Goal: Task Accomplishment & Management: Use online tool/utility

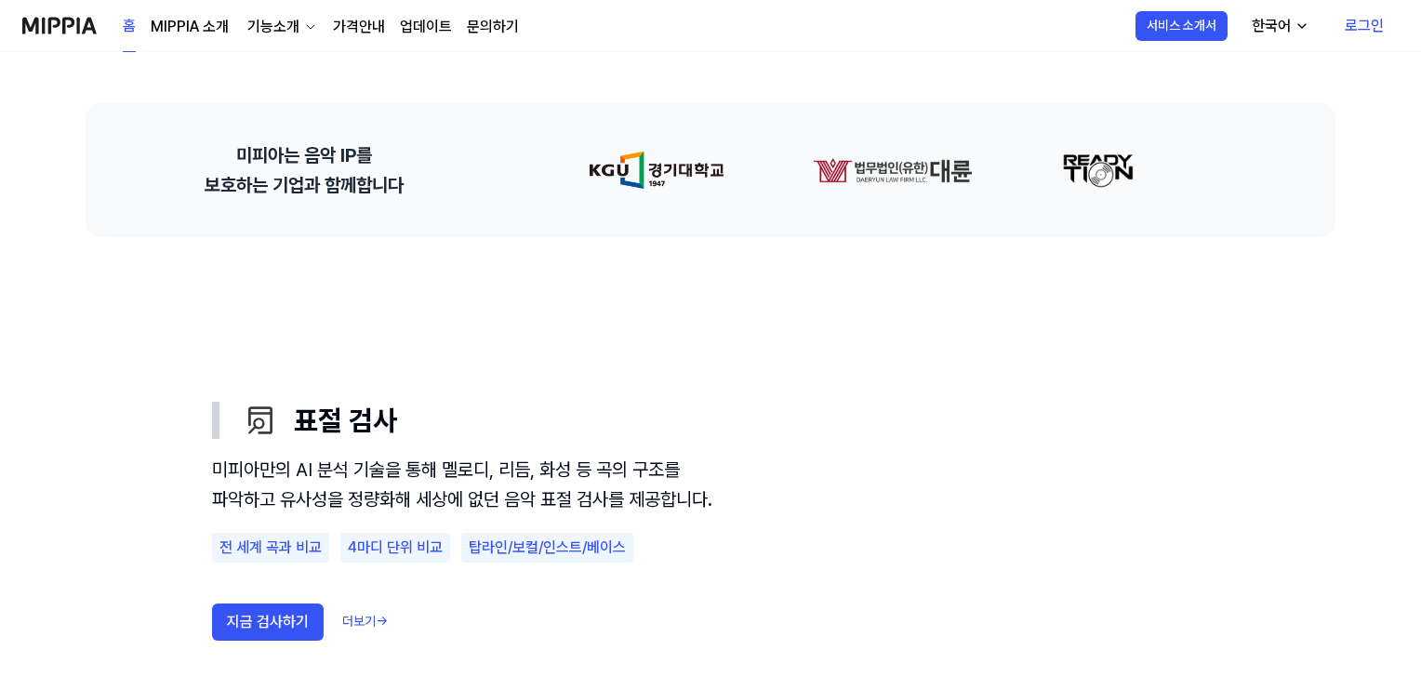
scroll to position [651, 0]
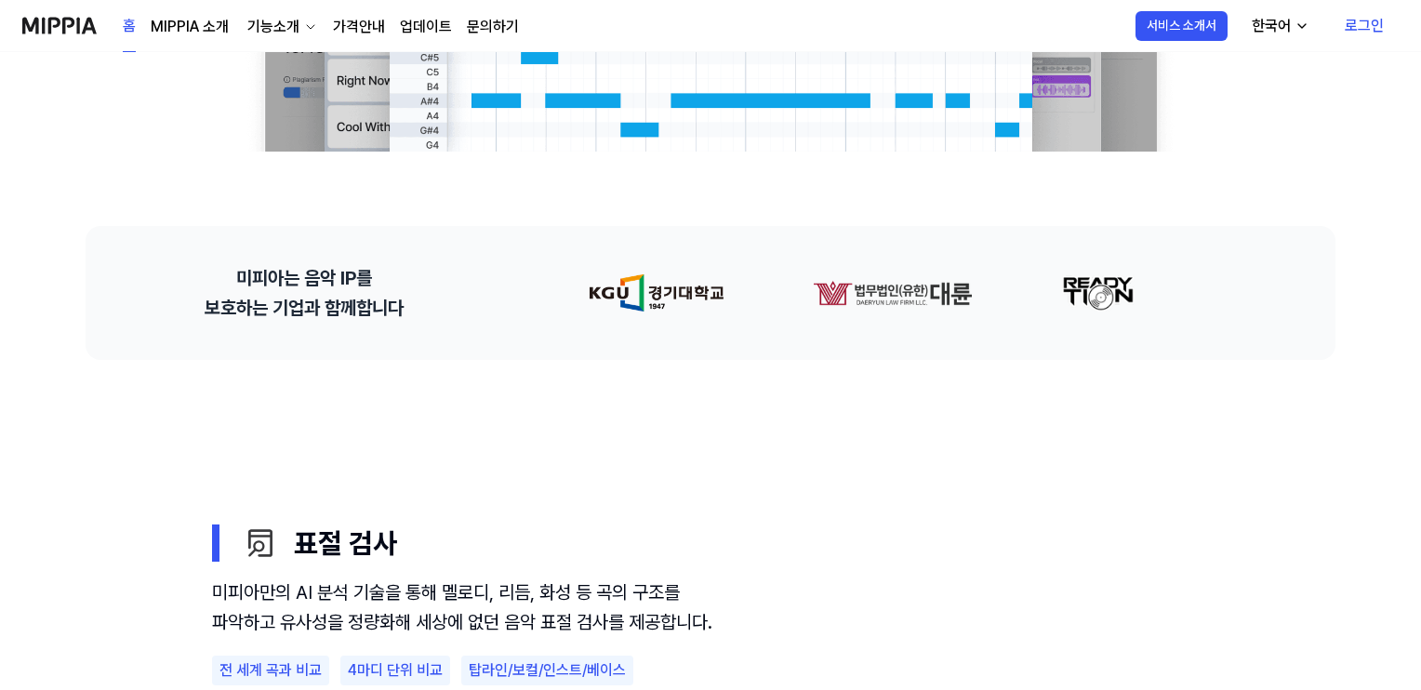
drag, startPoint x: 918, startPoint y: 293, endPoint x: 202, endPoint y: 382, distance: 721.6
click at [186, 385] on div "음악 표절 검사의 기준, MIPPIA 음악 표절 문제 해결을 위한 기준을 세우고, 글로벌 음악 창작자의 저작권과 IP를 보호하는 환경을 만들어…" at bounding box center [710, 644] width 1339 height 2486
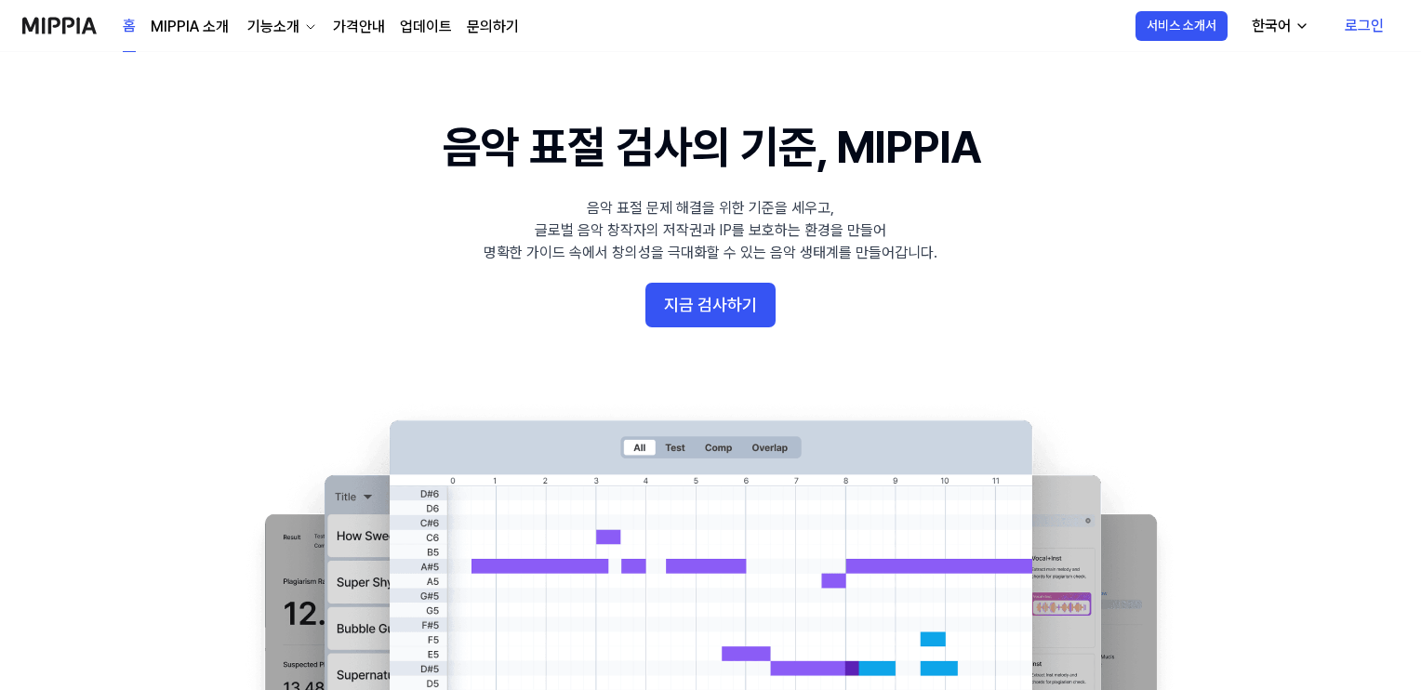
scroll to position [0, 0]
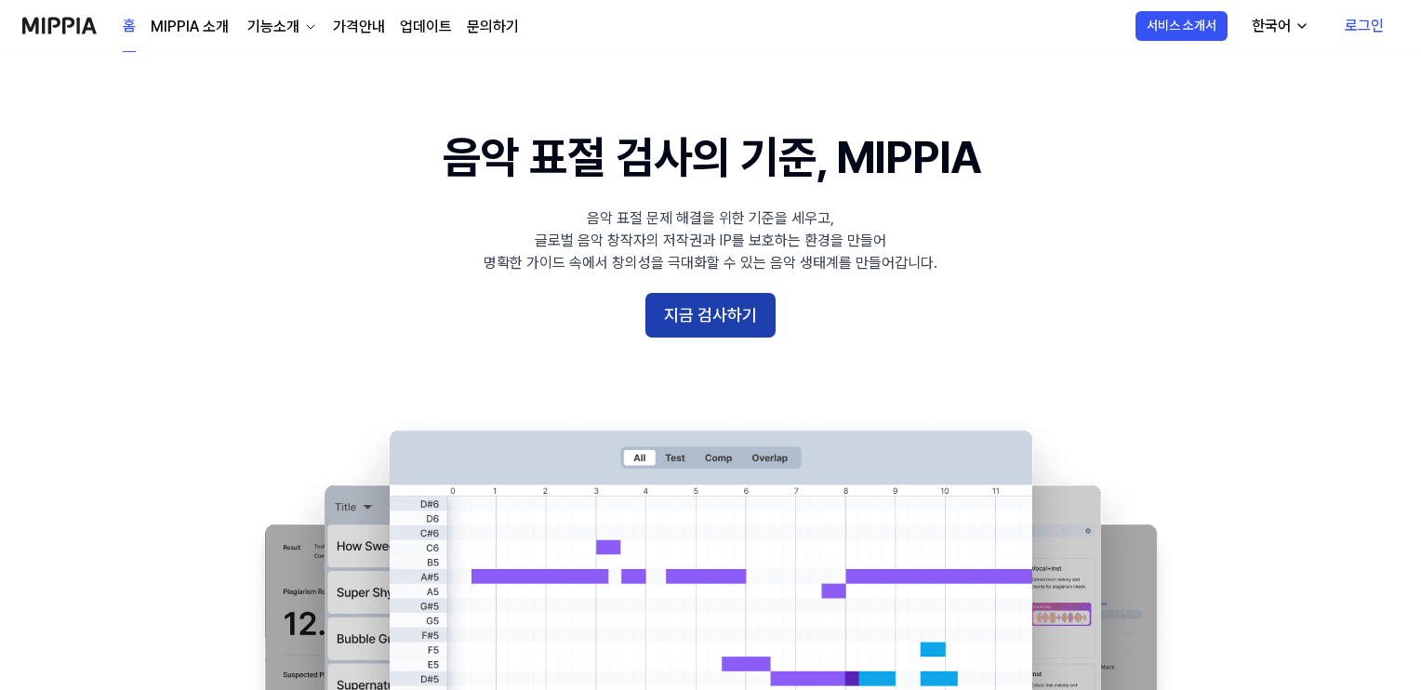
click at [714, 312] on button "지금 검사하기" at bounding box center [710, 315] width 130 height 45
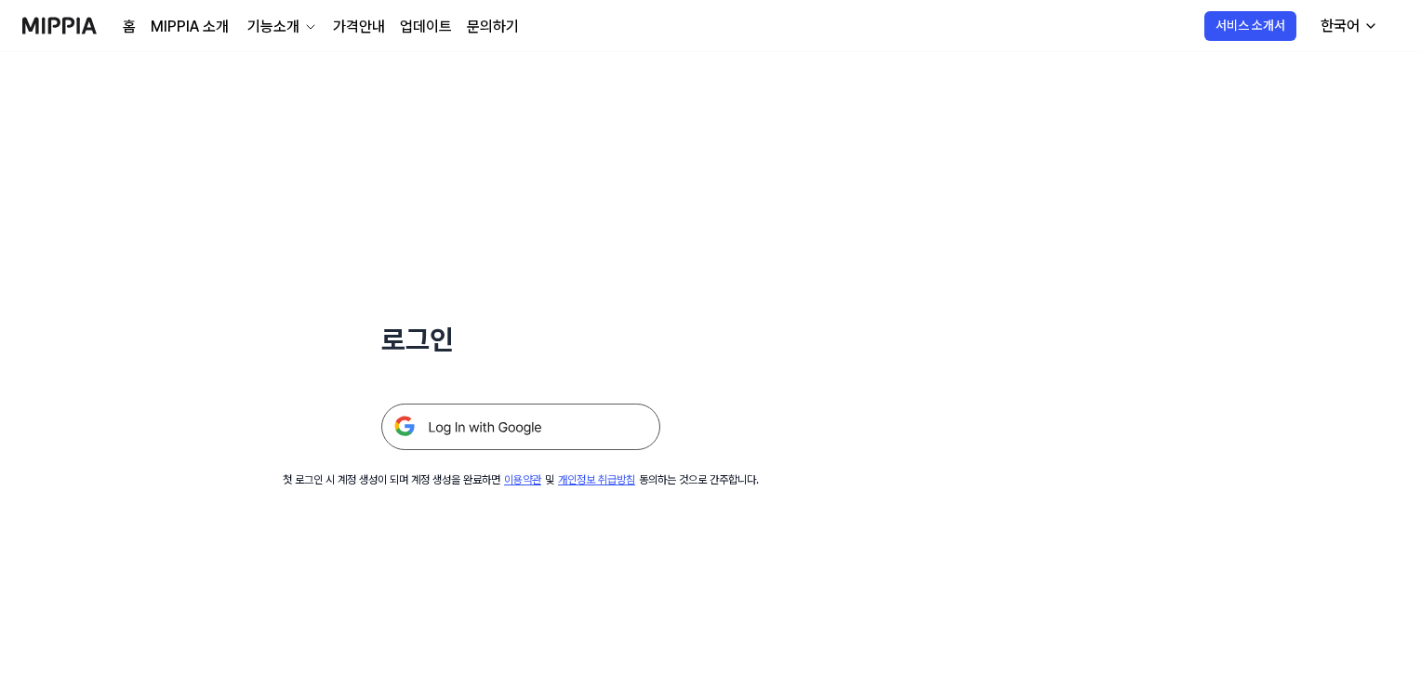
click at [511, 430] on img at bounding box center [520, 427] width 279 height 46
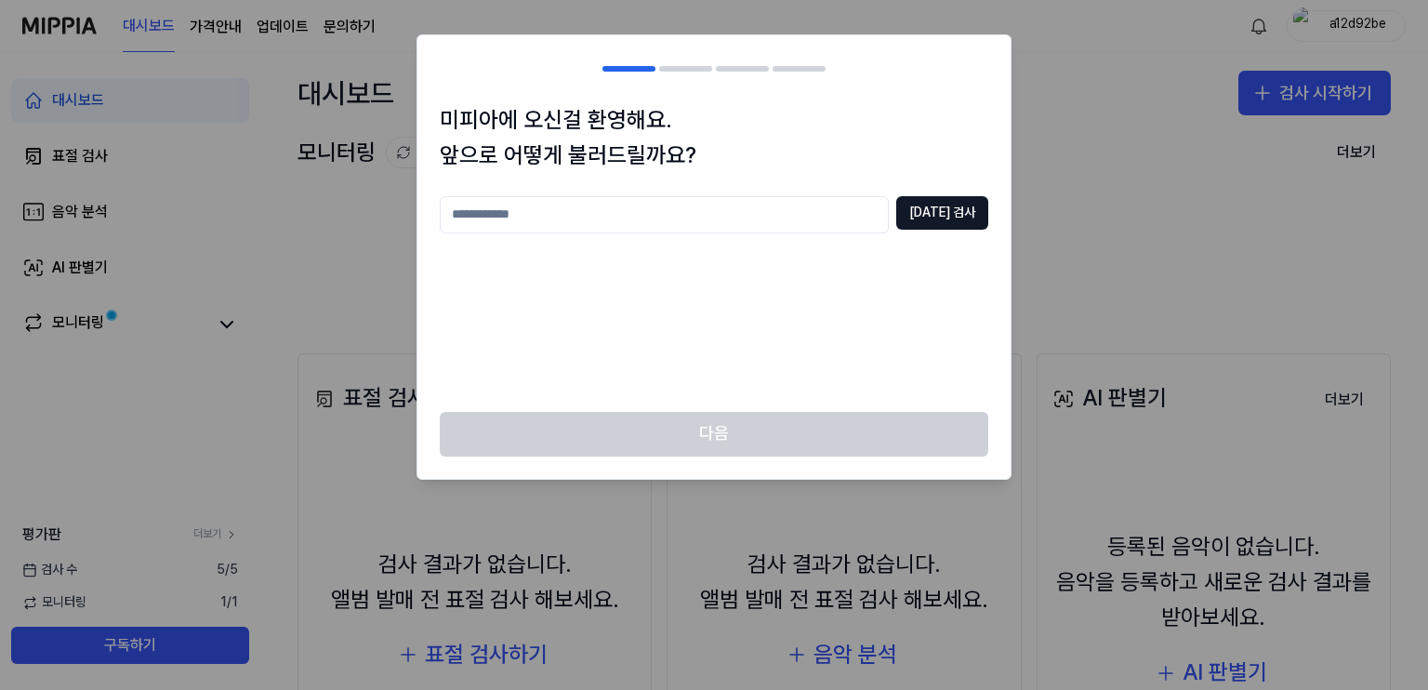
click at [630, 219] on input "text" at bounding box center [664, 214] width 449 height 37
click at [953, 224] on button "[DATE] 검사" at bounding box center [943, 212] width 92 height 33
click at [639, 211] on input "*****" at bounding box center [664, 214] width 449 height 37
type input "*********"
click at [960, 215] on button "[DATE] 검사" at bounding box center [943, 212] width 92 height 33
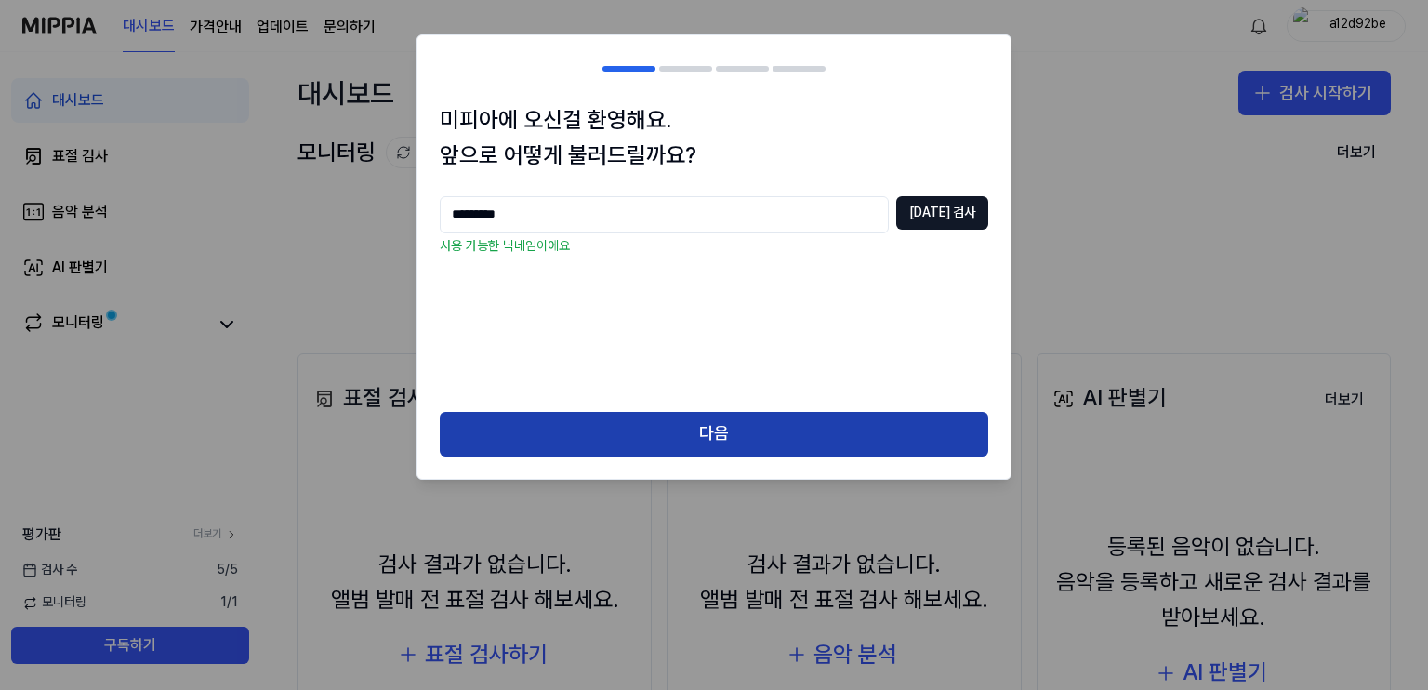
click at [711, 438] on button "다음" at bounding box center [714, 434] width 549 height 45
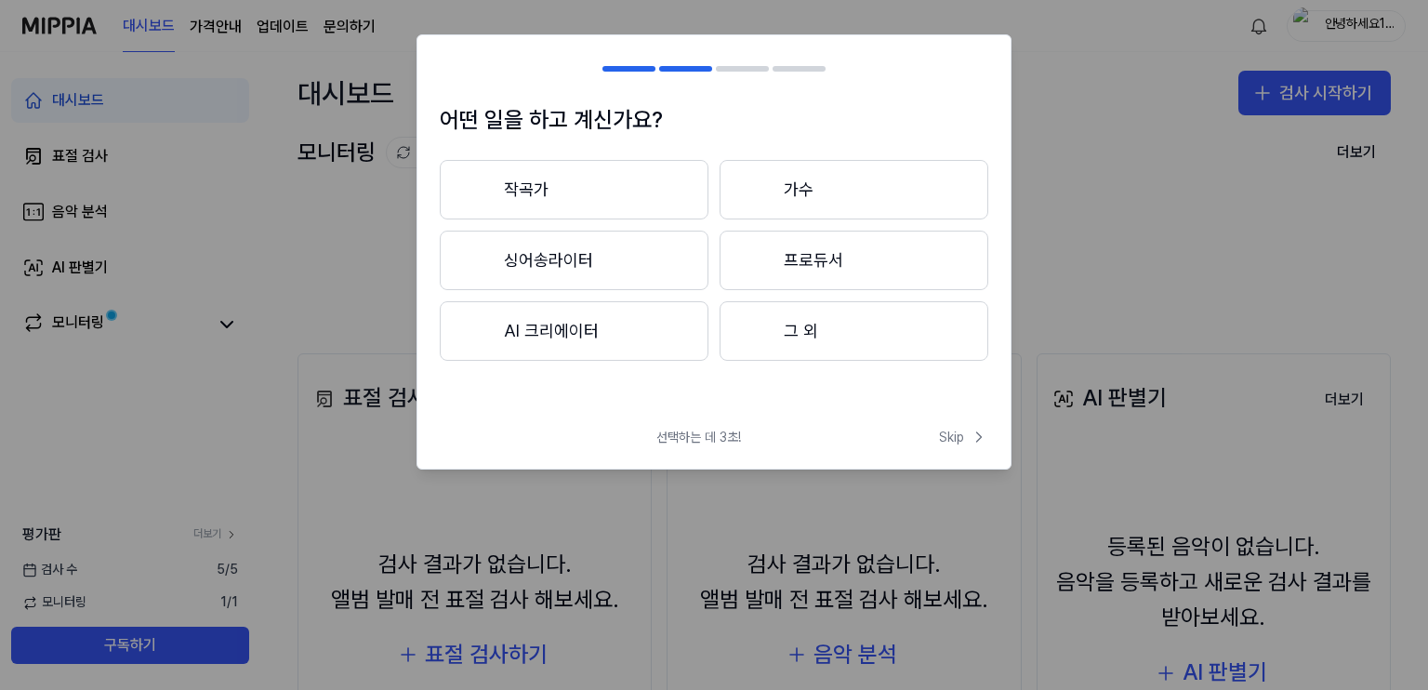
click at [571, 192] on button "작곡가" at bounding box center [574, 190] width 269 height 60
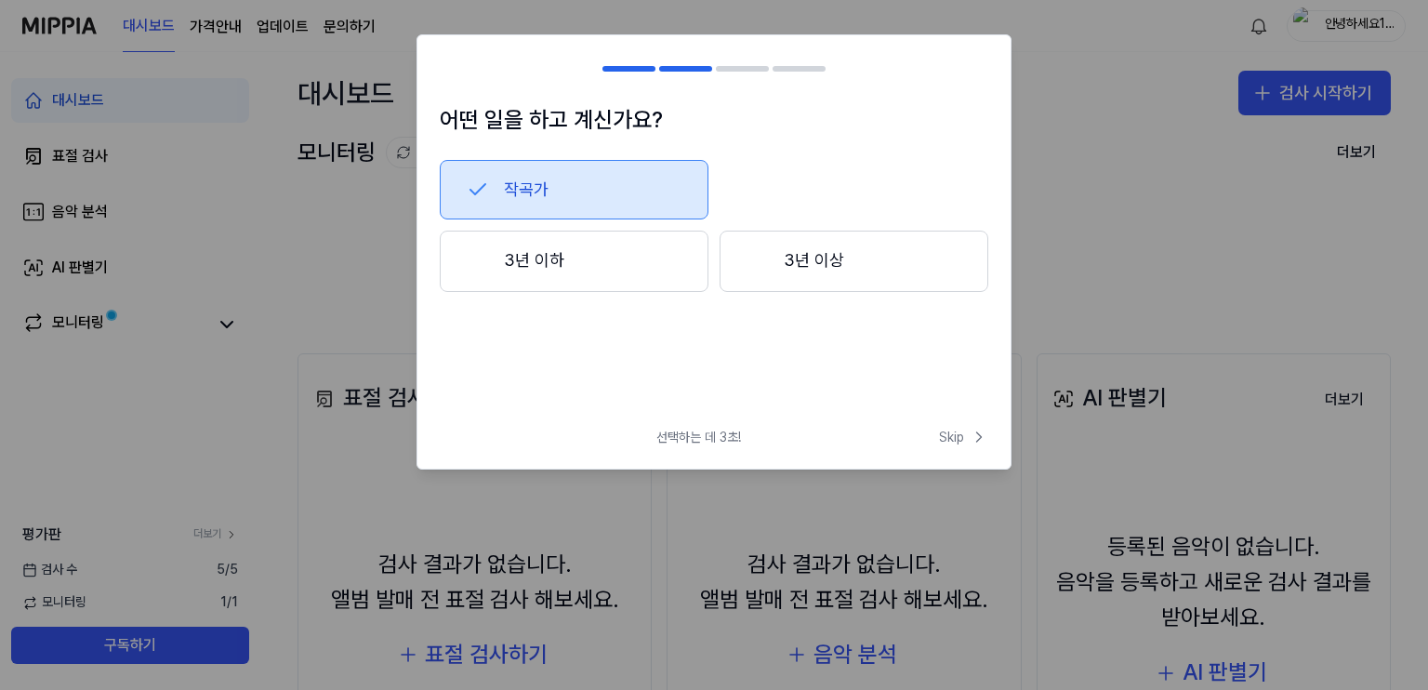
click at [908, 259] on button "3년 이상" at bounding box center [854, 261] width 269 height 61
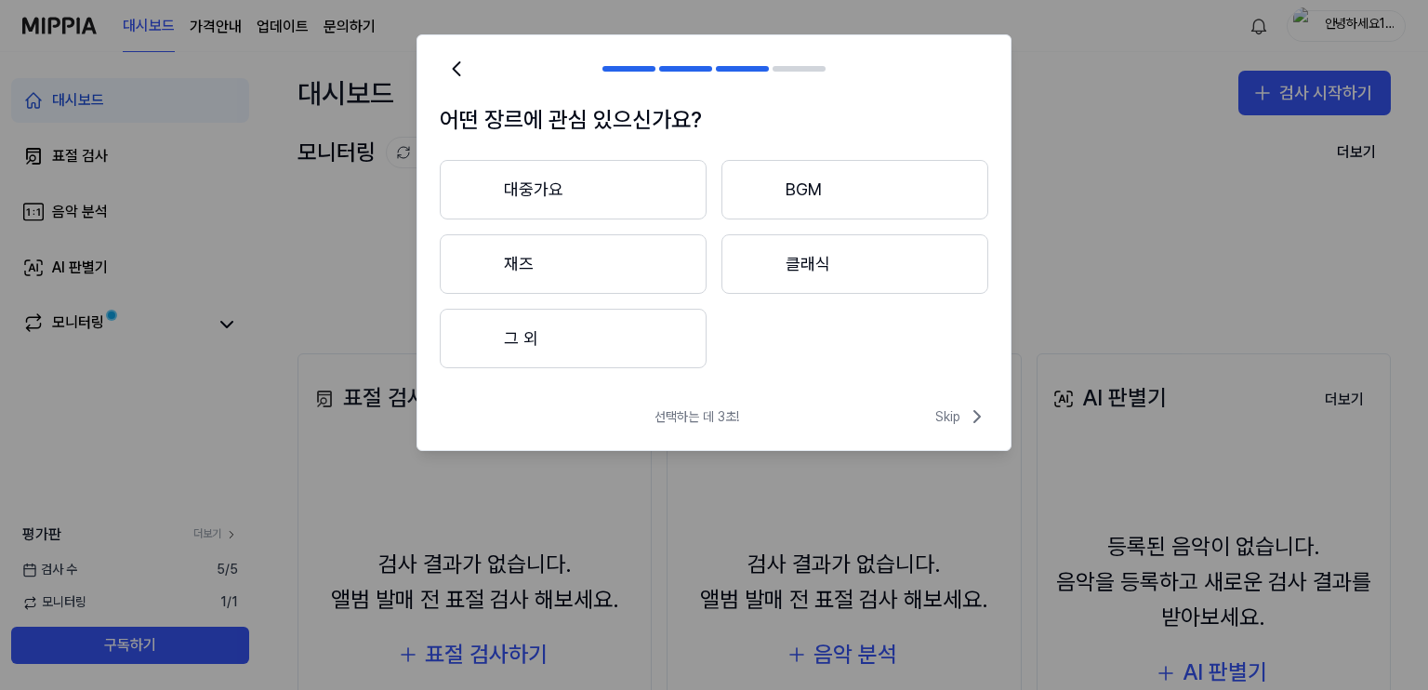
click at [590, 181] on button "대중가요" at bounding box center [573, 190] width 267 height 60
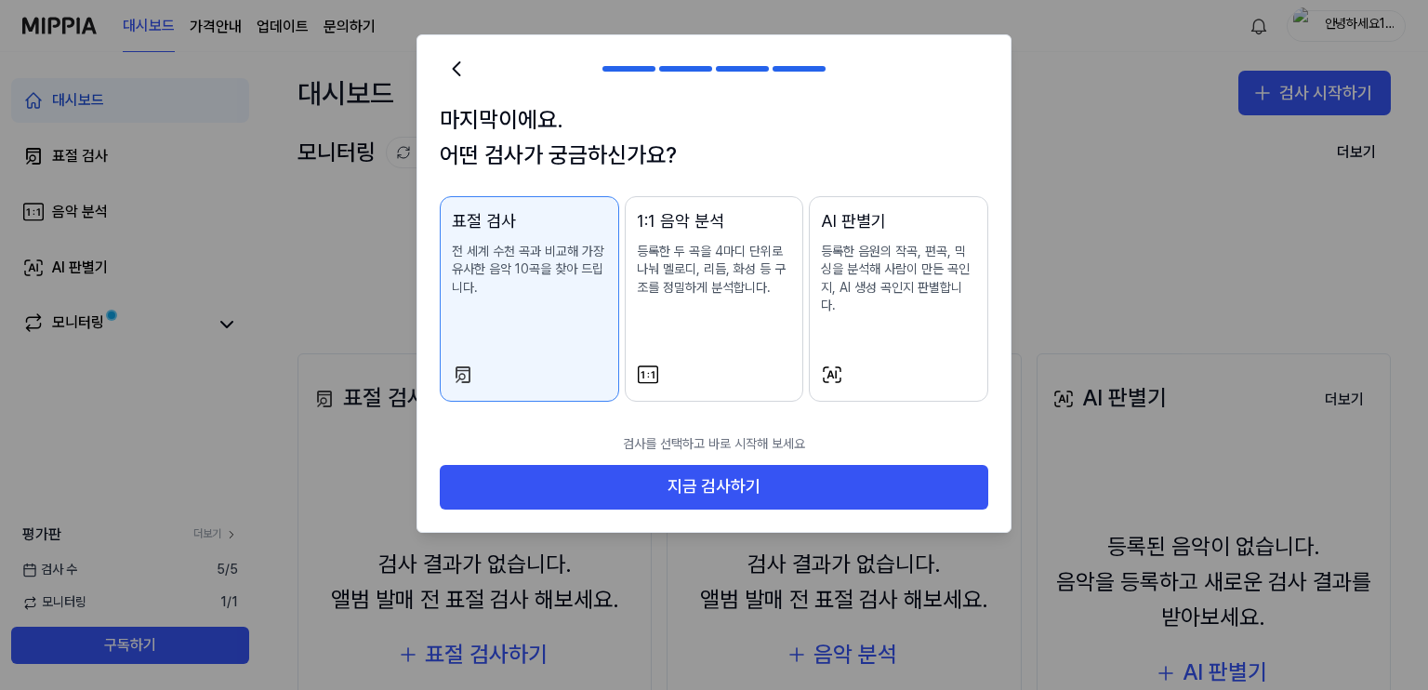
click at [720, 297] on div "1:1 음악 분석 등록한 두 곡을 4마디 단위로 나눠 멜로디, 리듬, 화성 등 구조를 정밀하게 분석합니다." at bounding box center [714, 271] width 155 height 126
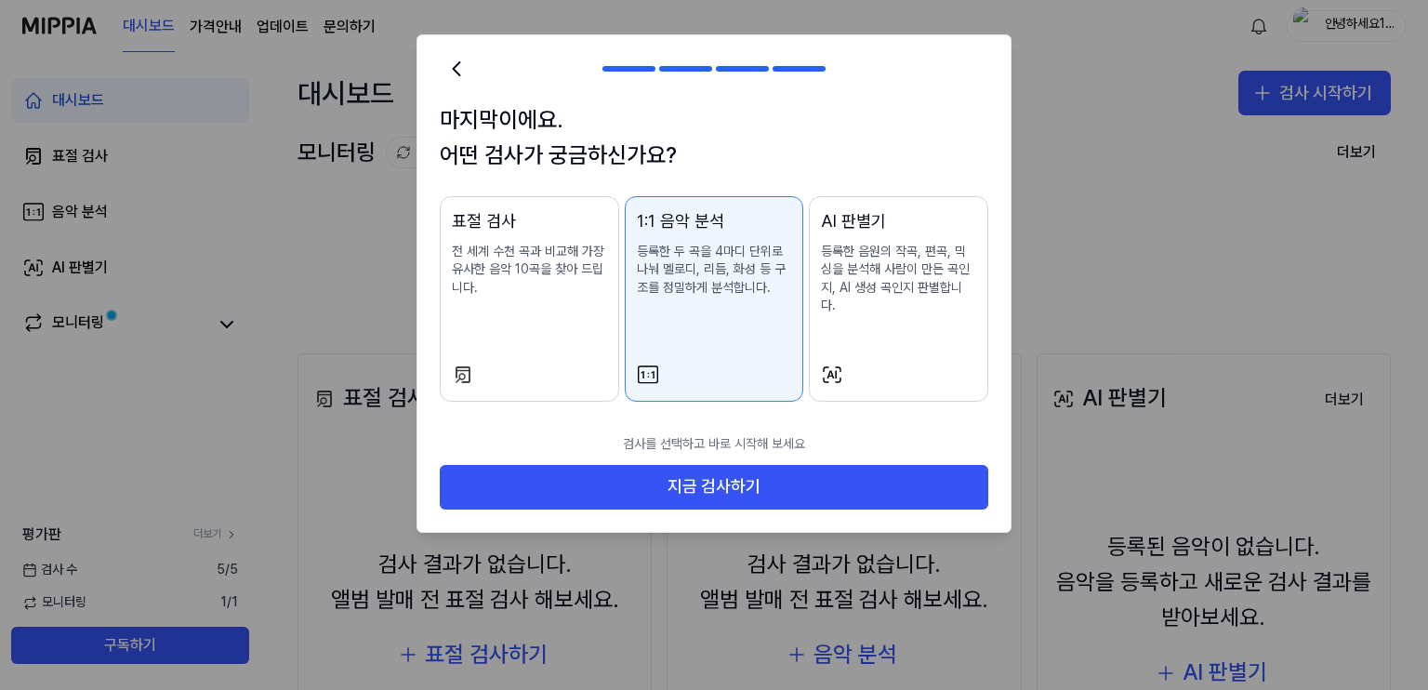
click at [885, 290] on p "등록한 음원의 작곡, 편곡, 믹싱을 분석해 사람이 만든 곡인지, AI 생성 곡인지 판별합니다." at bounding box center [898, 279] width 155 height 73
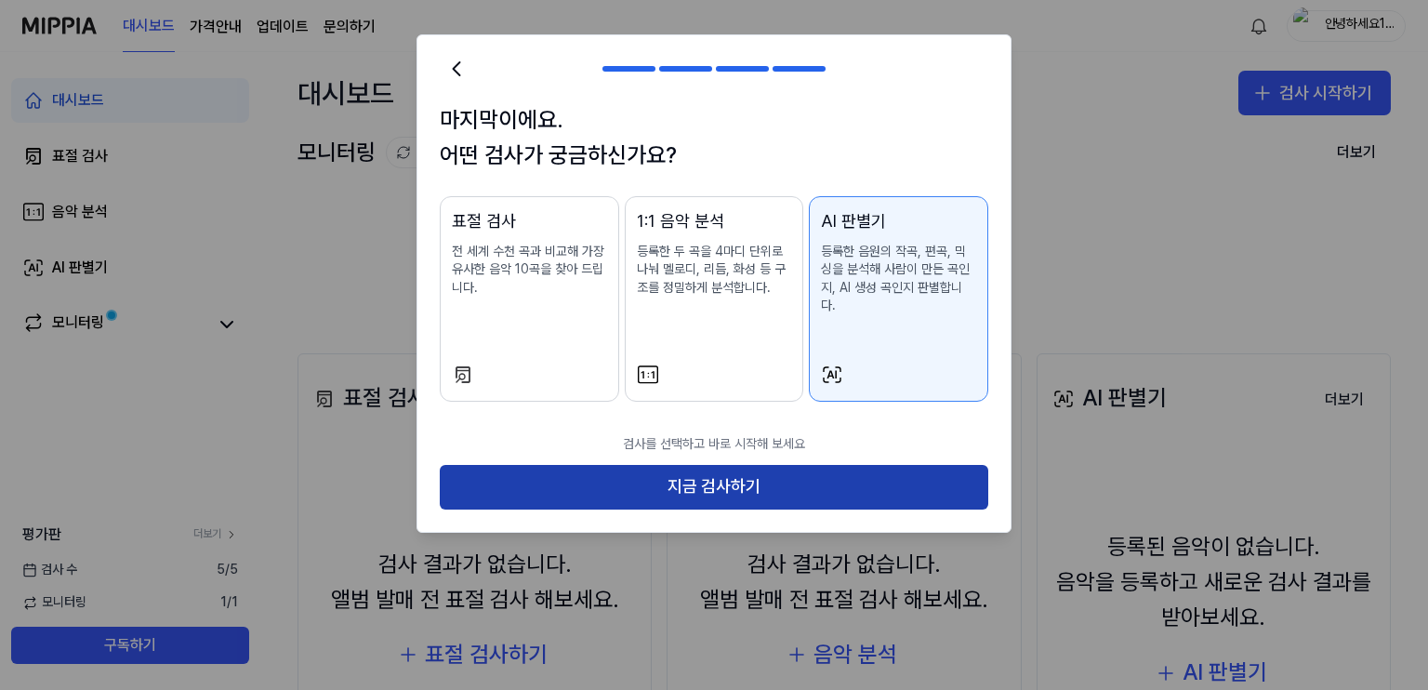
click at [735, 468] on button "지금 검사하기" at bounding box center [714, 487] width 549 height 45
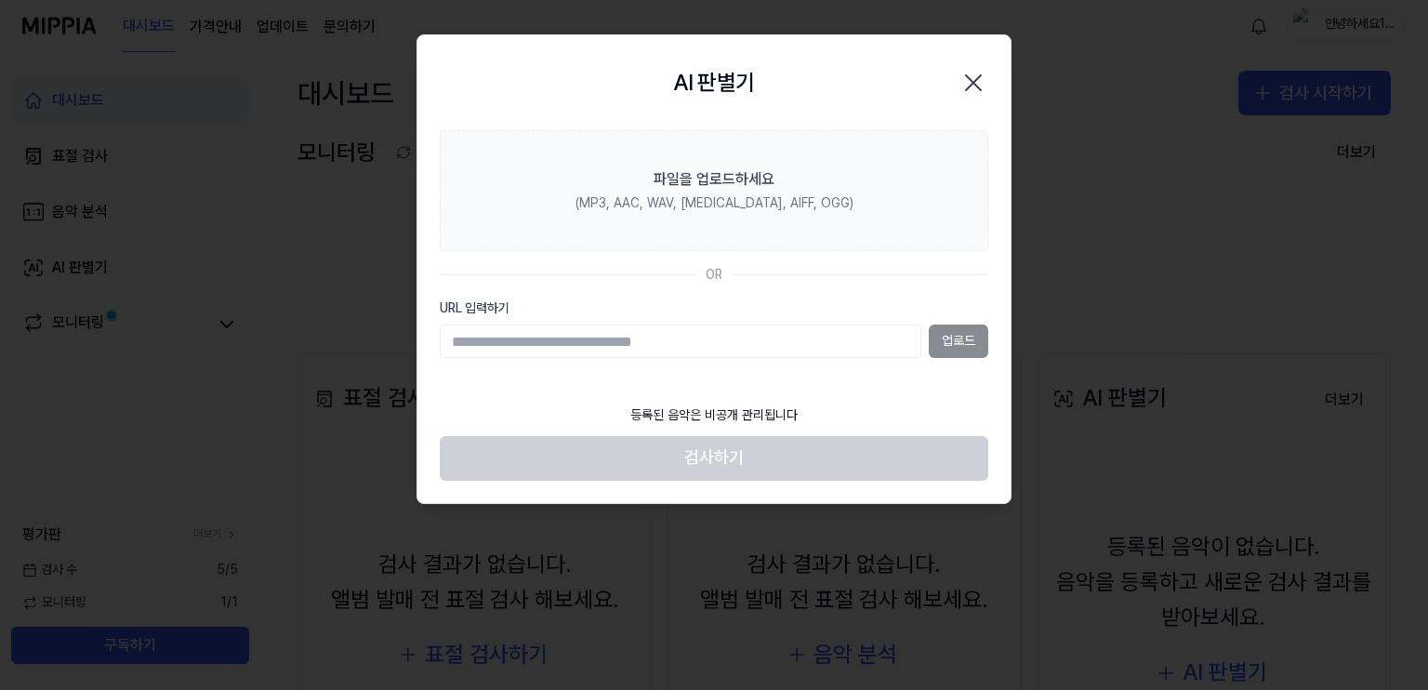
click at [584, 333] on input "URL 입력하기" at bounding box center [681, 341] width 482 height 33
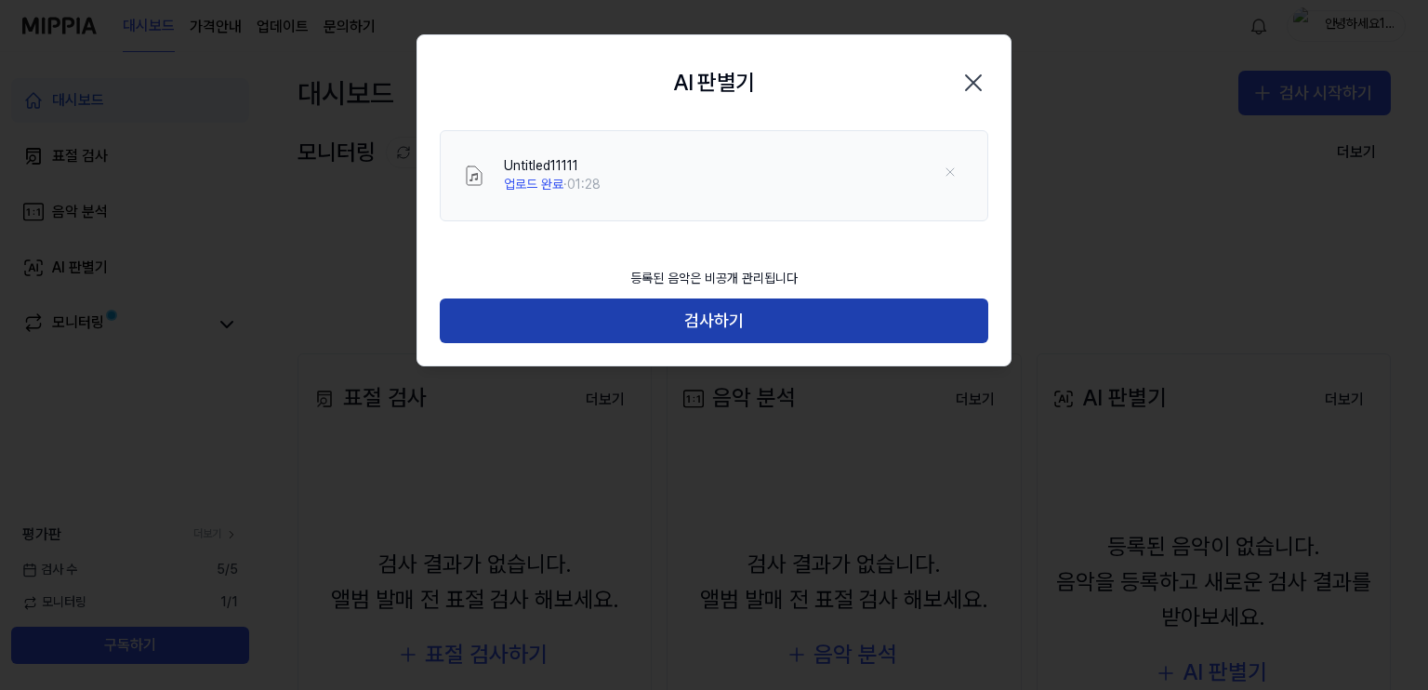
click at [685, 319] on button "검사하기" at bounding box center [714, 321] width 549 height 45
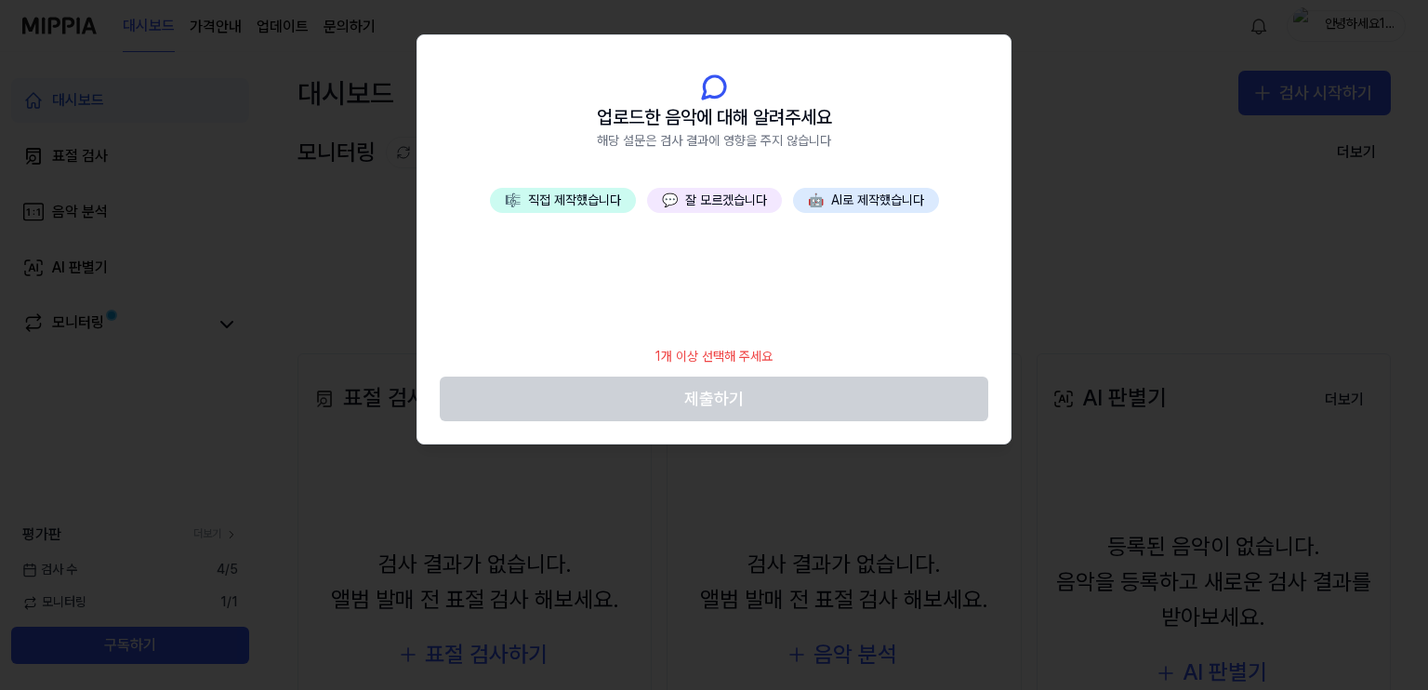
click at [728, 352] on div "1개 이상 선택해 주세요" at bounding box center [713, 357] width 139 height 41
drag, startPoint x: 743, startPoint y: 353, endPoint x: 669, endPoint y: 343, distance: 75.1
click at [672, 351] on div "1개 이상 선택해 주세요" at bounding box center [713, 357] width 139 height 41
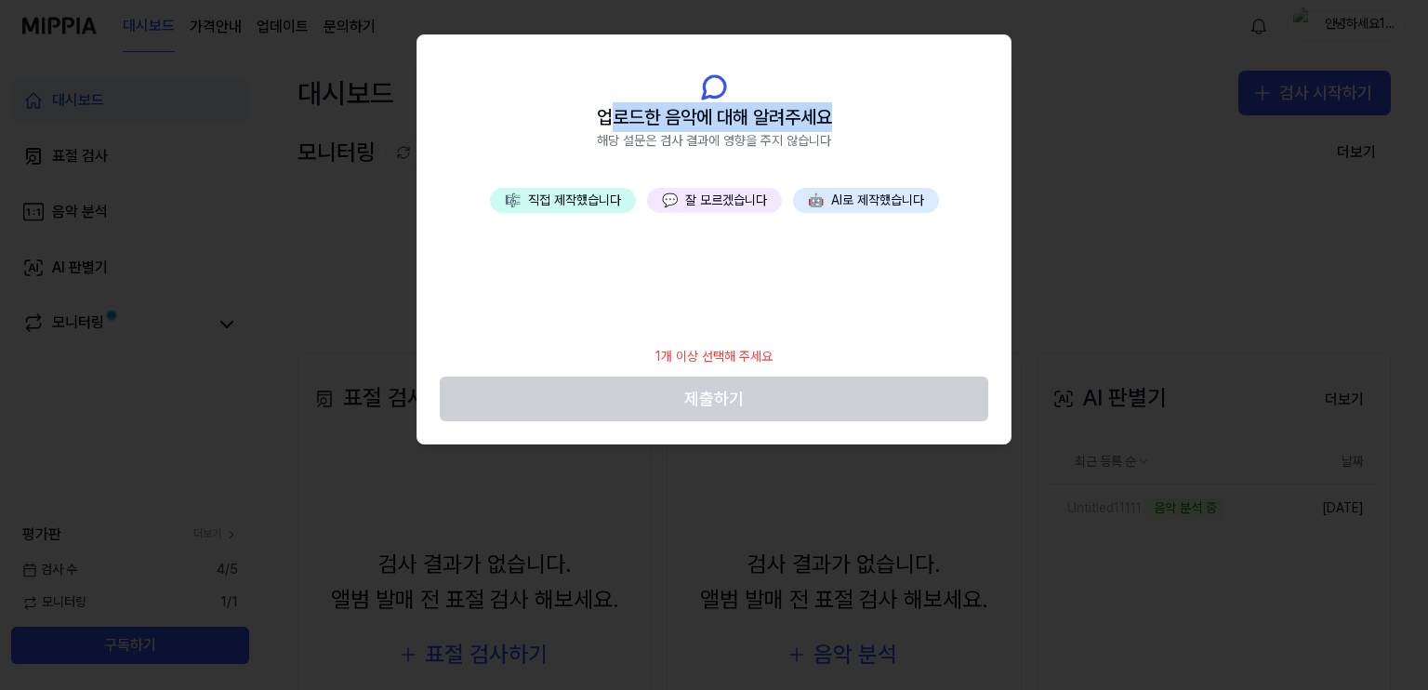
drag, startPoint x: 647, startPoint y: 116, endPoint x: 846, endPoint y: 115, distance: 199.0
click at [846, 115] on header "업로드한 음악에 대해 알려주세요 해당 설문은 검사 결과에 영향을 주지 않습니다" at bounding box center [714, 111] width 593 height 153
click at [864, 120] on header "업로드한 음악에 대해 알려주세요 해당 설문은 검사 결과에 영향을 주지 않습니다" at bounding box center [714, 111] width 593 height 153
click at [671, 122] on span "업로드한 음악에 대해 알려주세요" at bounding box center [714, 117] width 235 height 30
click at [694, 200] on button "💬 잘 모르겠습니다" at bounding box center [714, 201] width 135 height 26
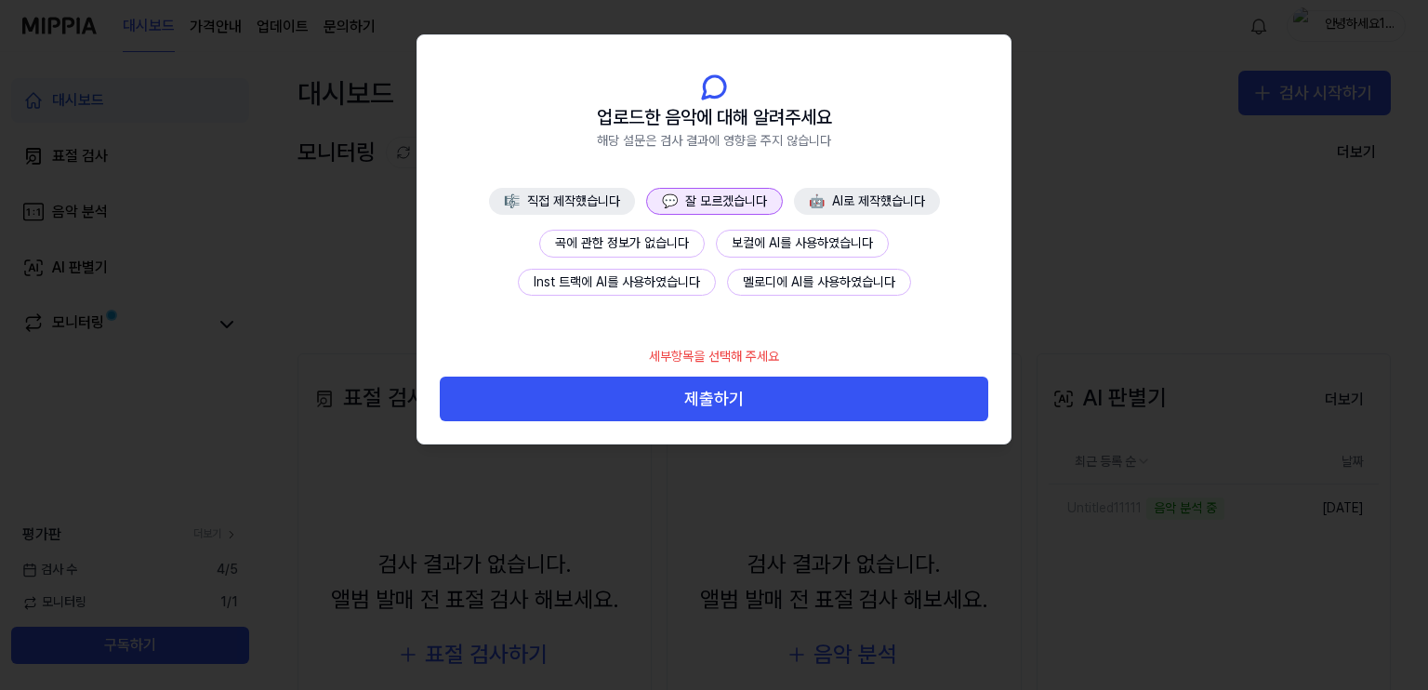
click at [672, 237] on button "곡에 관한 정보가 없습니다" at bounding box center [622, 244] width 166 height 28
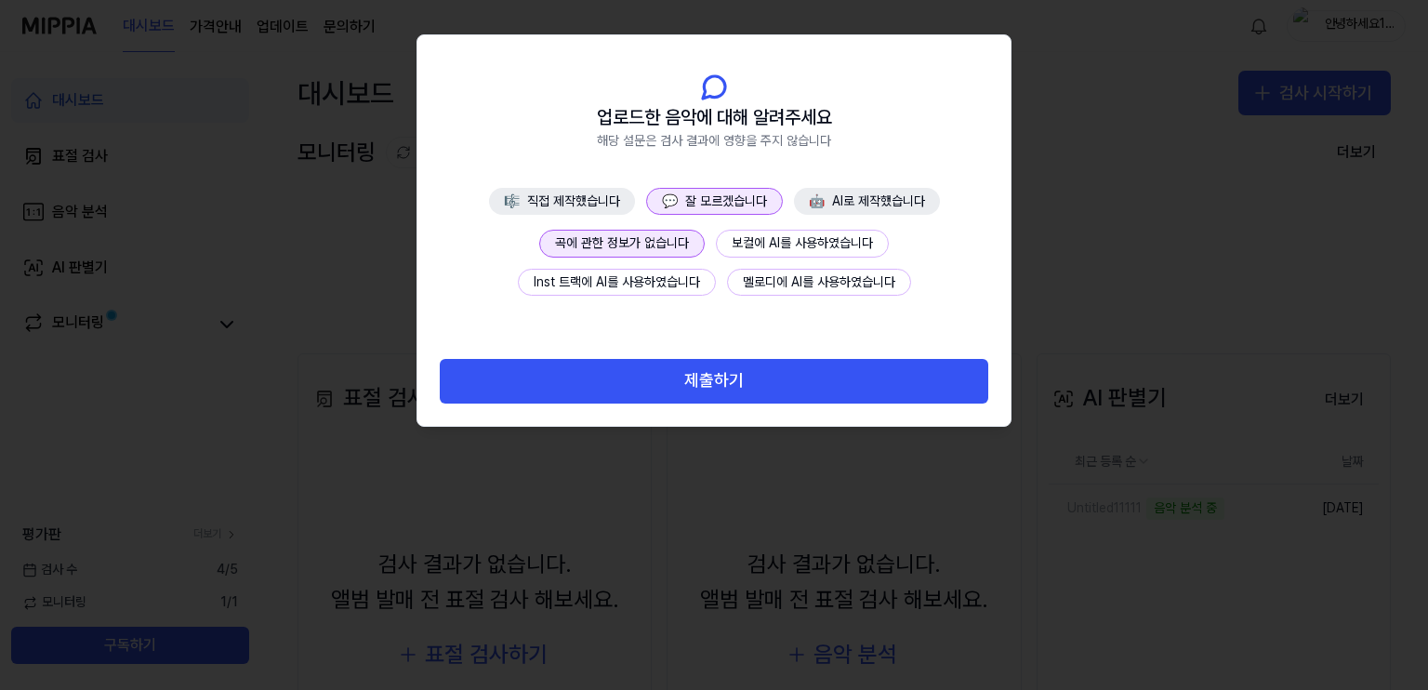
click at [630, 246] on button "곡에 관한 정보가 없습니다" at bounding box center [622, 244] width 166 height 28
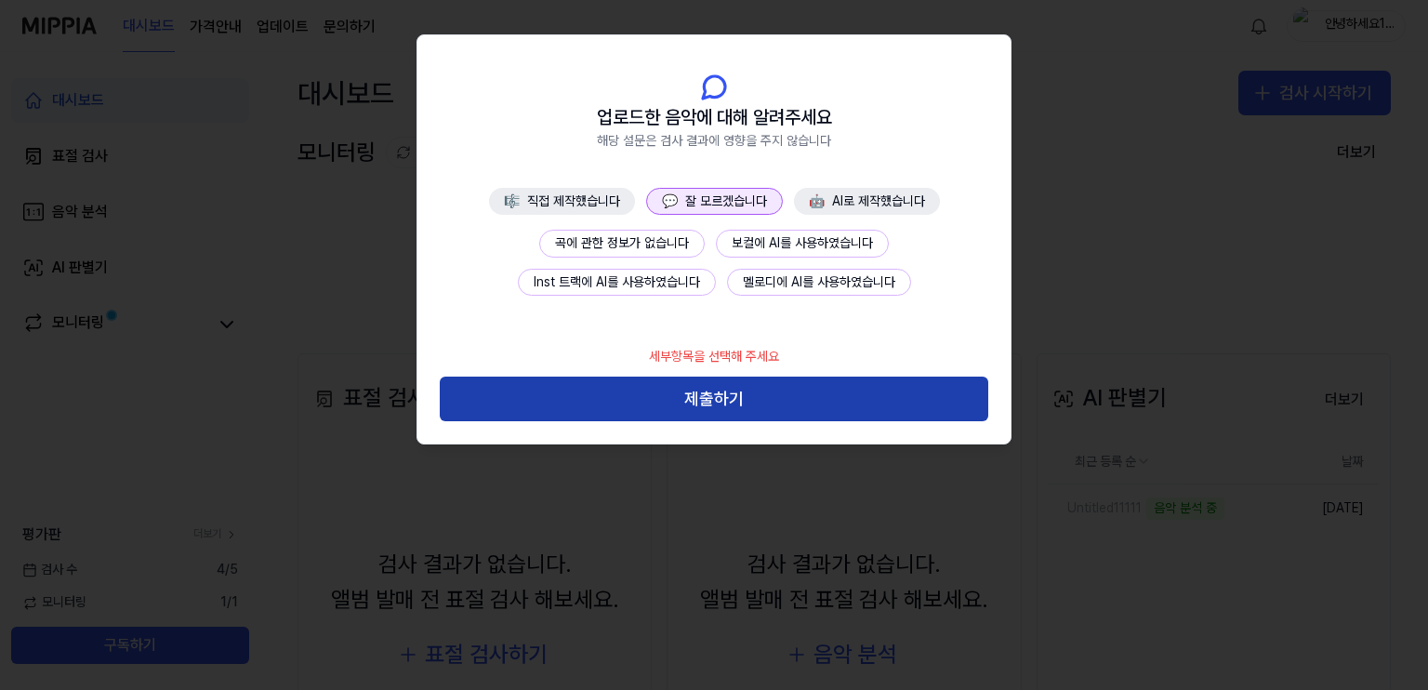
click at [725, 397] on button "제출하기" at bounding box center [714, 399] width 549 height 45
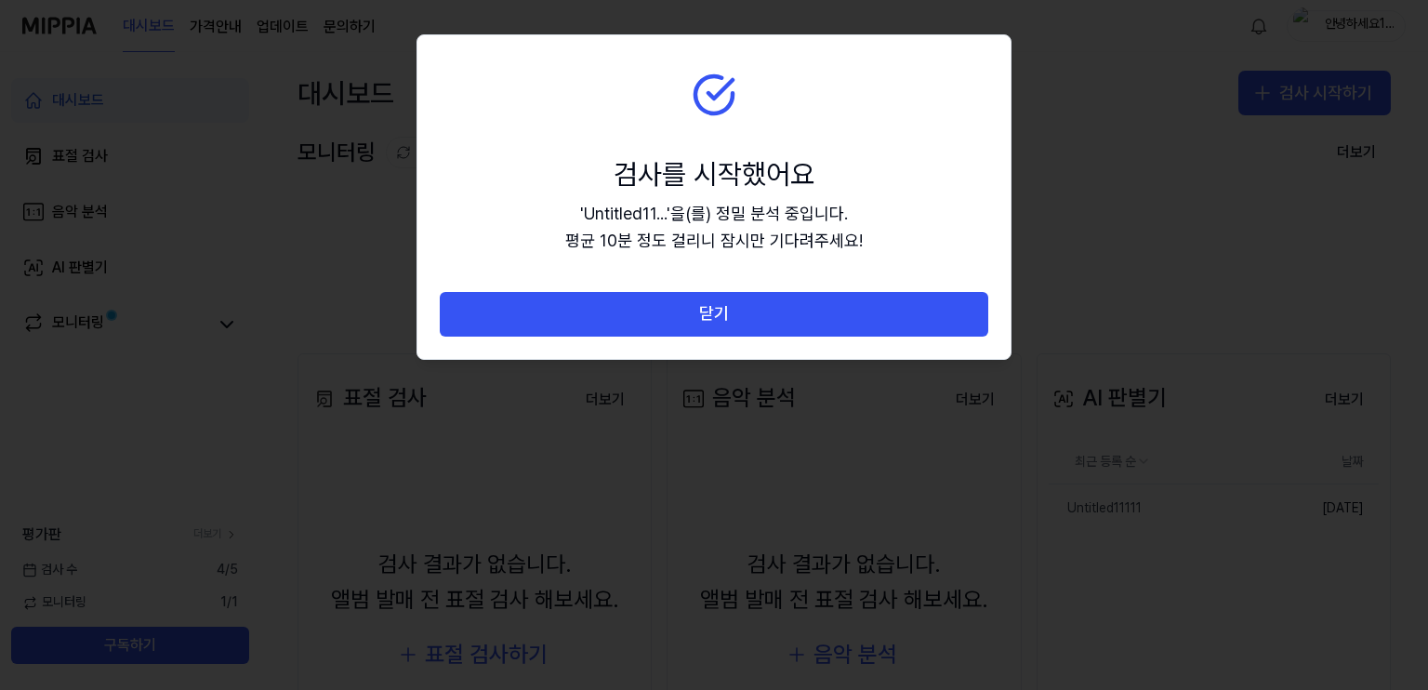
click at [806, 148] on section "검사를 시작했어요 ' Untitled11... ' 을(를) 정밀 분석 중입니다. 평균 10분 정도 걸리니 잠시만 기다려주세요!" at bounding box center [714, 163] width 593 height 257
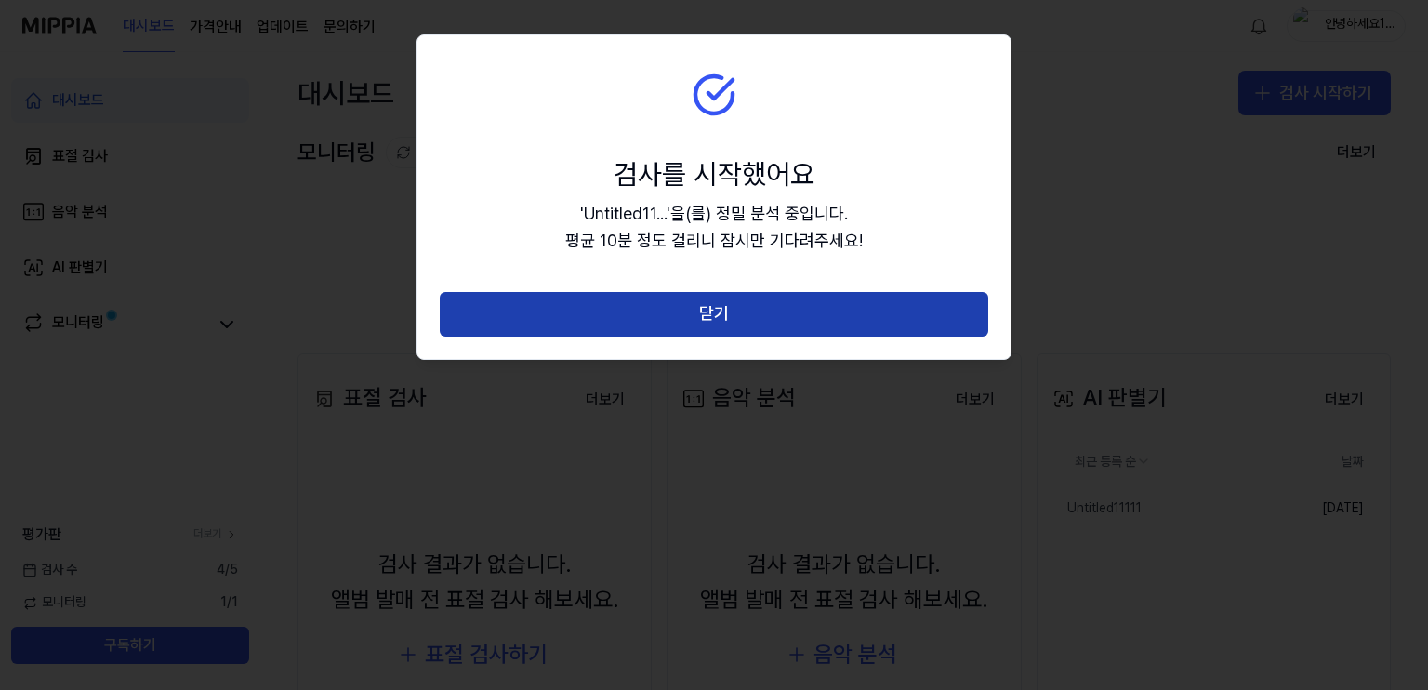
click at [740, 296] on button "닫기" at bounding box center [714, 314] width 549 height 45
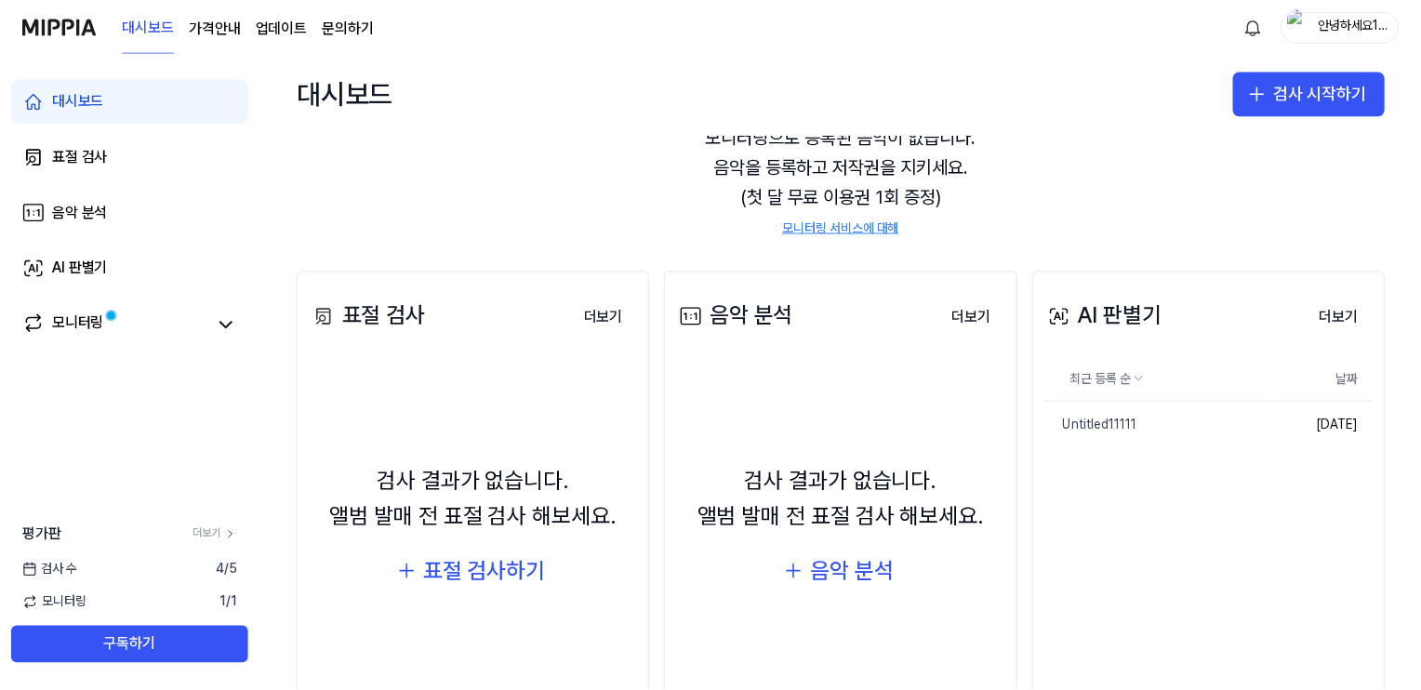
scroll to position [154, 0]
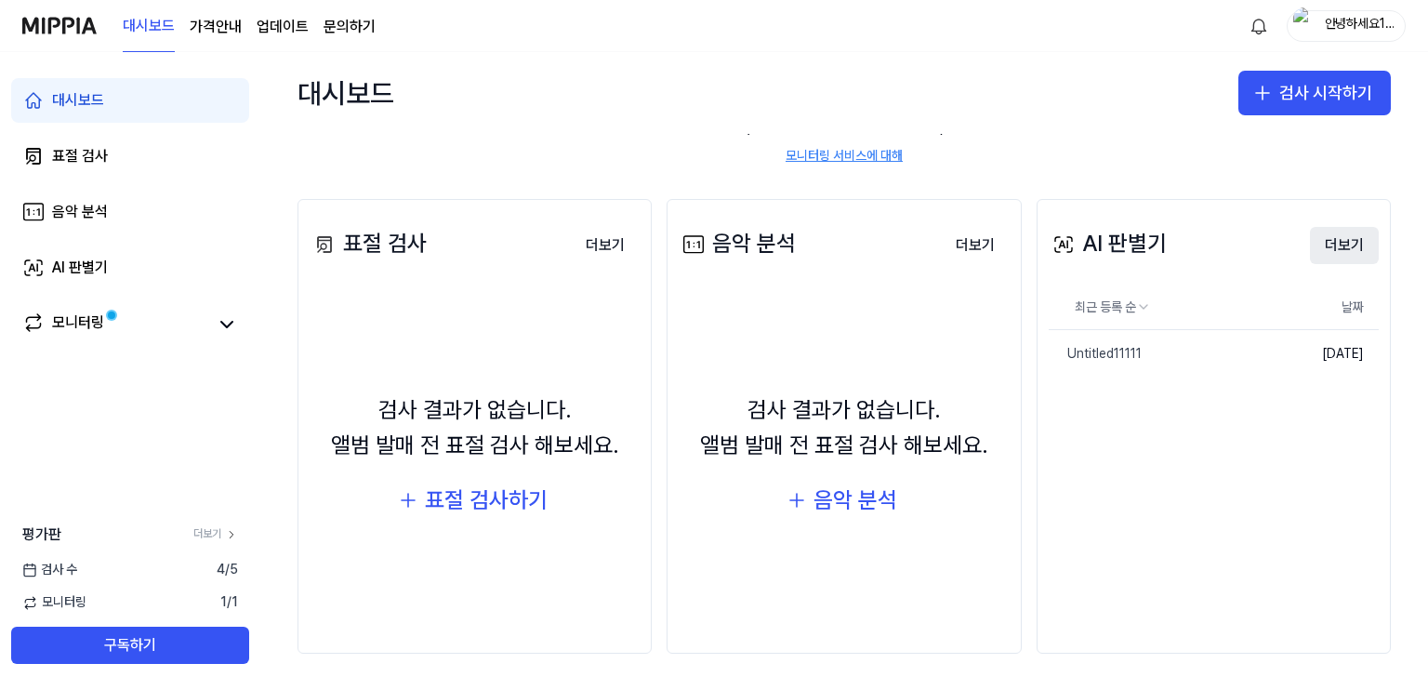
click at [1349, 245] on button "더보기" at bounding box center [1344, 245] width 69 height 37
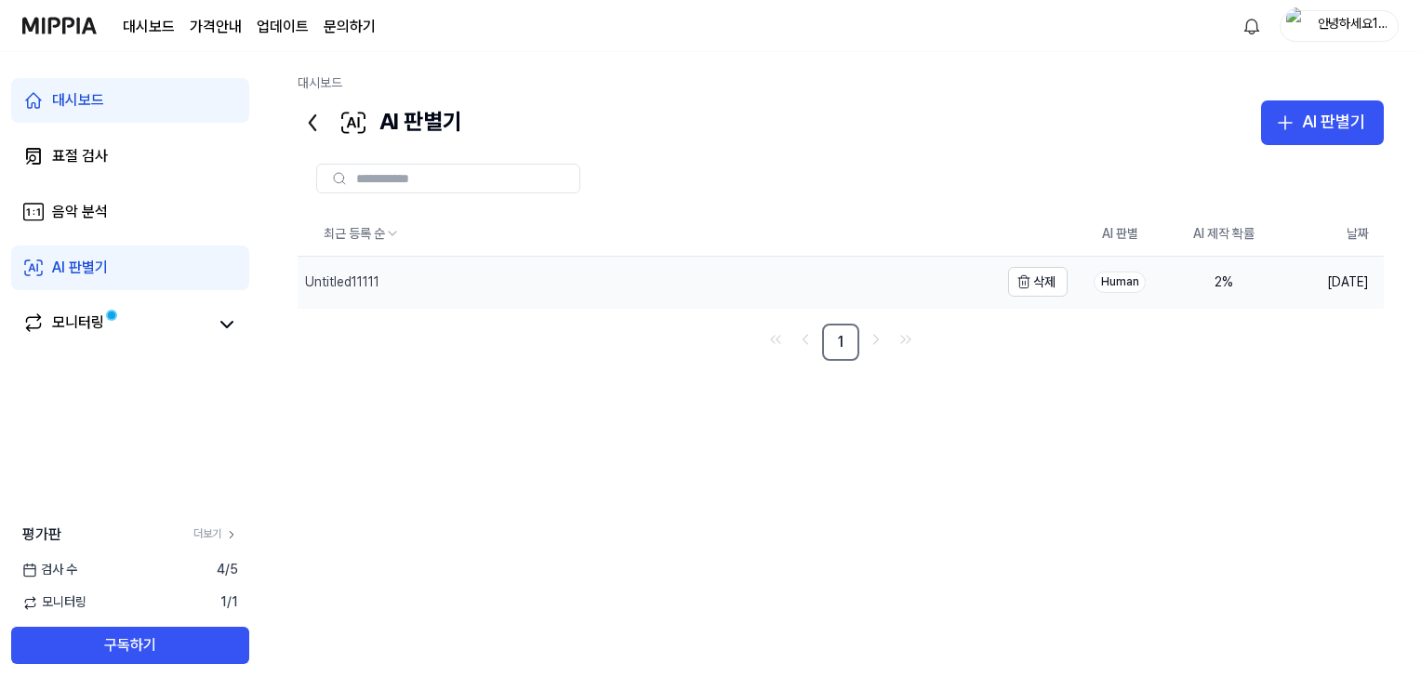
click at [348, 283] on div "Untitled11111" at bounding box center [342, 282] width 74 height 19
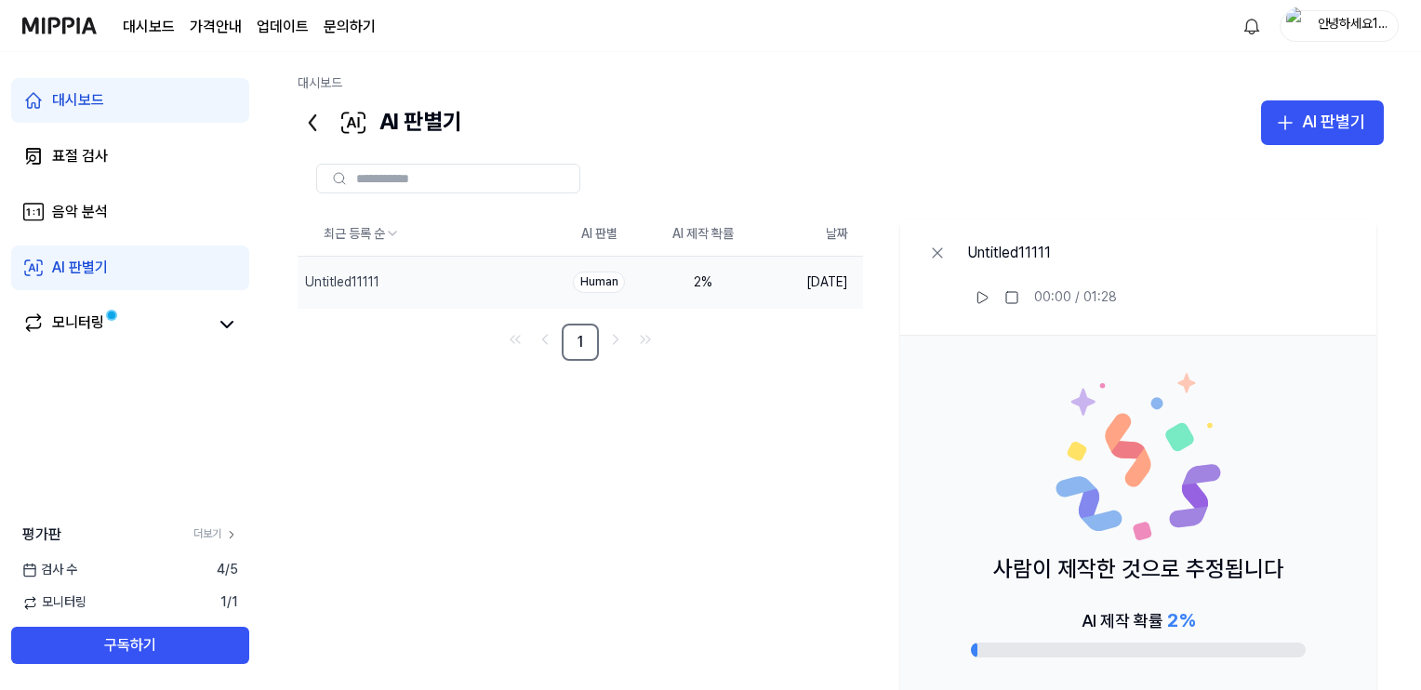
scroll to position [97, 0]
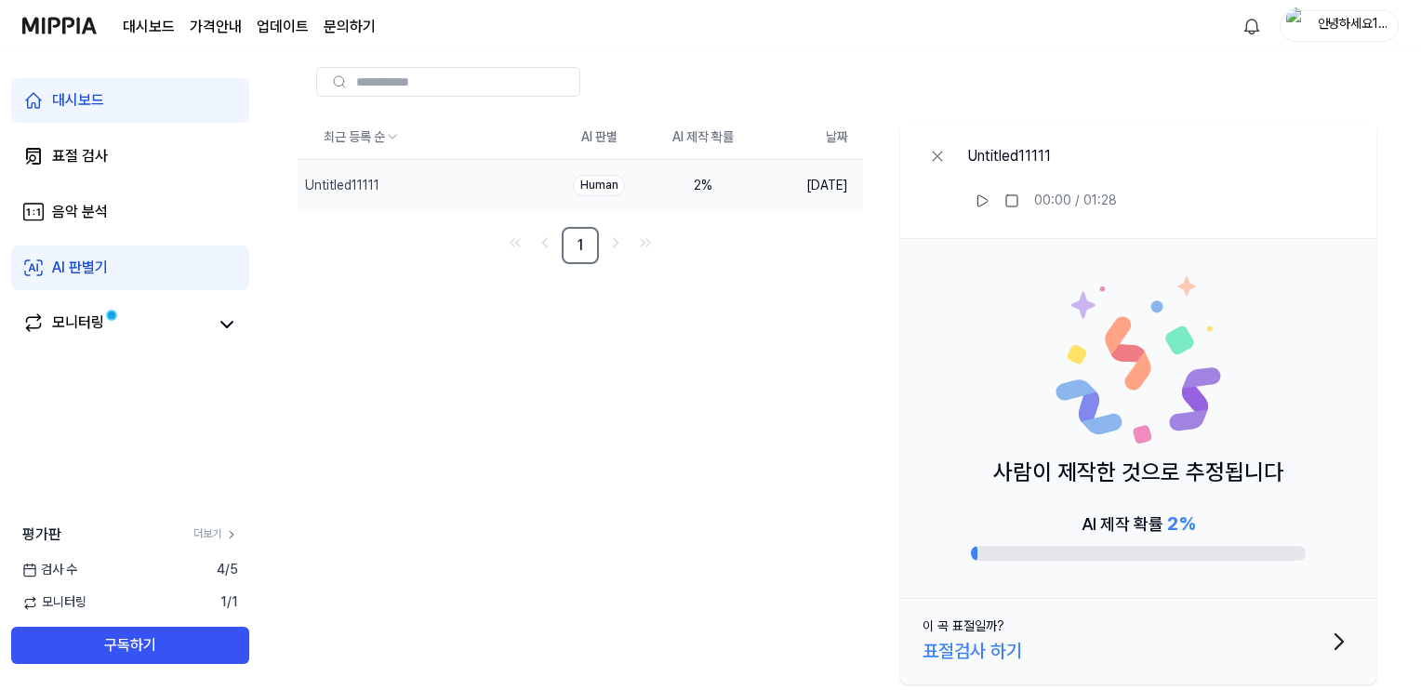
drag, startPoint x: 1090, startPoint y: 522, endPoint x: 1202, endPoint y: 524, distance: 111.6
click at [1202, 524] on div "AI 제작 확률 2 %" at bounding box center [1138, 535] width 335 height 52
drag, startPoint x: 1202, startPoint y: 524, endPoint x: 1098, endPoint y: 525, distance: 103.2
click at [1108, 524] on div "AI 제작 확률 2 %" at bounding box center [1138, 535] width 335 height 52
drag, startPoint x: 1093, startPoint y: 526, endPoint x: 1188, endPoint y: 528, distance: 94.9
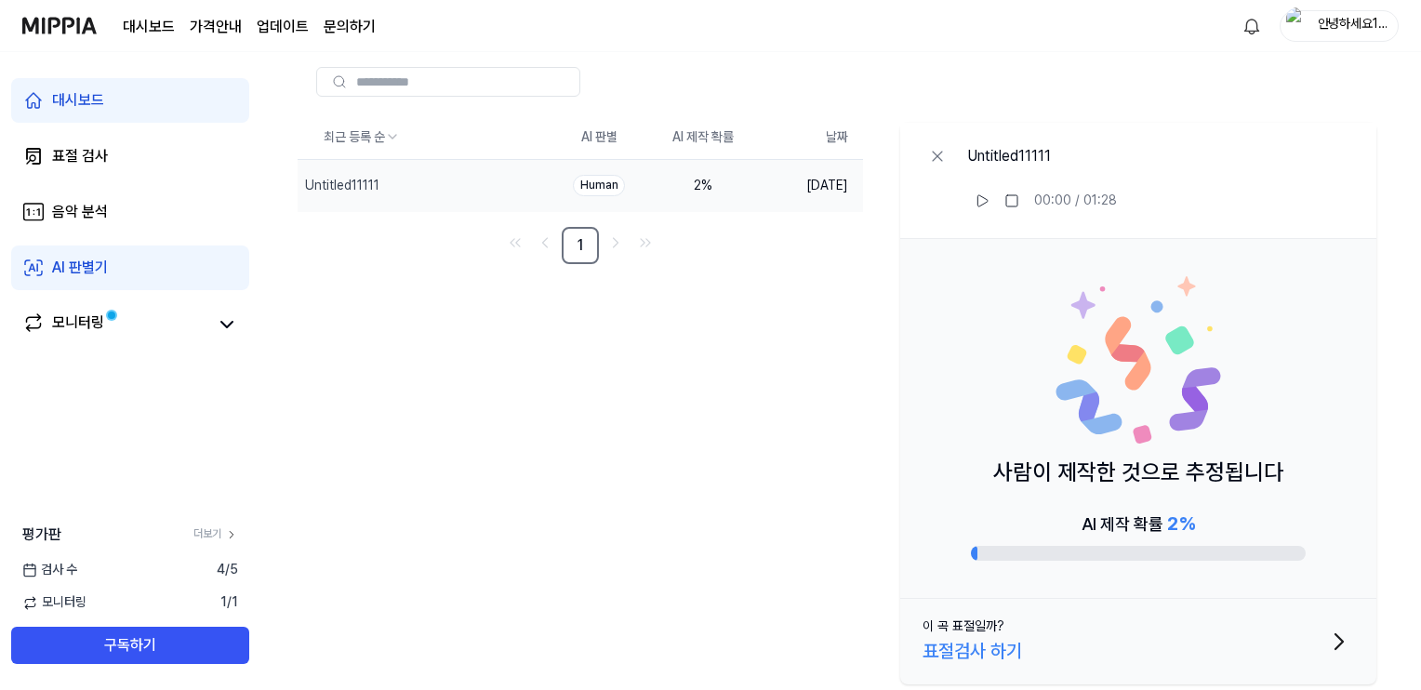
click at [1176, 533] on div "AI 제작 확률 2 %" at bounding box center [1138, 524] width 113 height 30
drag, startPoint x: 1187, startPoint y: 527, endPoint x: 1072, endPoint y: 531, distance: 114.4
click at [1073, 531] on div "AI 제작 확률 2 %" at bounding box center [1138, 535] width 335 height 52
click at [978, 204] on icon at bounding box center [982, 200] width 15 height 15
click at [982, 202] on icon at bounding box center [982, 200] width 15 height 15
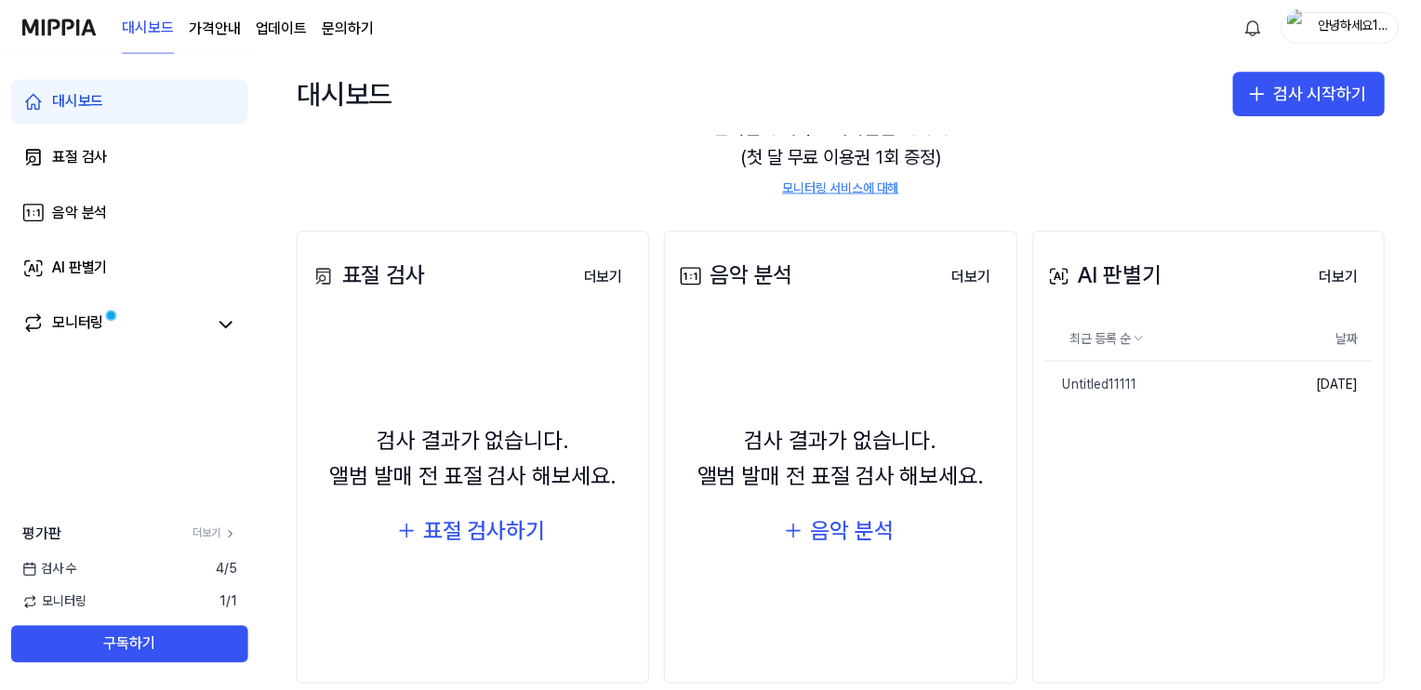
scroll to position [154, 0]
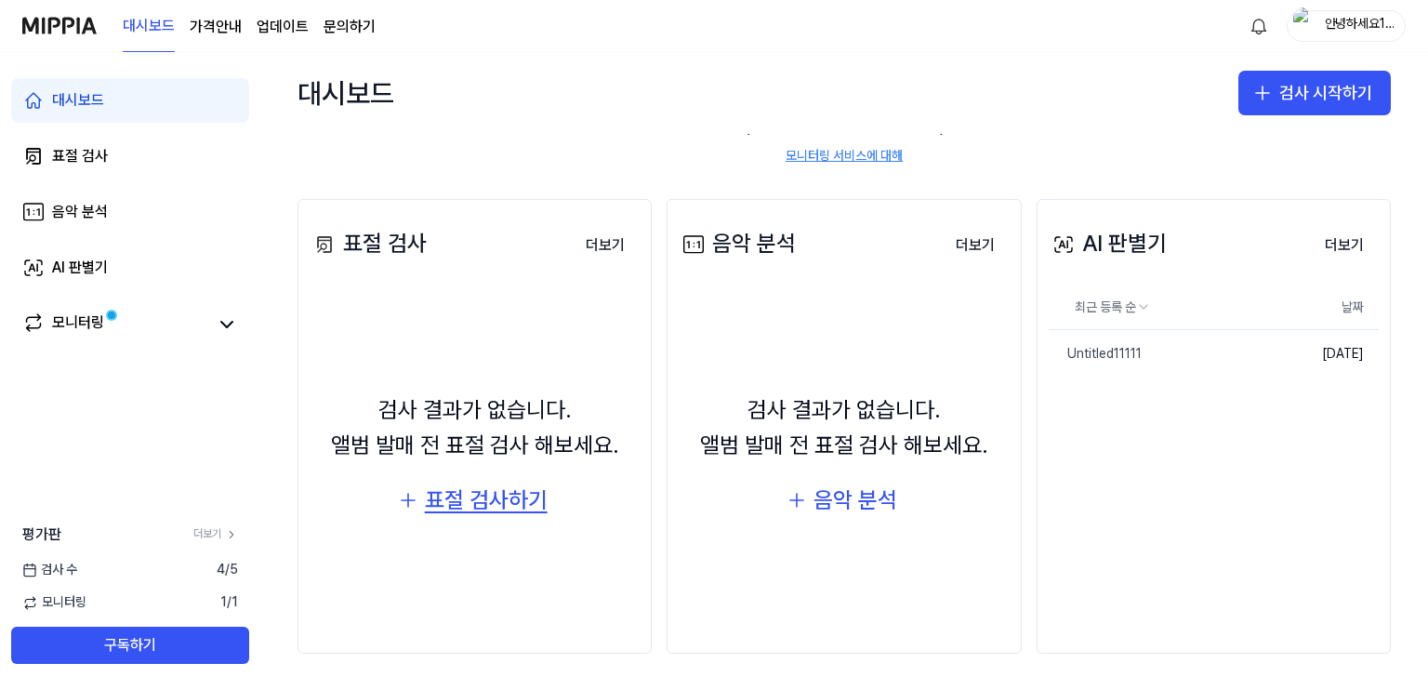
click at [449, 498] on div "표절 검사하기" at bounding box center [486, 500] width 123 height 35
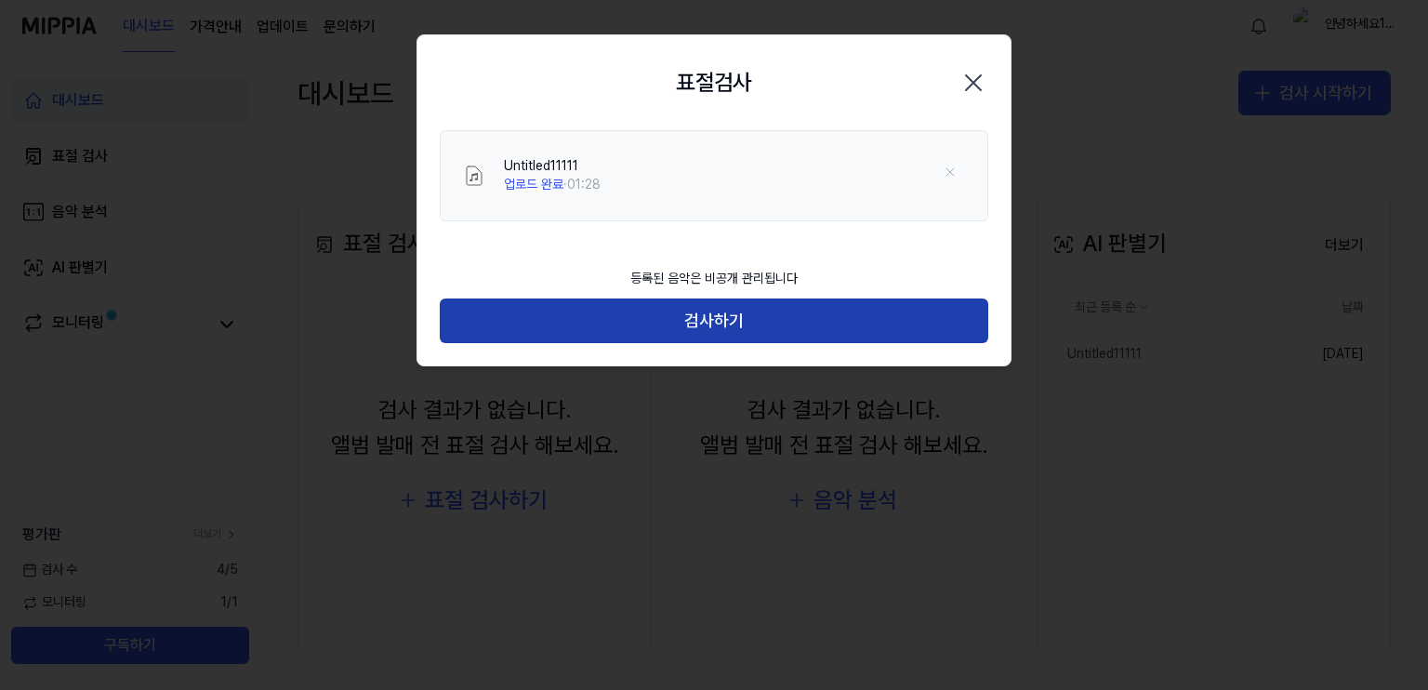
click at [711, 314] on button "검사하기" at bounding box center [714, 321] width 549 height 45
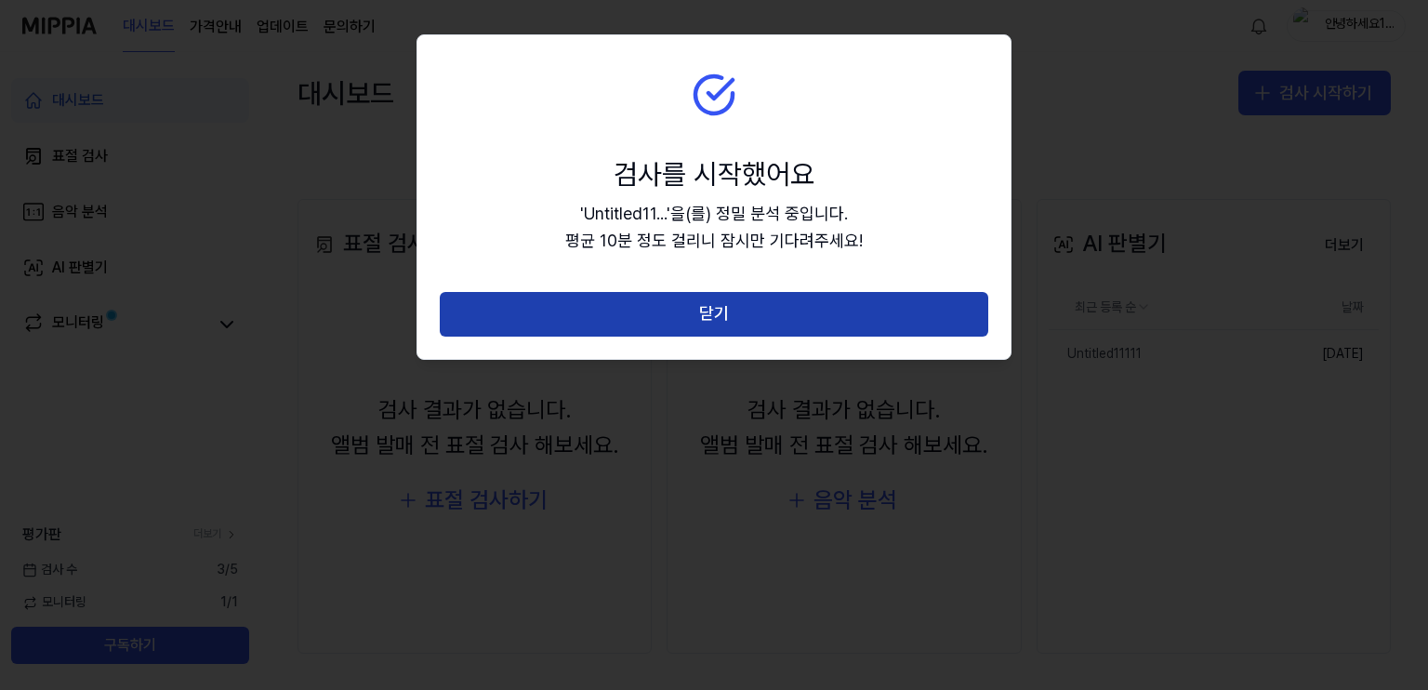
click at [707, 311] on button "닫기" at bounding box center [714, 314] width 549 height 45
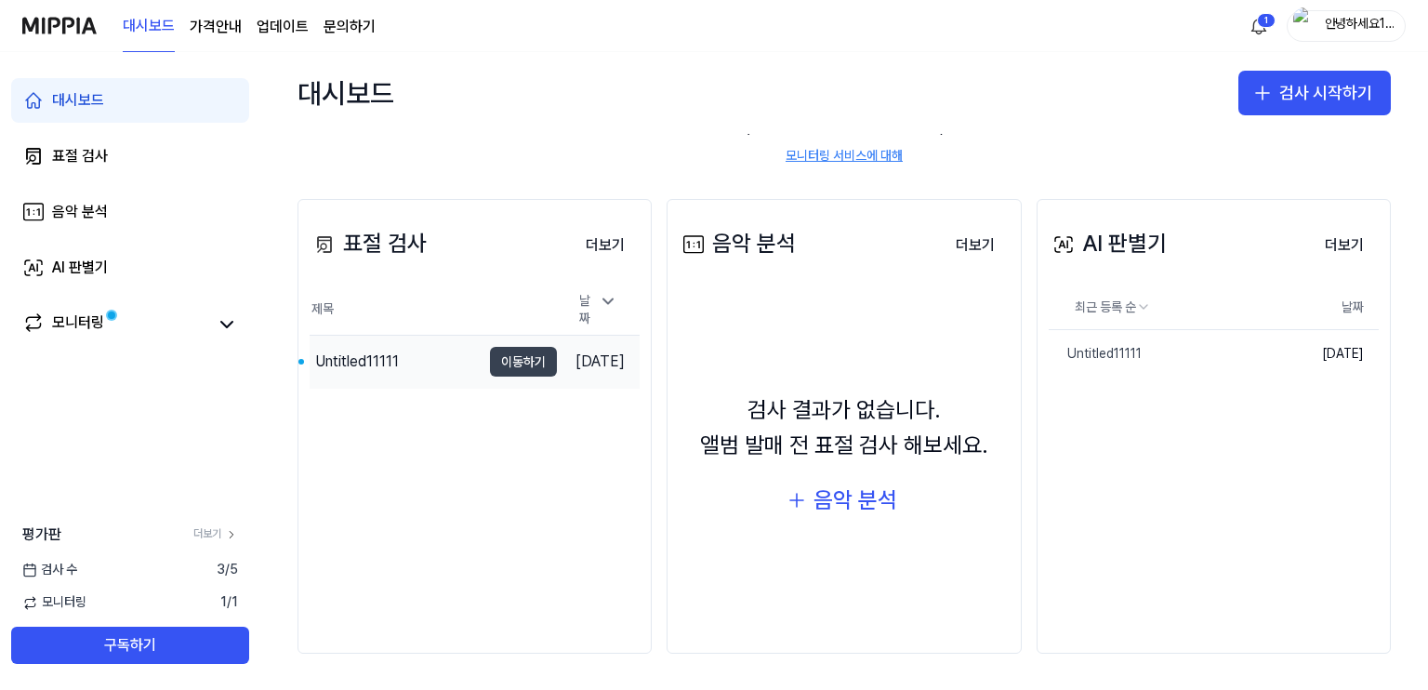
click at [490, 350] on button "이동하기" at bounding box center [523, 362] width 67 height 30
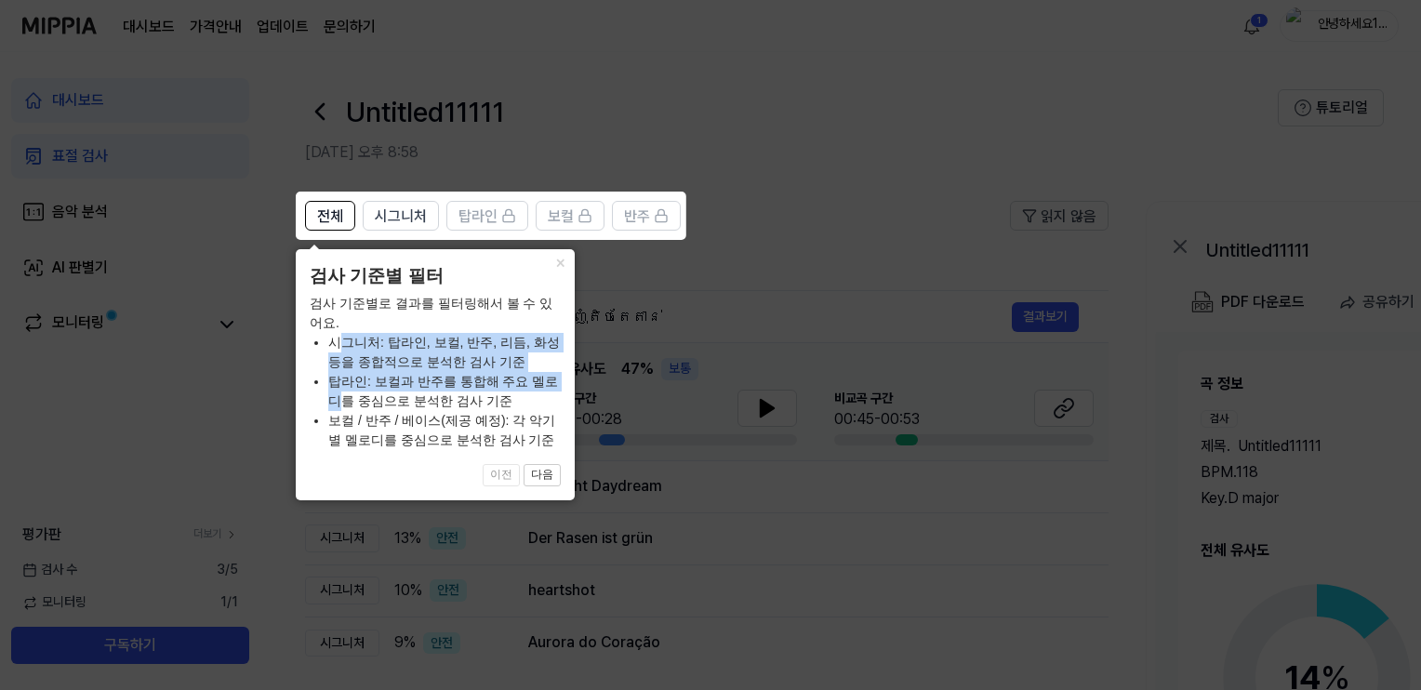
drag, startPoint x: 340, startPoint y: 345, endPoint x: 565, endPoint y: 393, distance: 230.2
click at [565, 393] on div "× 검사 기준별 필터 검사 기준별로 결과를 필터링해서 볼 수 있어요. 시그니처: 탑라인, 보컬, 반주, 리듬, 화성 등을 종합적으로 분석한 검…" at bounding box center [435, 374] width 279 height 251
click at [547, 475] on button "다음" at bounding box center [542, 475] width 37 height 22
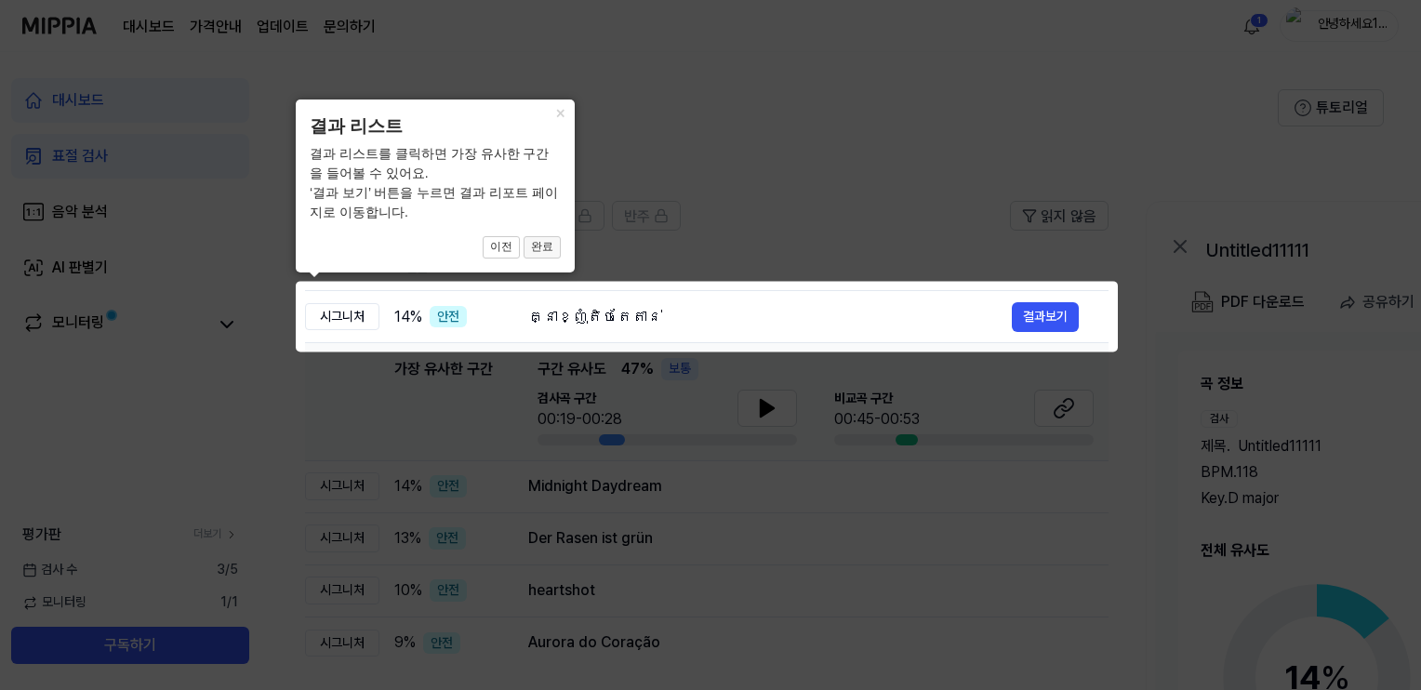
click at [543, 245] on button "완료" at bounding box center [542, 247] width 37 height 22
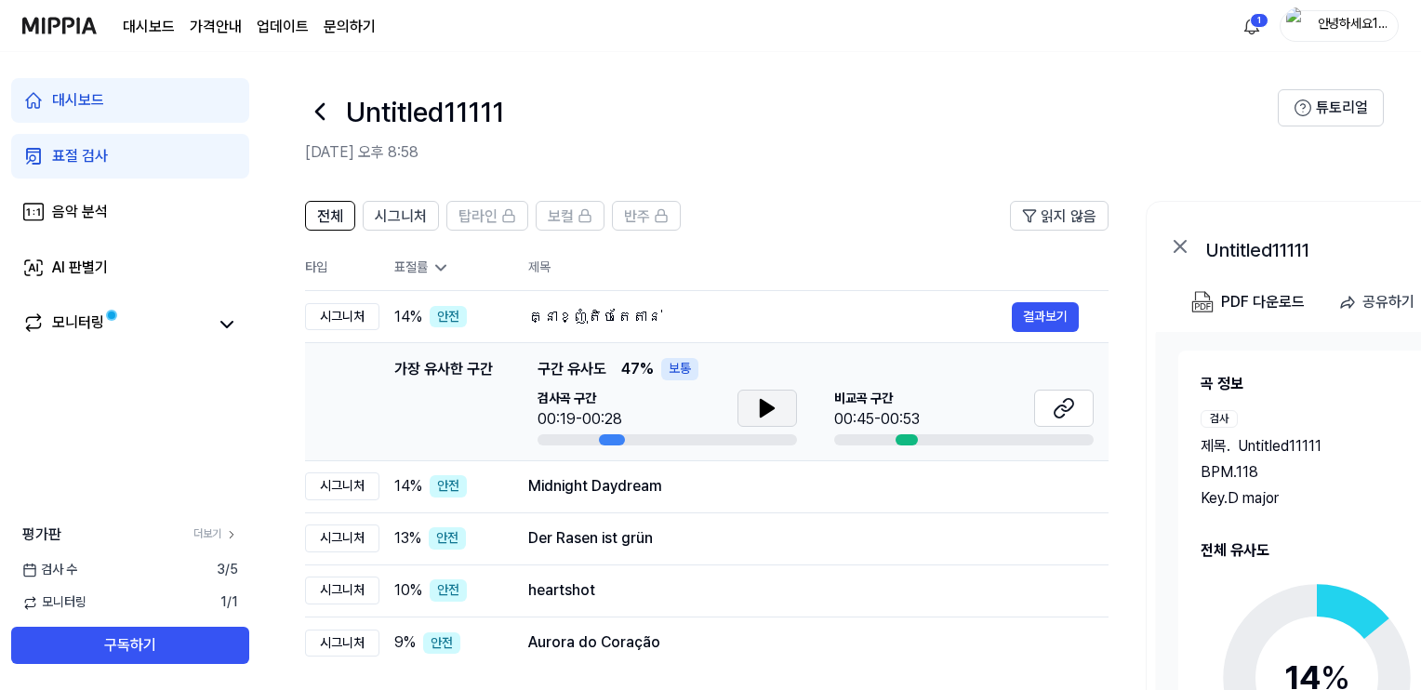
click at [766, 401] on icon at bounding box center [767, 408] width 22 height 22
click at [1069, 411] on icon at bounding box center [1064, 408] width 22 height 22
click at [756, 410] on icon at bounding box center [767, 408] width 22 height 22
click at [897, 434] on div at bounding box center [963, 439] width 259 height 11
click at [878, 397] on span "비교곡 구간" at bounding box center [877, 399] width 86 height 19
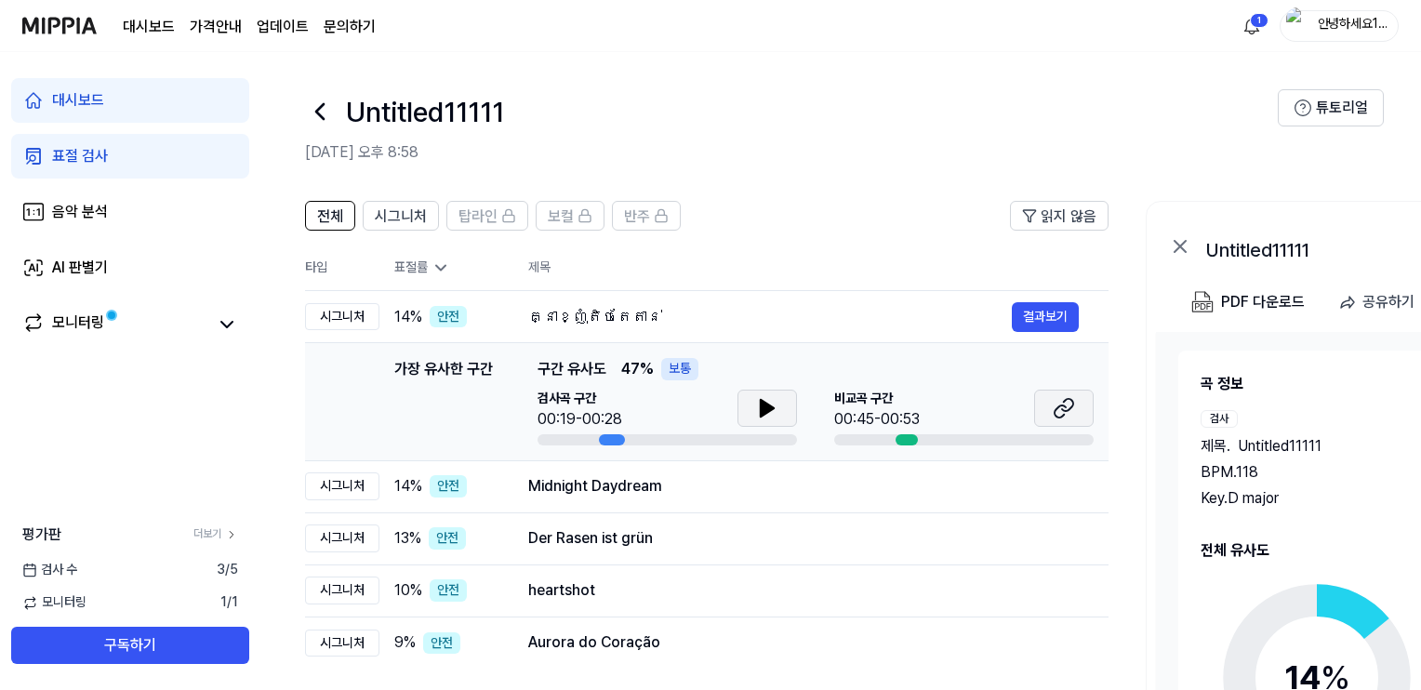
click at [1048, 413] on button at bounding box center [1064, 408] width 60 height 37
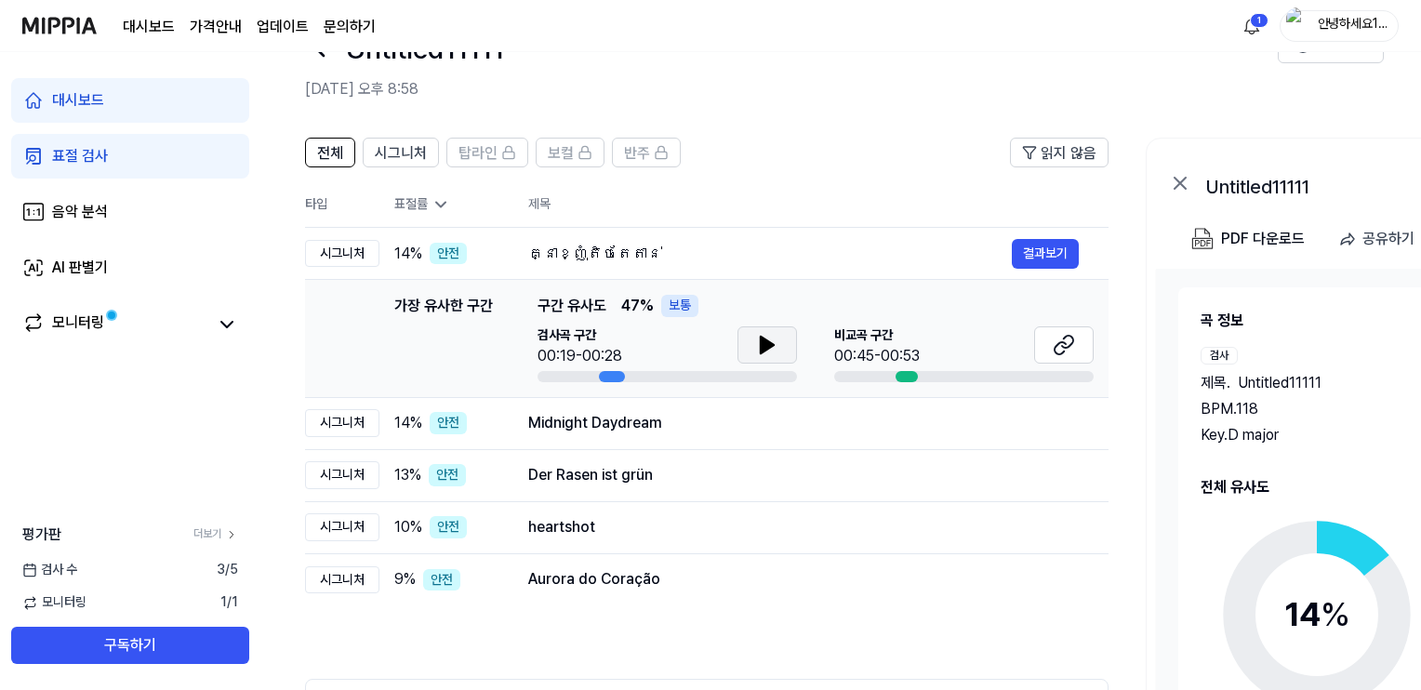
scroll to position [186, 0]
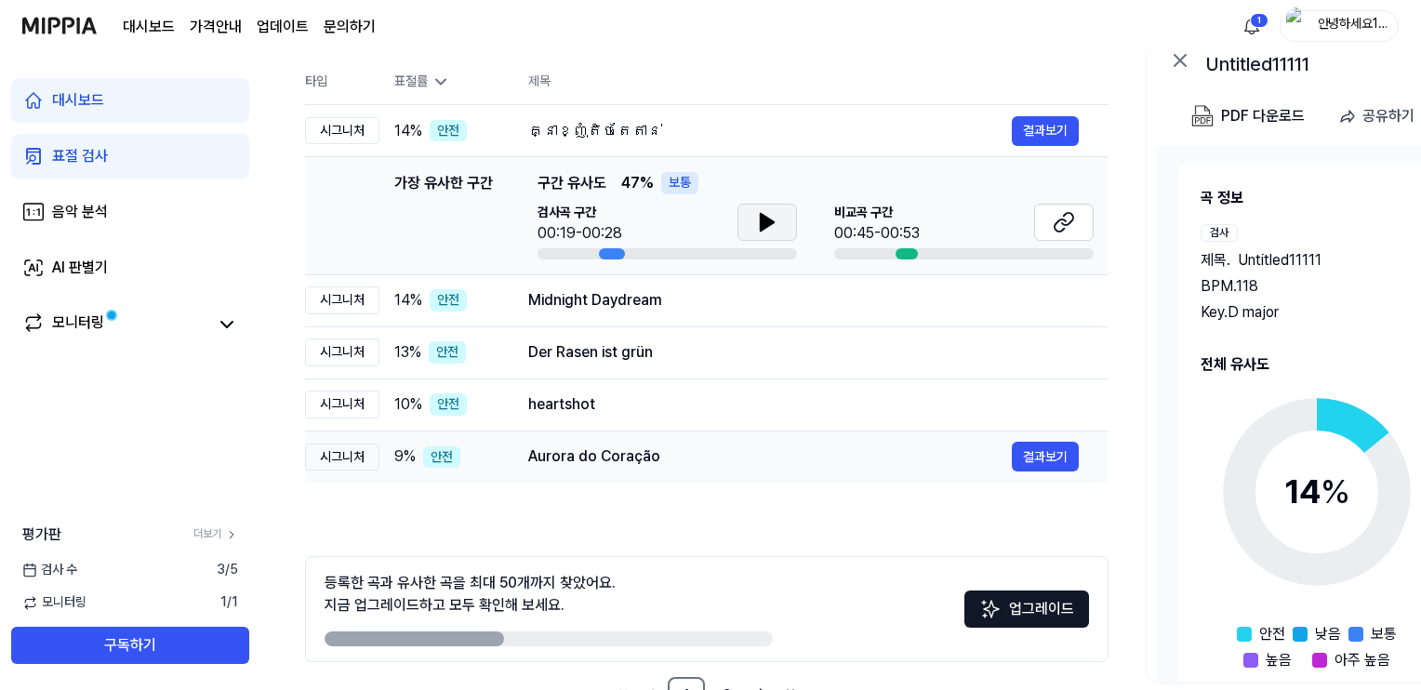
click at [606, 459] on div "Aurora do Coração" at bounding box center [770, 456] width 484 height 22
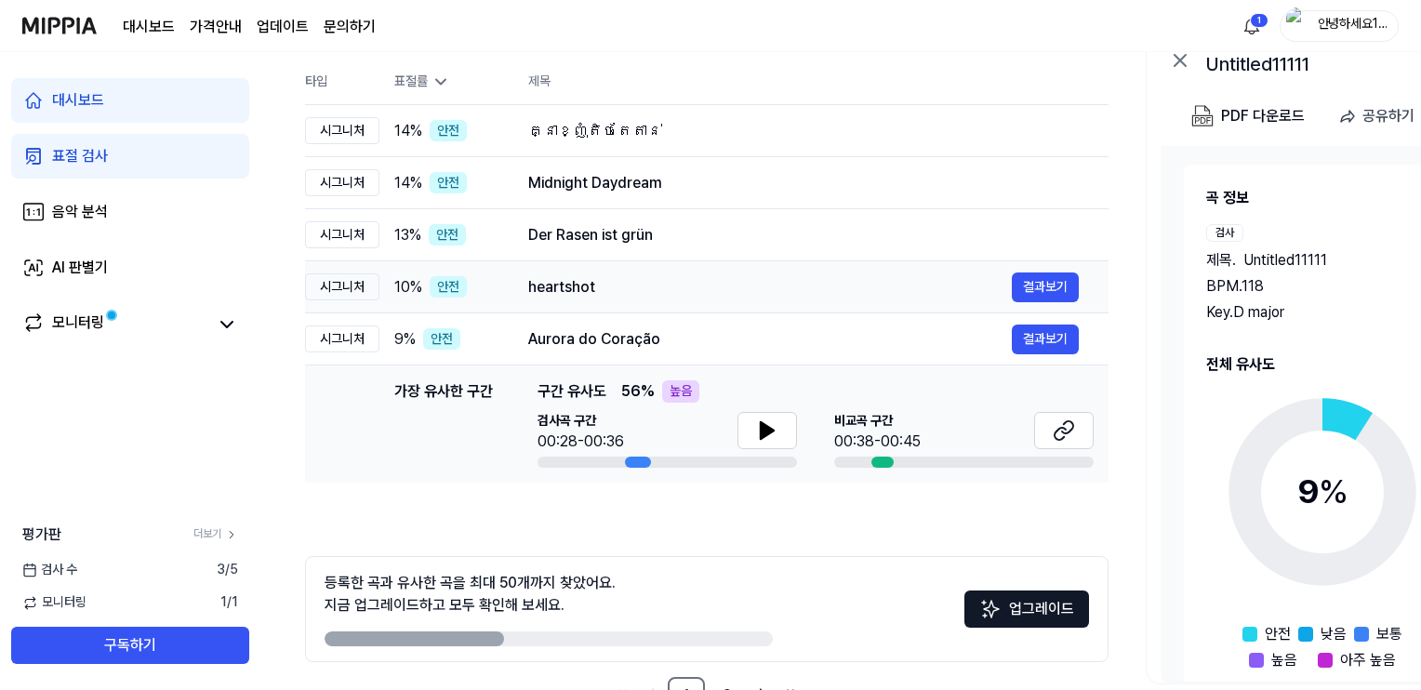
scroll to position [0, 0]
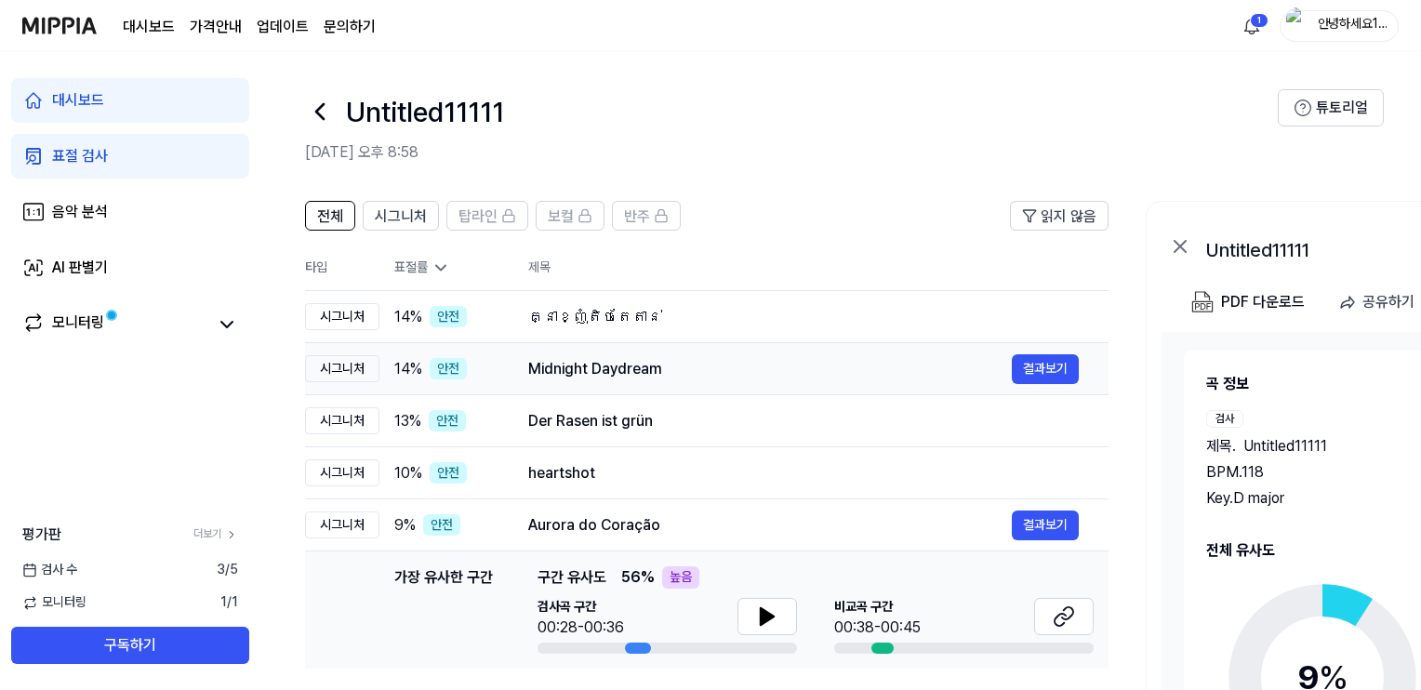
click at [601, 345] on td "Midnight Daydream 결과보기" at bounding box center [803, 369] width 610 height 52
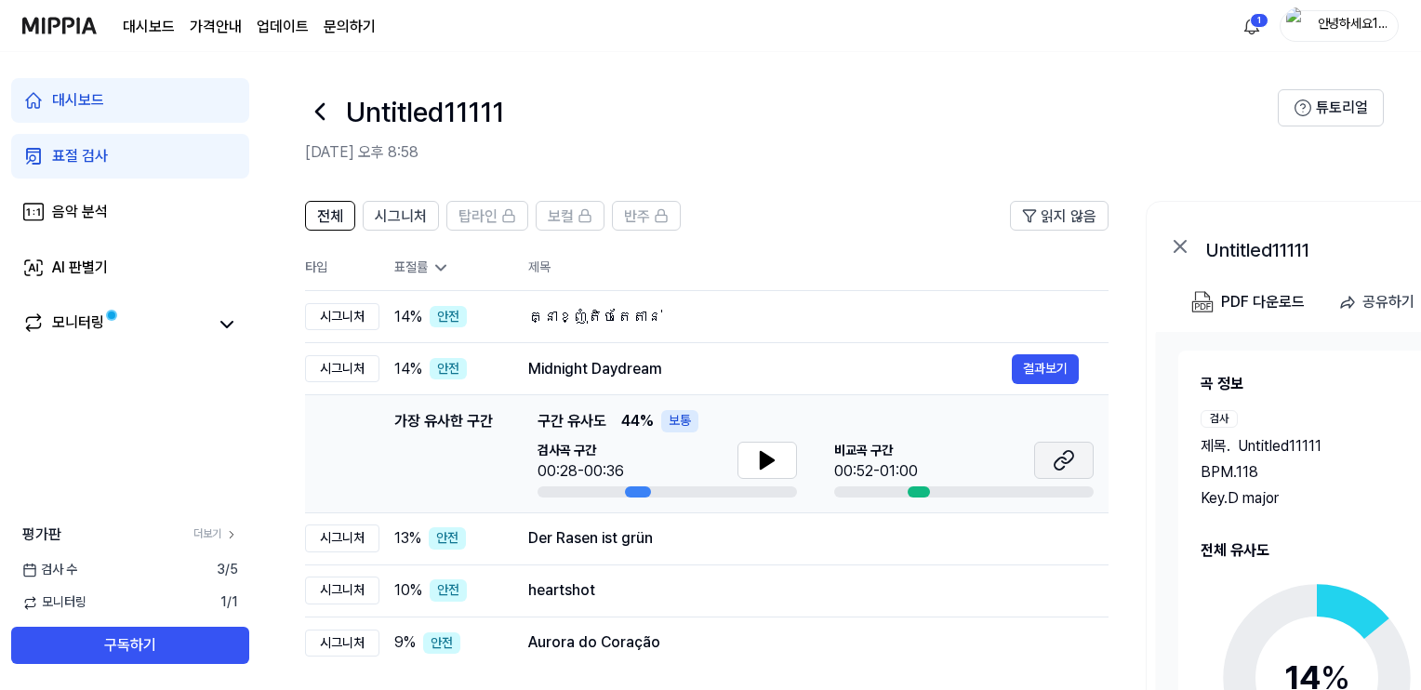
click at [1061, 458] on icon at bounding box center [1064, 460] width 22 height 22
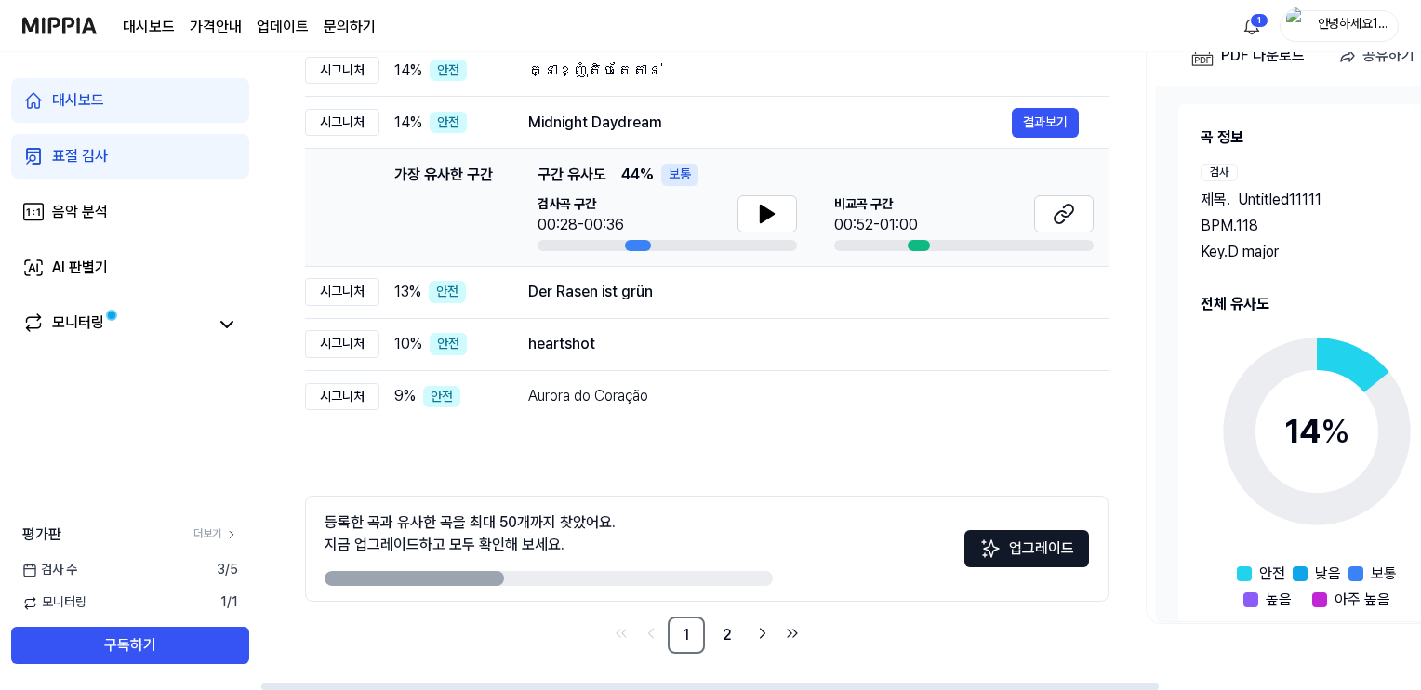
drag, startPoint x: 315, startPoint y: 524, endPoint x: 578, endPoint y: 527, distance: 263.2
click at [578, 527] on div "등록한 곡과 유사한 곡을 최대 50개까지 찾았어요. 지금 업그레이드하고 모두 확인해 보세요. 업그레이드" at bounding box center [707, 549] width 804 height 106
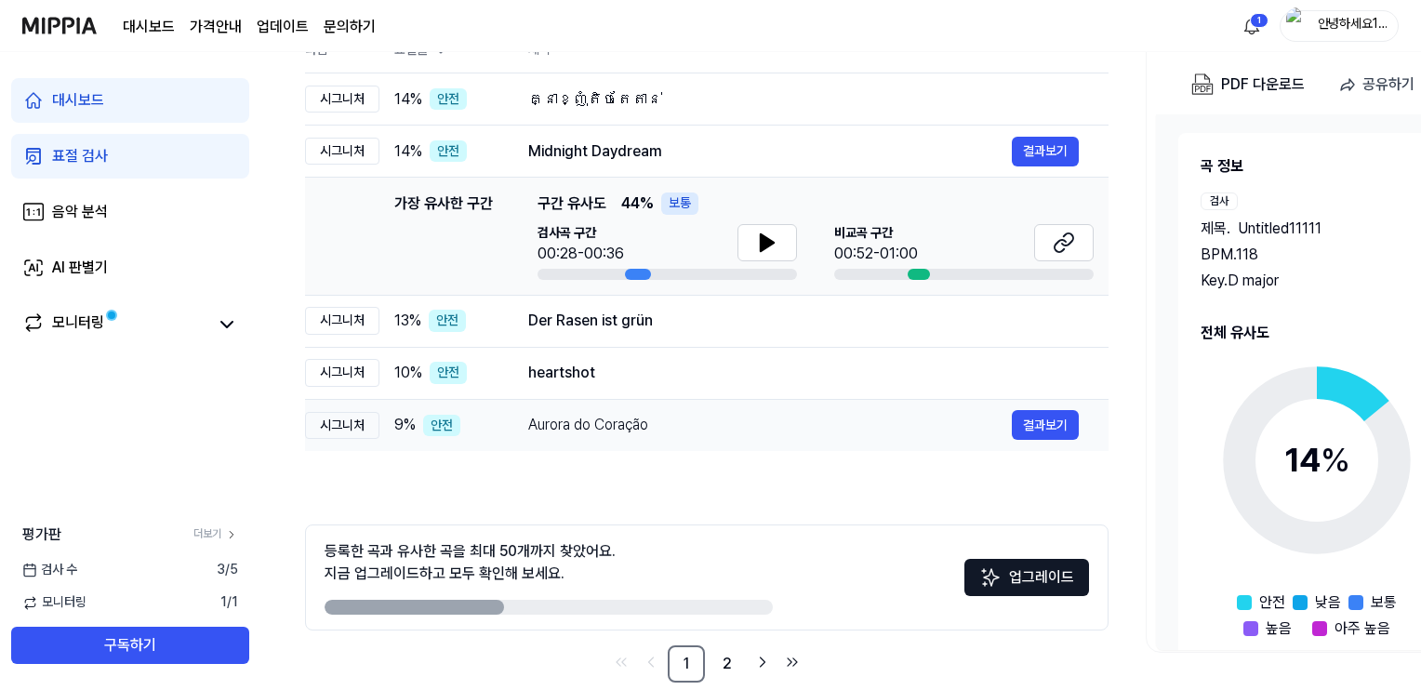
scroll to position [12, 0]
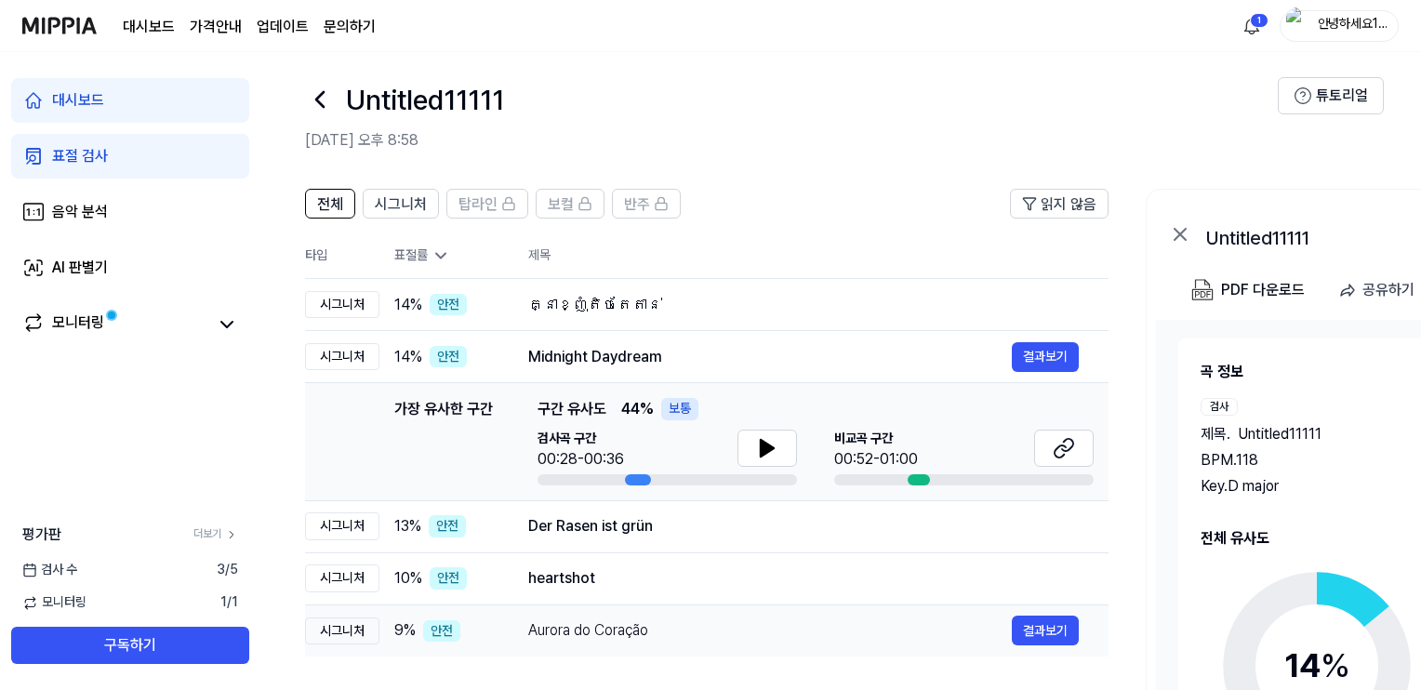
click at [708, 512] on tbody "시그니처 14 % 안전 គ្នាខ្ញុំតិចតែតាន់ 결과보기 시그니처 14 % 안전 Midnight Daydream 결과보기 가장 유사한…" at bounding box center [707, 468] width 804 height 379
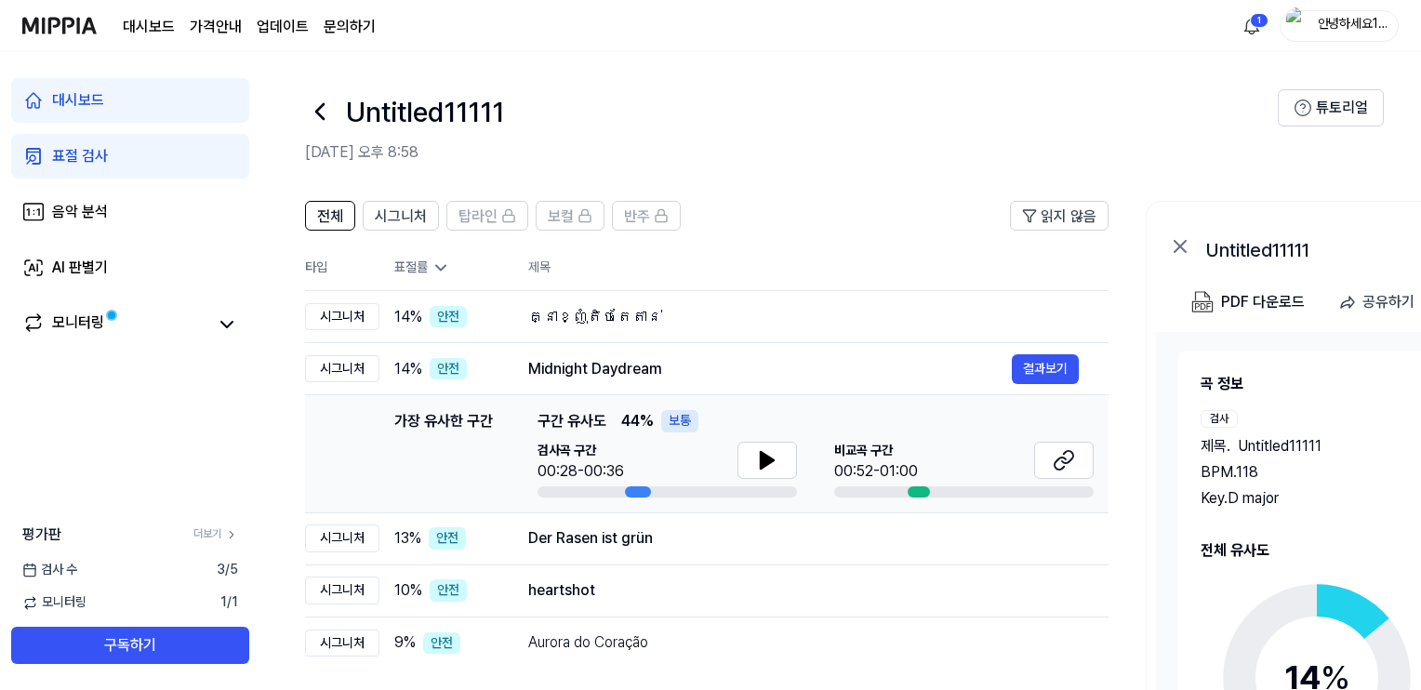
click at [936, 213] on header "전체 시그니처 탑라인 보컬 반주 읽지 않음" at bounding box center [707, 223] width 804 height 45
click at [437, 270] on icon at bounding box center [441, 268] width 19 height 19
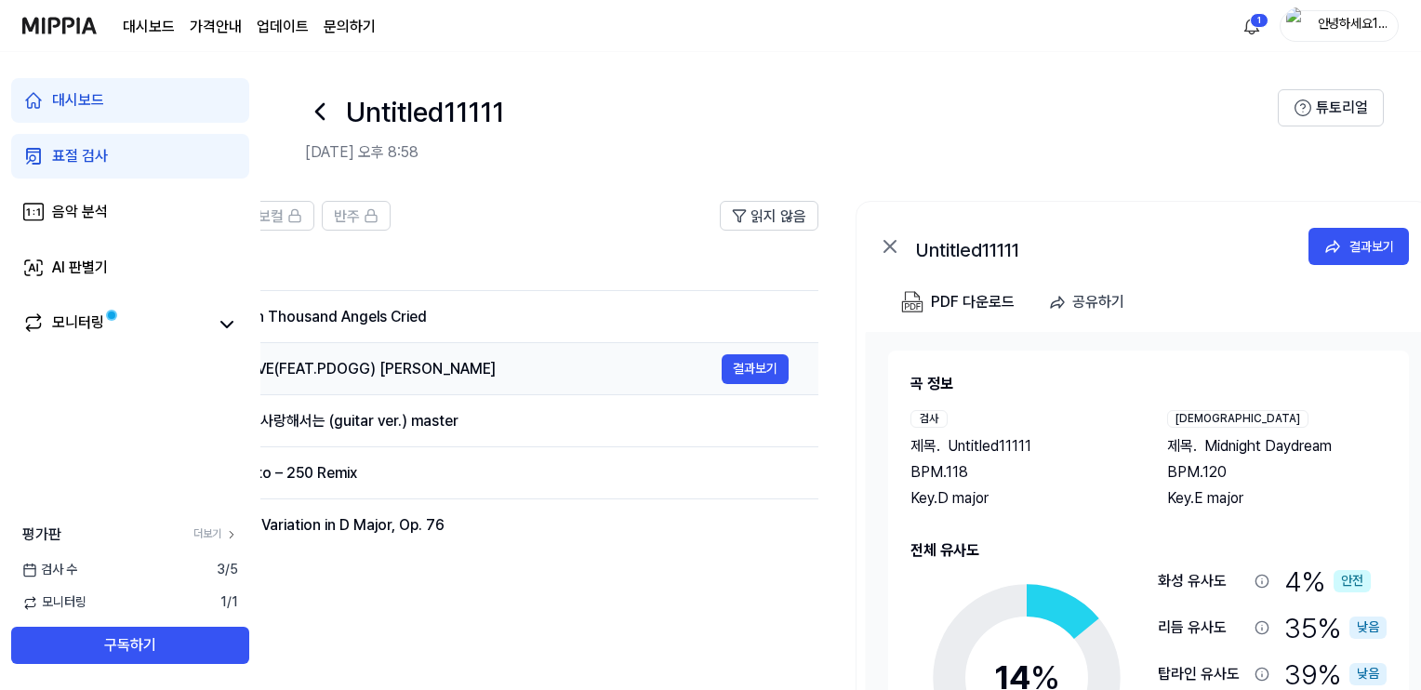
scroll to position [0, 318]
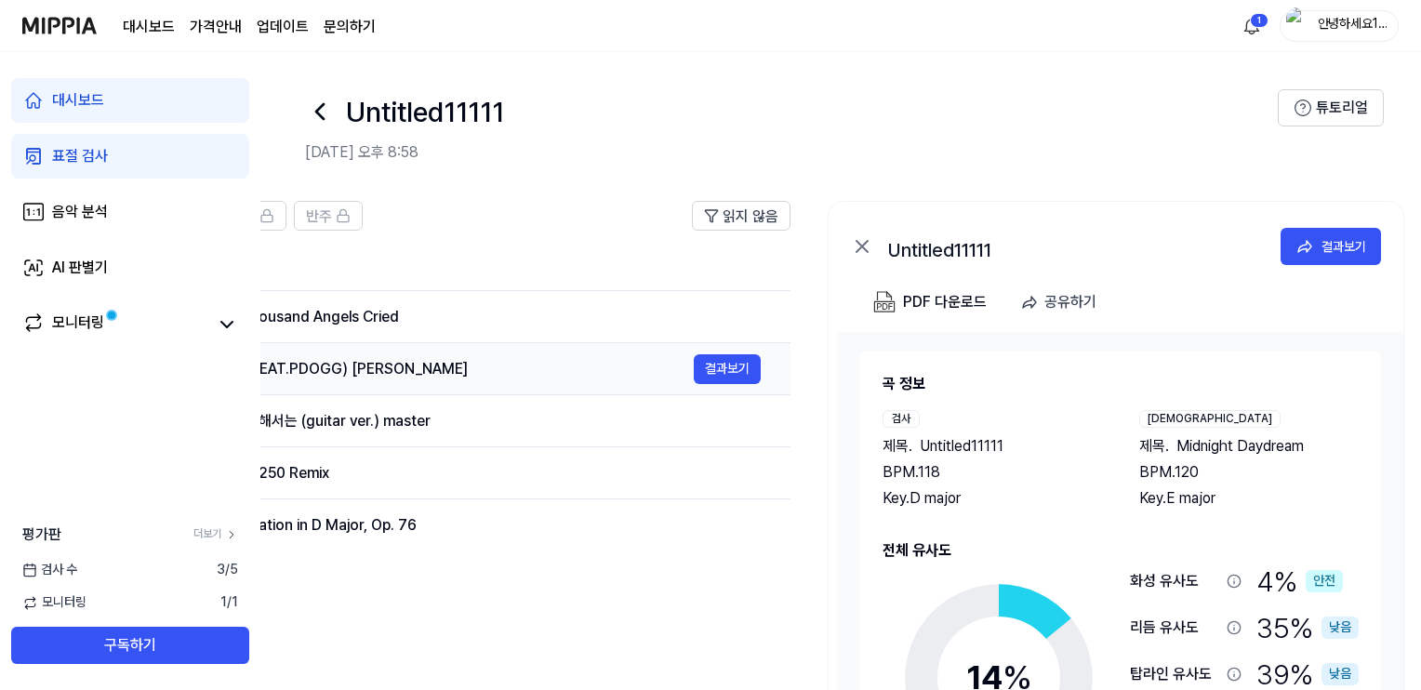
drag, startPoint x: 713, startPoint y: 369, endPoint x: 395, endPoint y: 386, distance: 318.5
click at [395, 386] on td "LOVE(FEAT.PDOGG) 임정희 결과보기" at bounding box center [485, 369] width 610 height 52
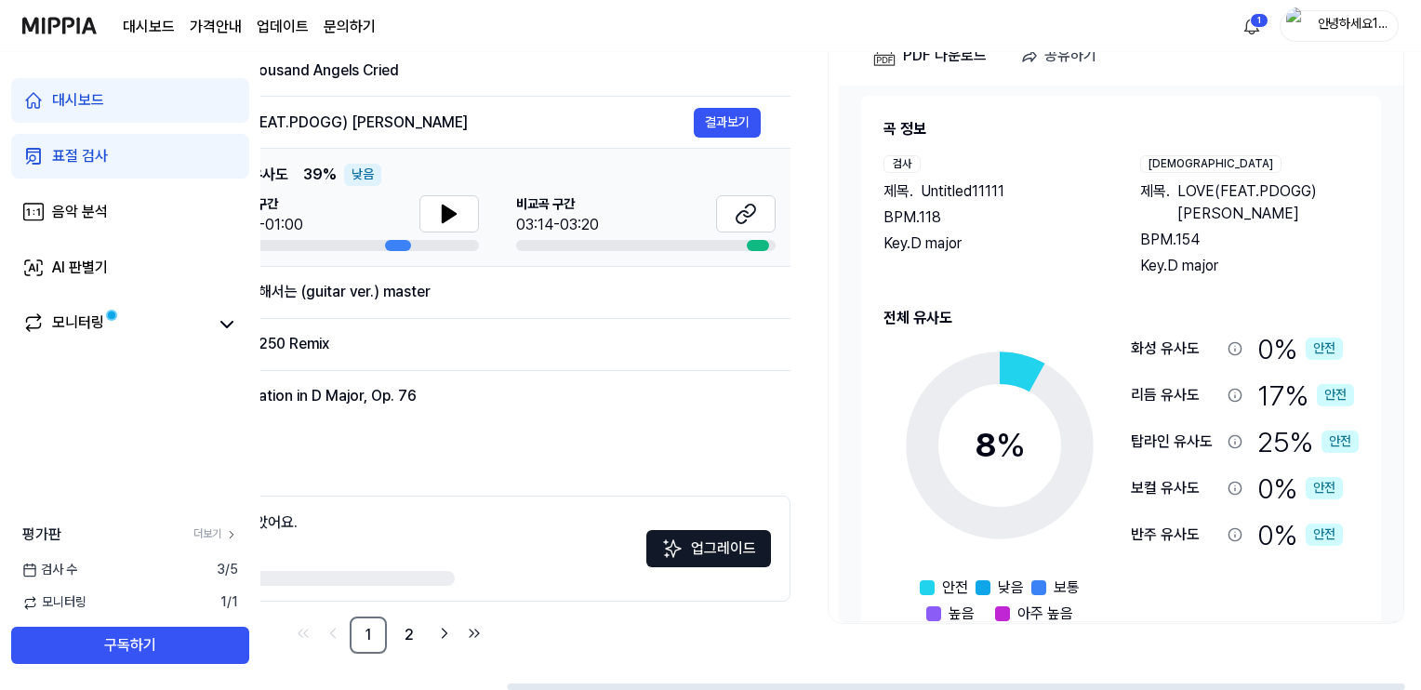
scroll to position [0, 0]
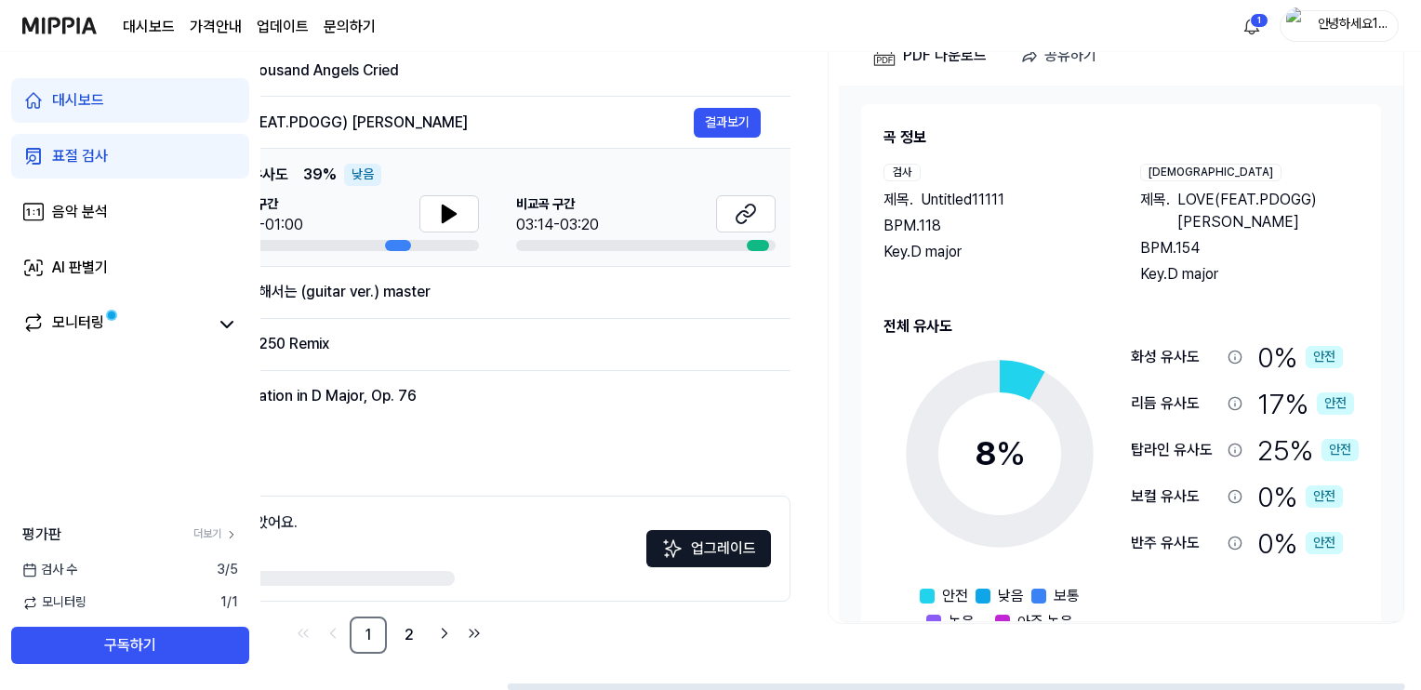
click at [1187, 196] on span "LOVE(FEAT.PDOGG) [PERSON_NAME]" at bounding box center [1268, 211] width 182 height 45
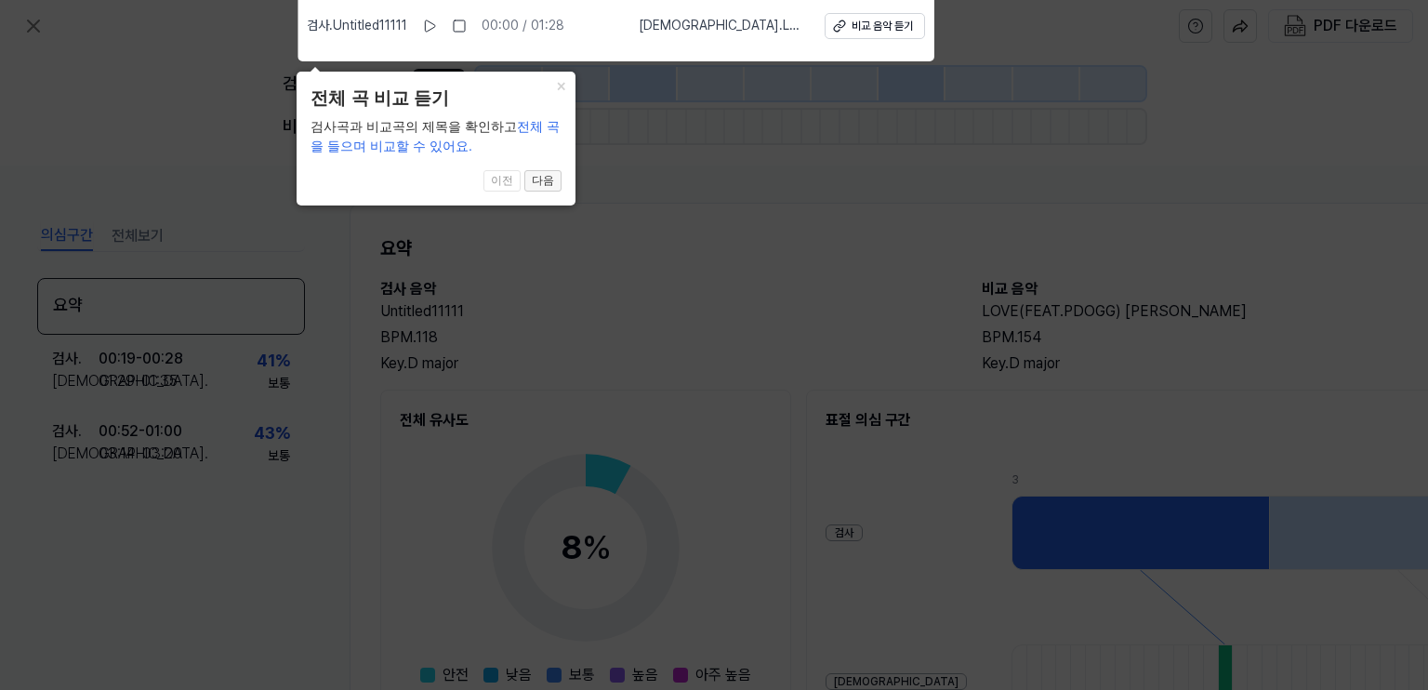
click at [562, 180] on button "다음" at bounding box center [543, 181] width 37 height 22
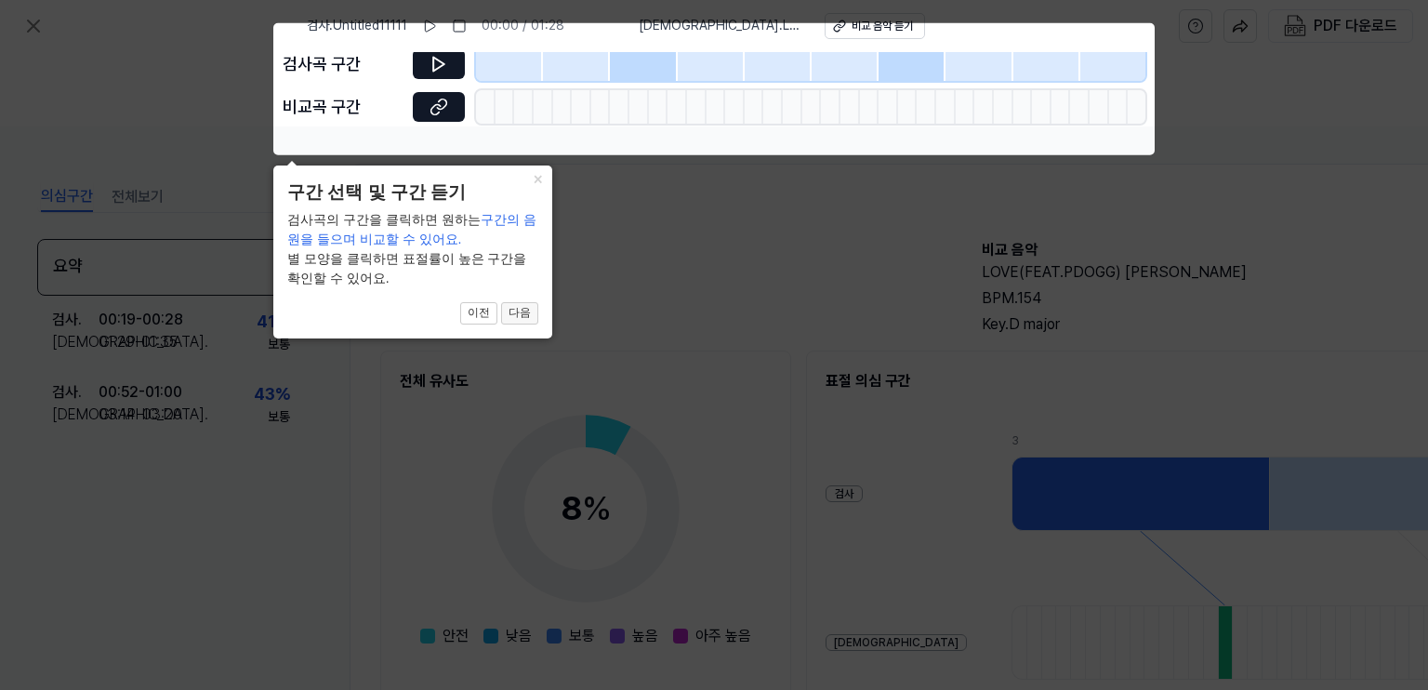
click at [521, 324] on button "다음" at bounding box center [519, 313] width 37 height 22
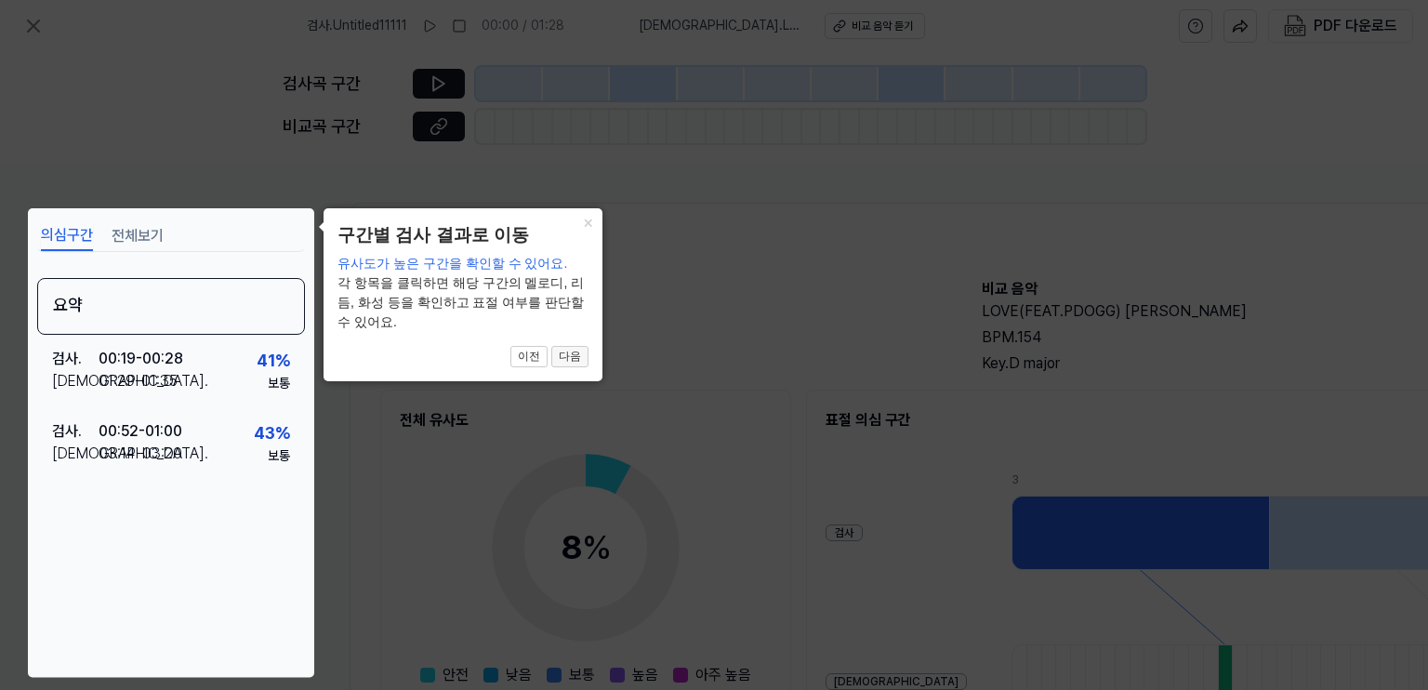
click at [573, 352] on button "다음" at bounding box center [569, 357] width 37 height 22
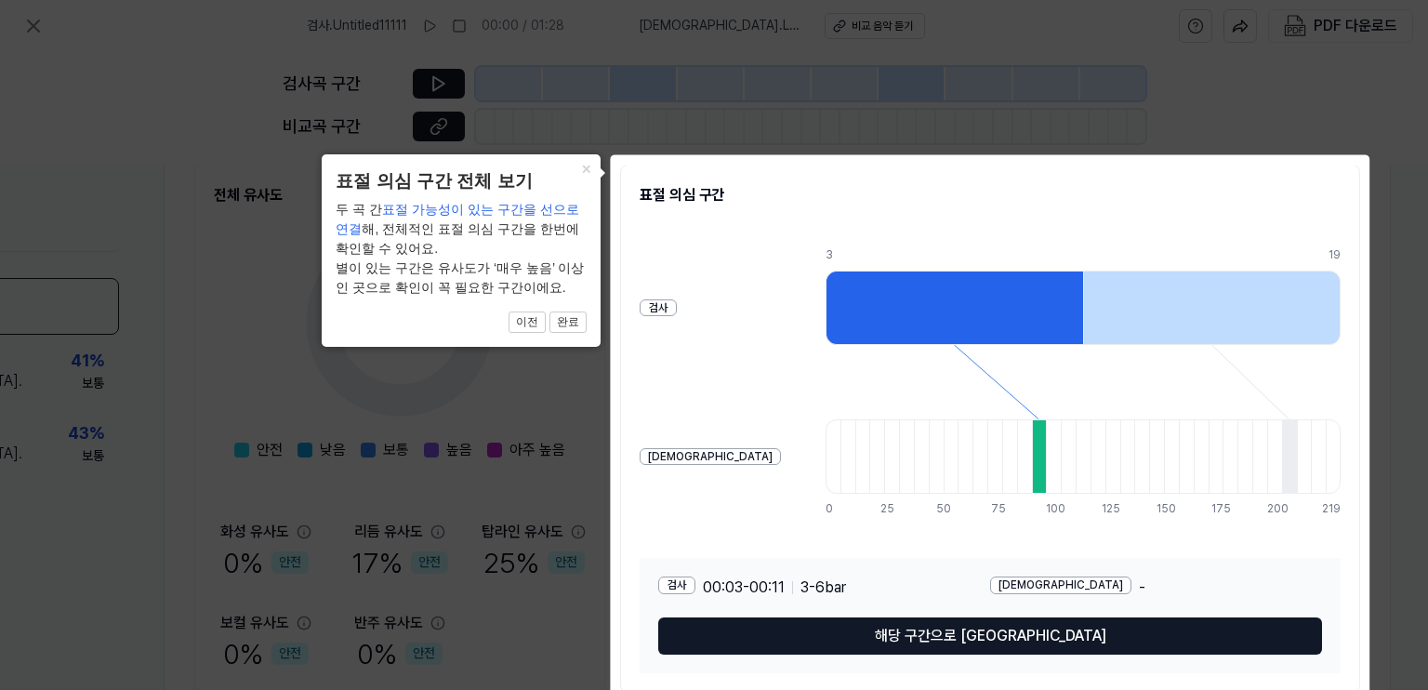
click at [1335, 185] on h2 "표절 의심 구간" at bounding box center [990, 195] width 701 height 22
click at [591, 171] on button "×" at bounding box center [586, 167] width 30 height 26
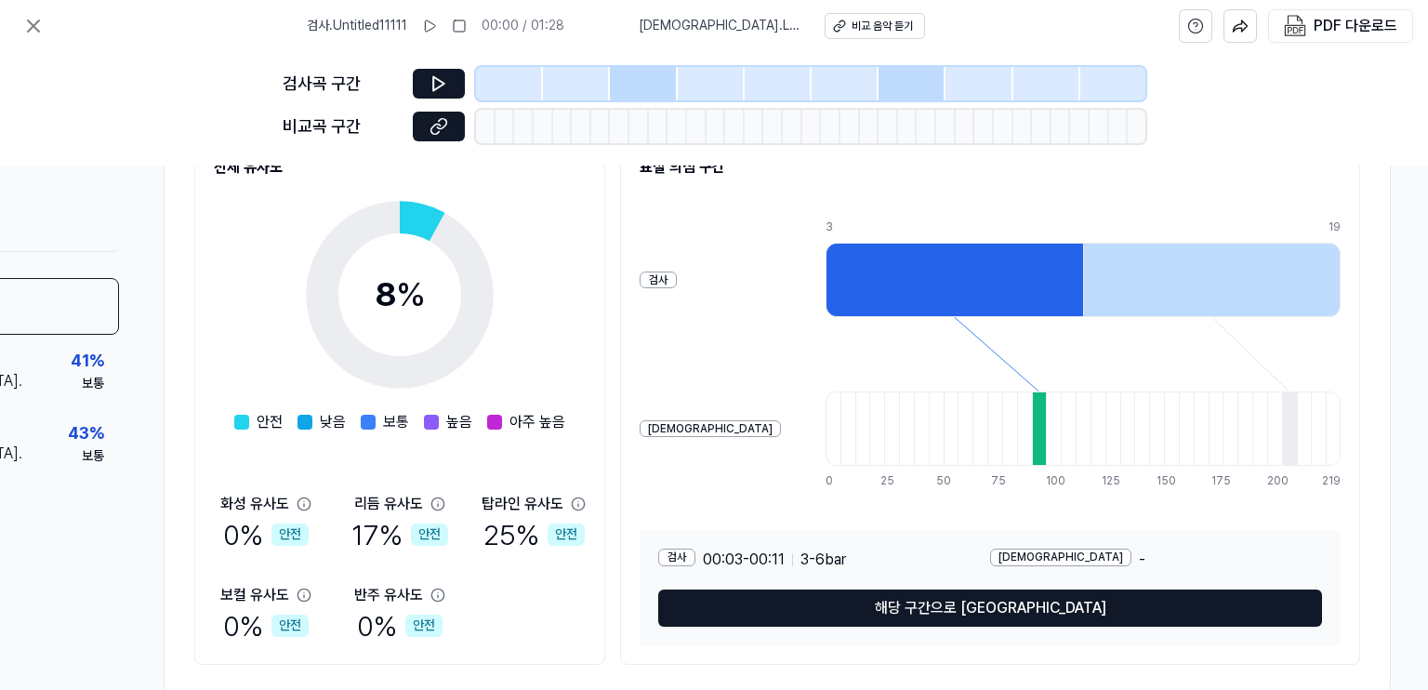
scroll to position [301, 186]
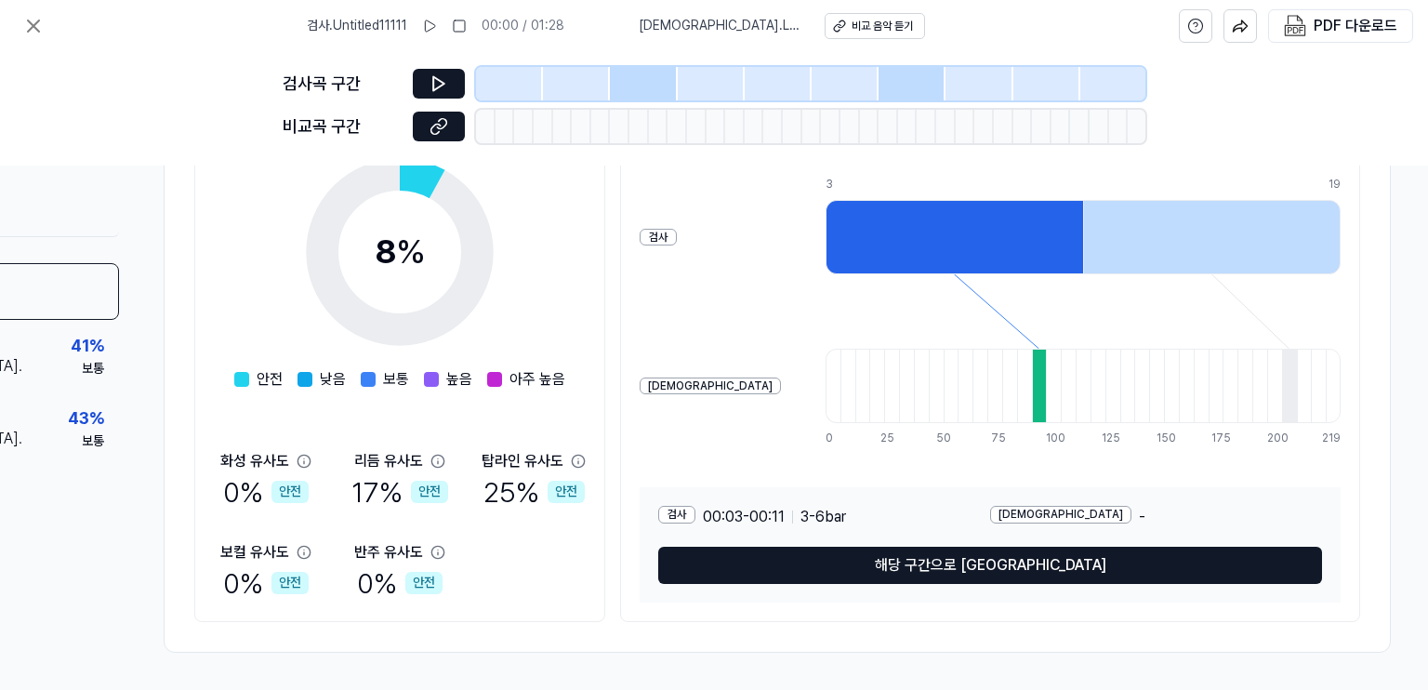
click at [1032, 388] on div at bounding box center [1039, 386] width 15 height 74
click at [986, 562] on button "해당 구간으로 [GEOGRAPHIC_DATA]" at bounding box center [990, 565] width 664 height 37
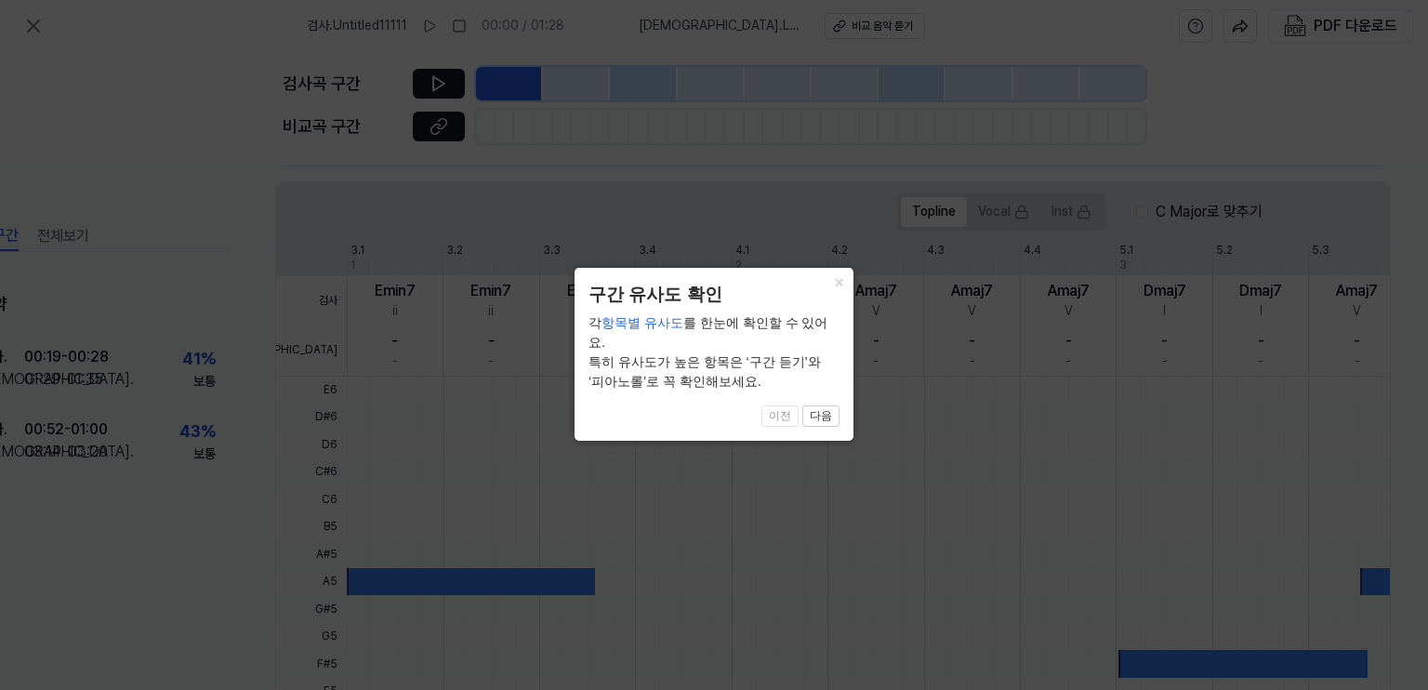
scroll to position [551, 82]
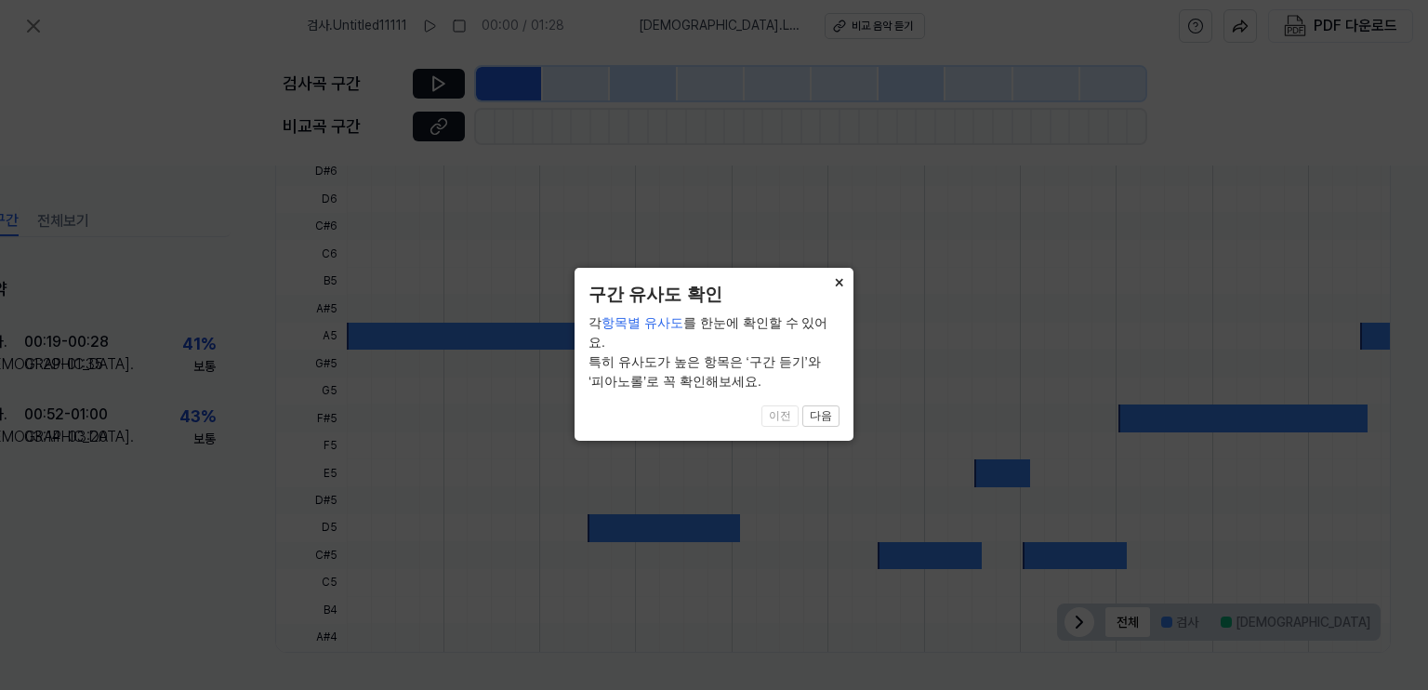
click at [832, 284] on button "×" at bounding box center [839, 281] width 30 height 26
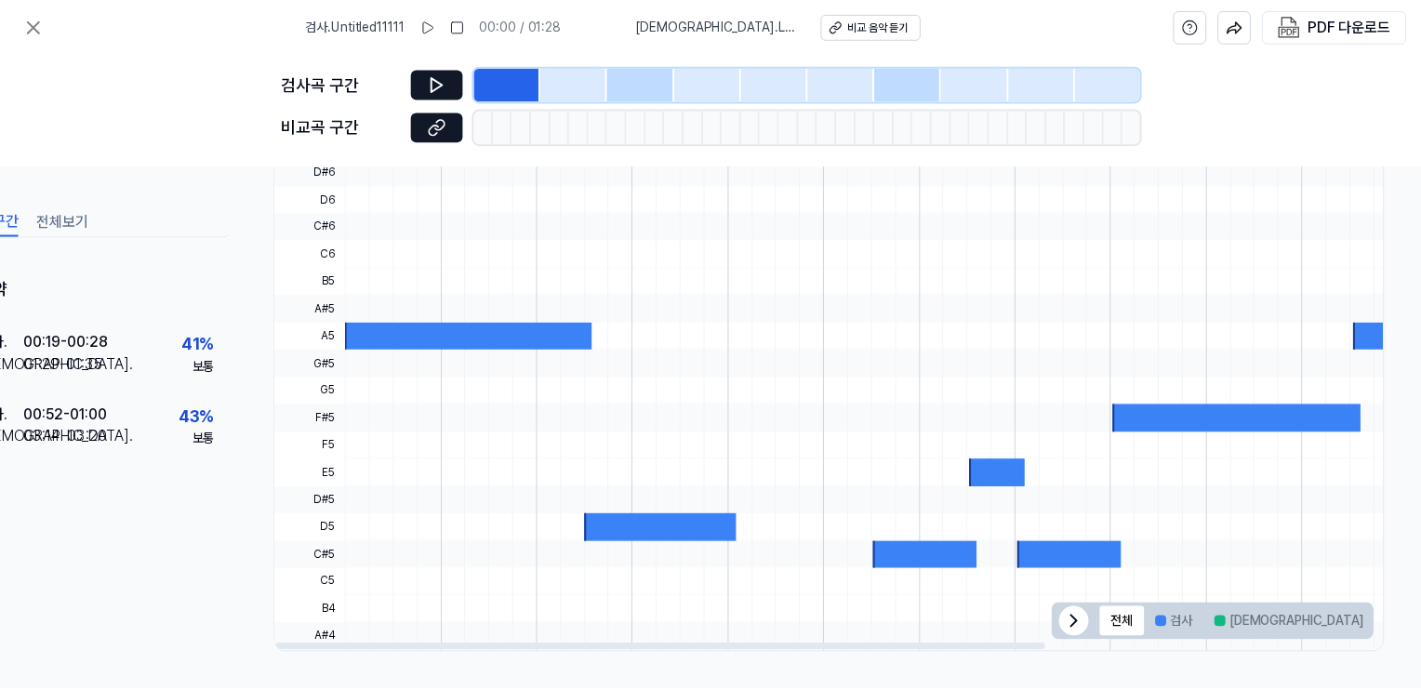
scroll to position [246, 0]
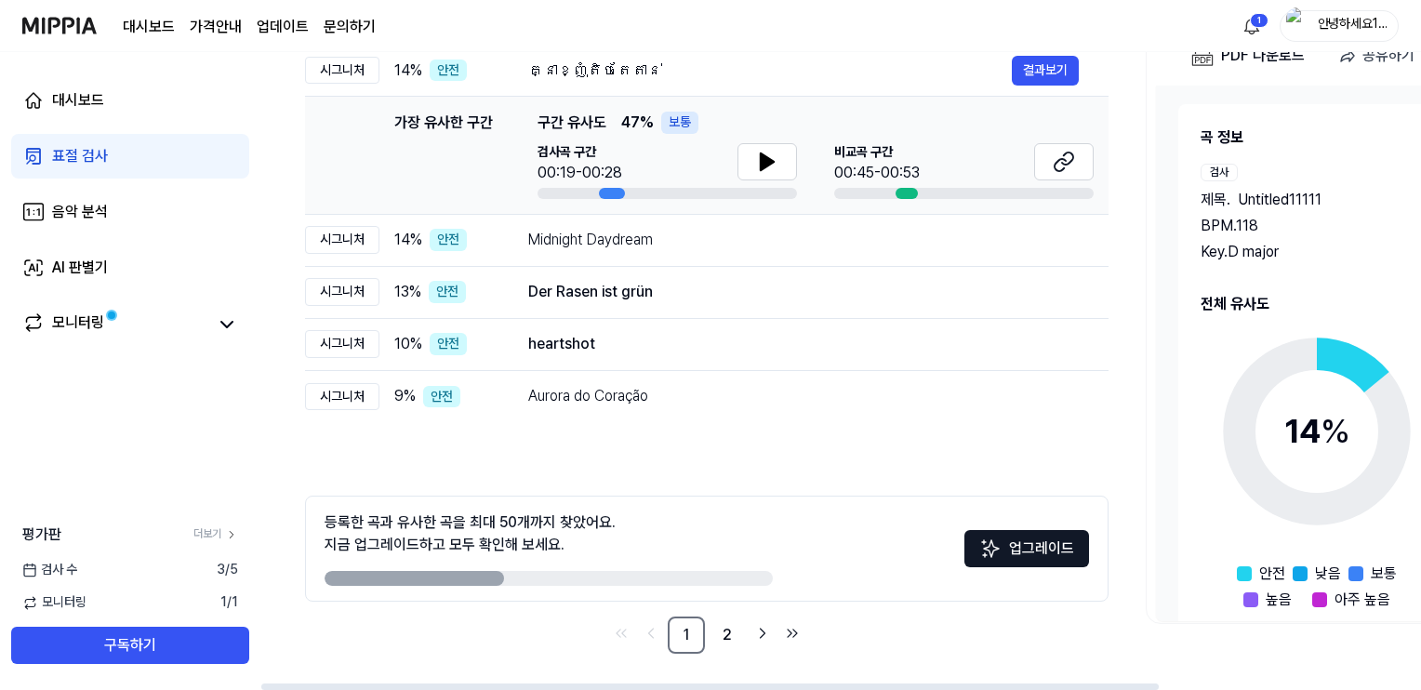
click at [1328, 472] on icon at bounding box center [1317, 431] width 232 height 232
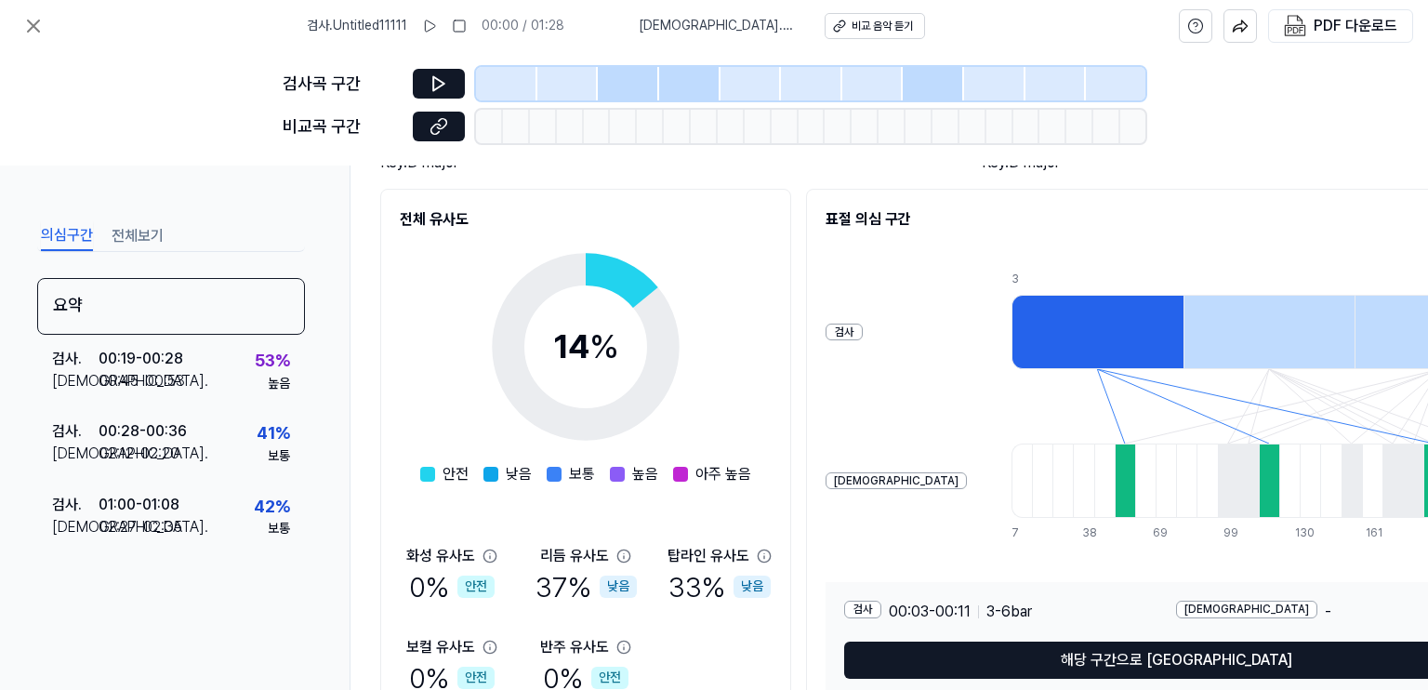
scroll to position [301, 0]
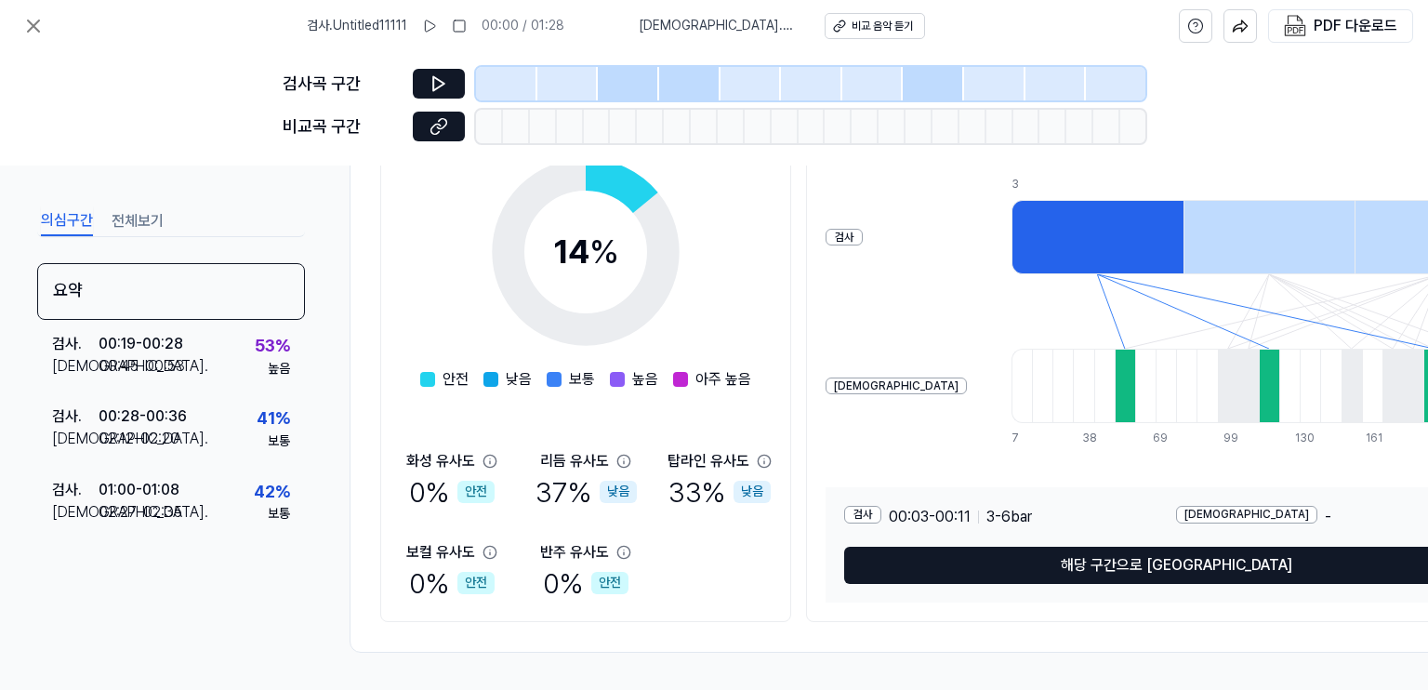
click at [932, 506] on span "00:03 - 00:11" at bounding box center [930, 517] width 82 height 22
drag, startPoint x: 1116, startPoint y: 566, endPoint x: 433, endPoint y: 198, distance: 775.6
click at [368, 337] on div "요약 검사 음악 Untitled11111 BPM. 118 Key. D major 비교 음악 គ្នាខ្ញុំតិចតែតាន់ BPM. 125 …" at bounding box center [964, 280] width 1228 height 746
click at [445, 81] on icon at bounding box center [439, 83] width 19 height 19
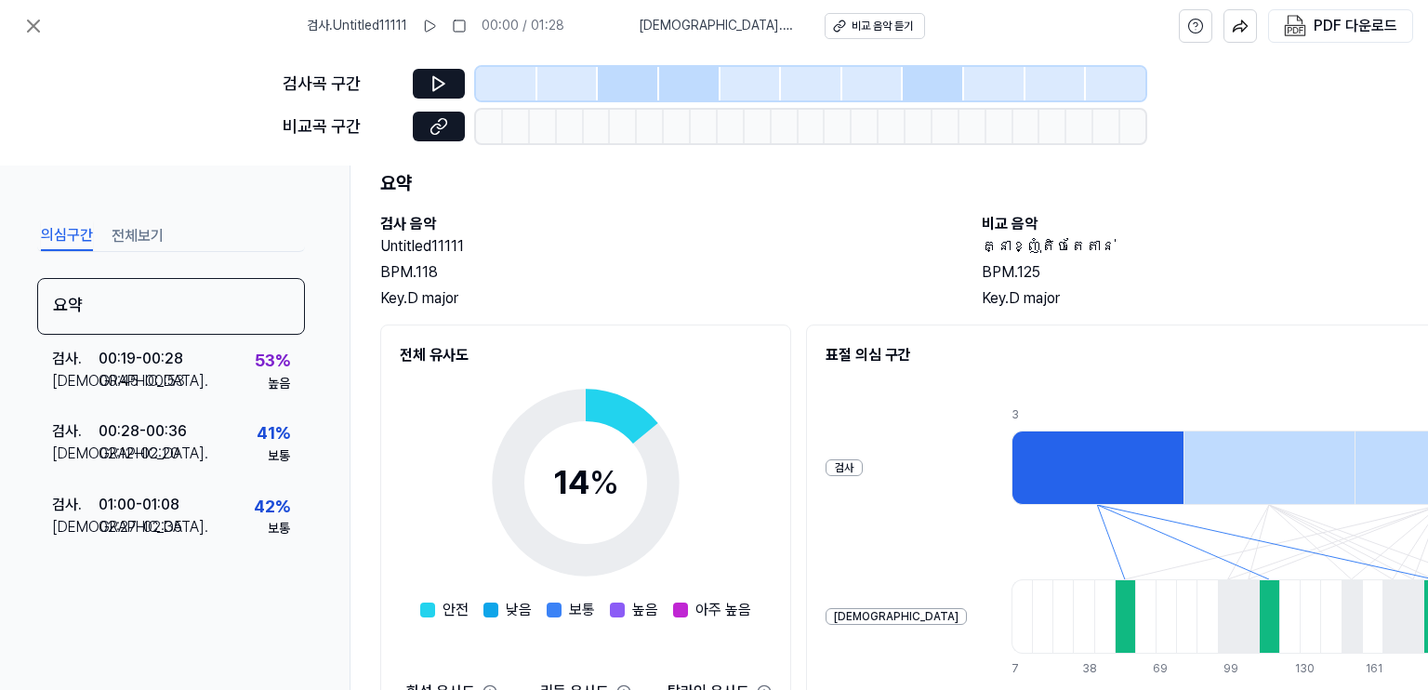
scroll to position [0, 0]
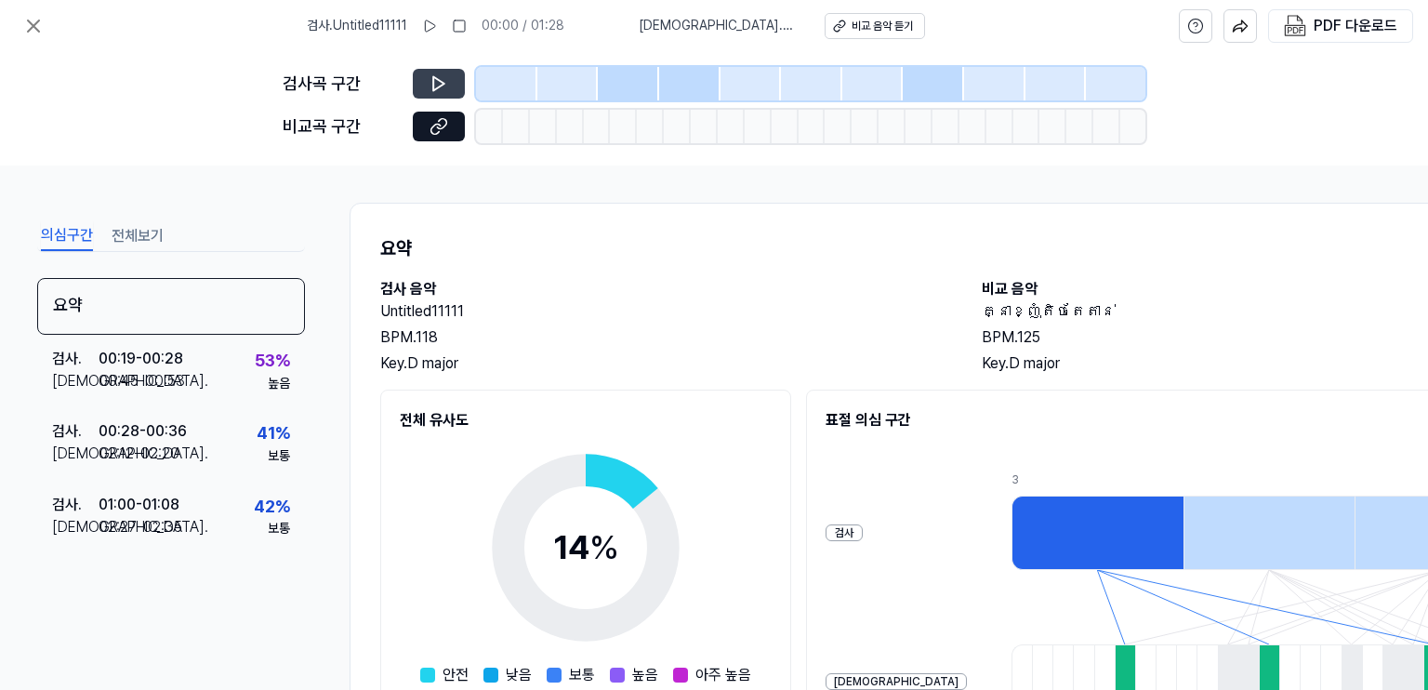
click at [447, 88] on button at bounding box center [439, 84] width 52 height 30
click at [609, 87] on div at bounding box center [628, 83] width 61 height 33
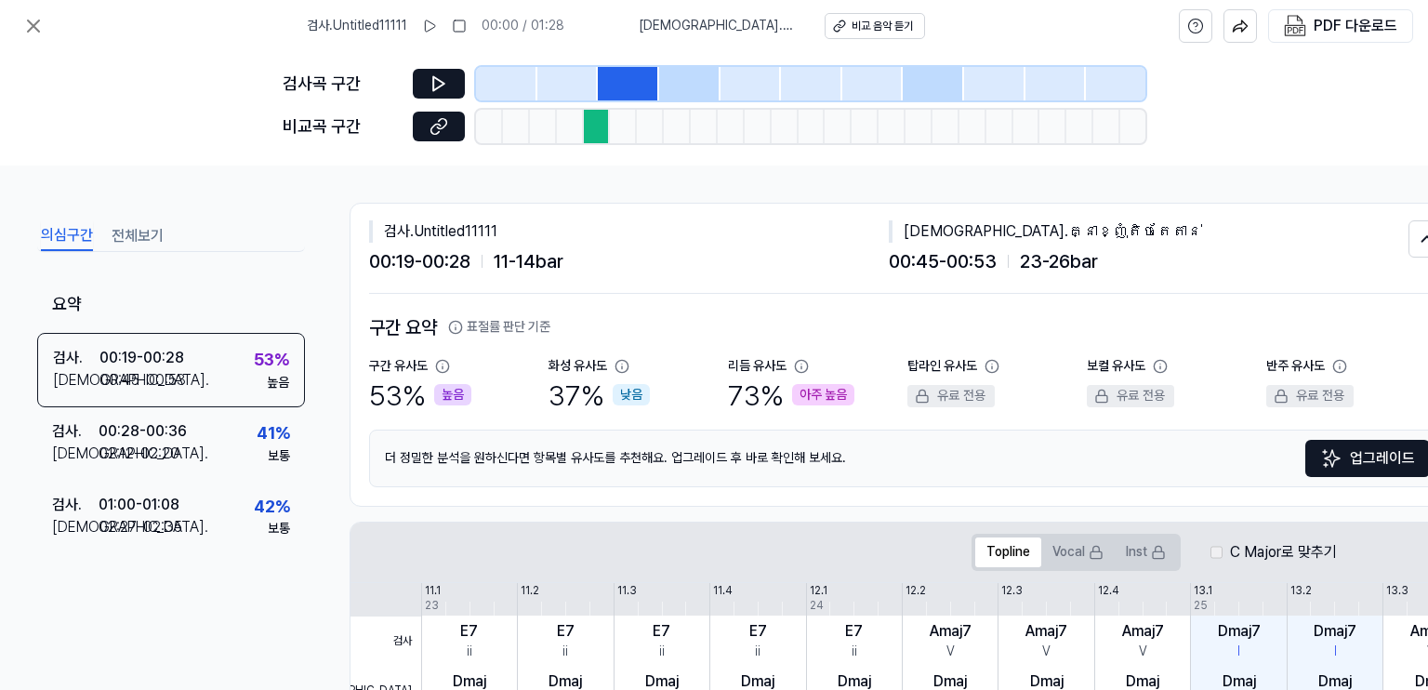
click at [602, 127] on div at bounding box center [597, 126] width 27 height 33
click at [439, 81] on icon at bounding box center [439, 83] width 19 height 19
click at [586, 131] on div at bounding box center [597, 126] width 27 height 33
click at [445, 130] on icon at bounding box center [439, 126] width 19 height 19
click at [434, 81] on icon at bounding box center [435, 83] width 3 height 12
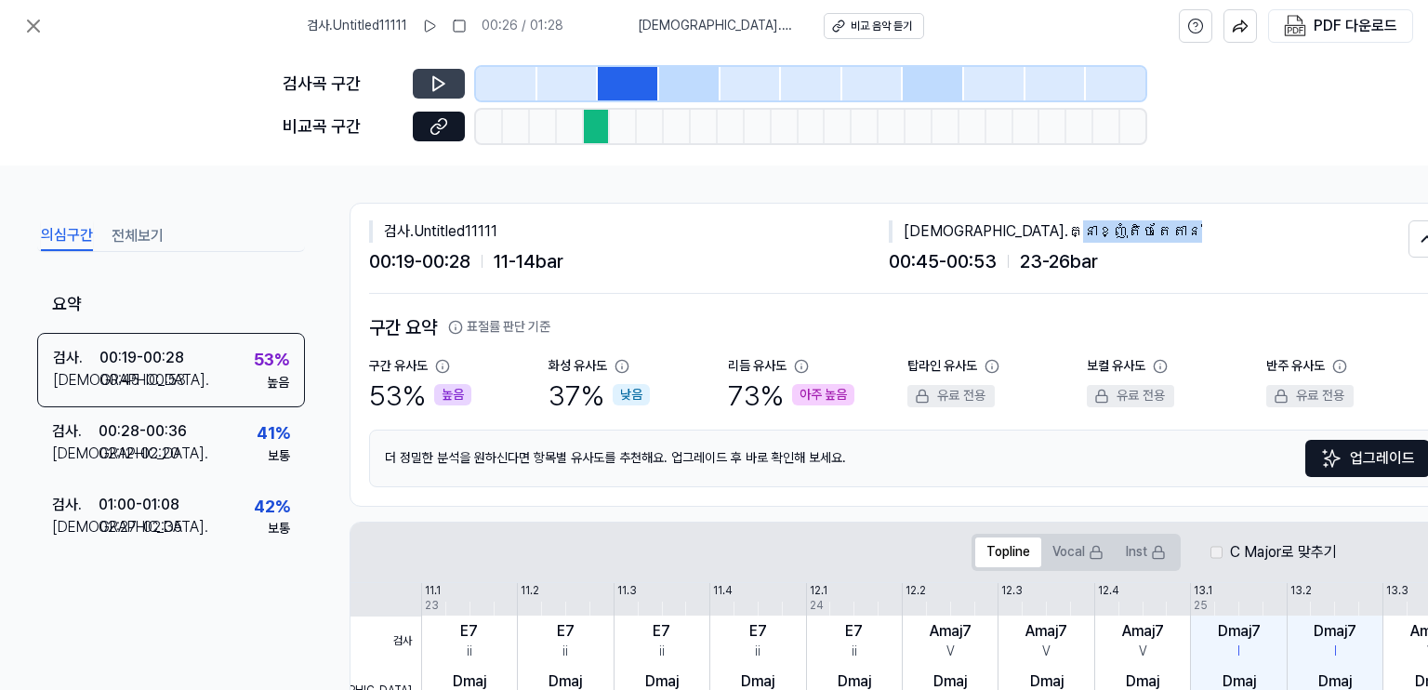
drag, startPoint x: 1036, startPoint y: 222, endPoint x: 945, endPoint y: 223, distance: 91.1
click at [945, 223] on div "[DEMOGRAPHIC_DATA] . គ្នាខ្ញុំតិចតែតាន់" at bounding box center [1149, 231] width 520 height 22
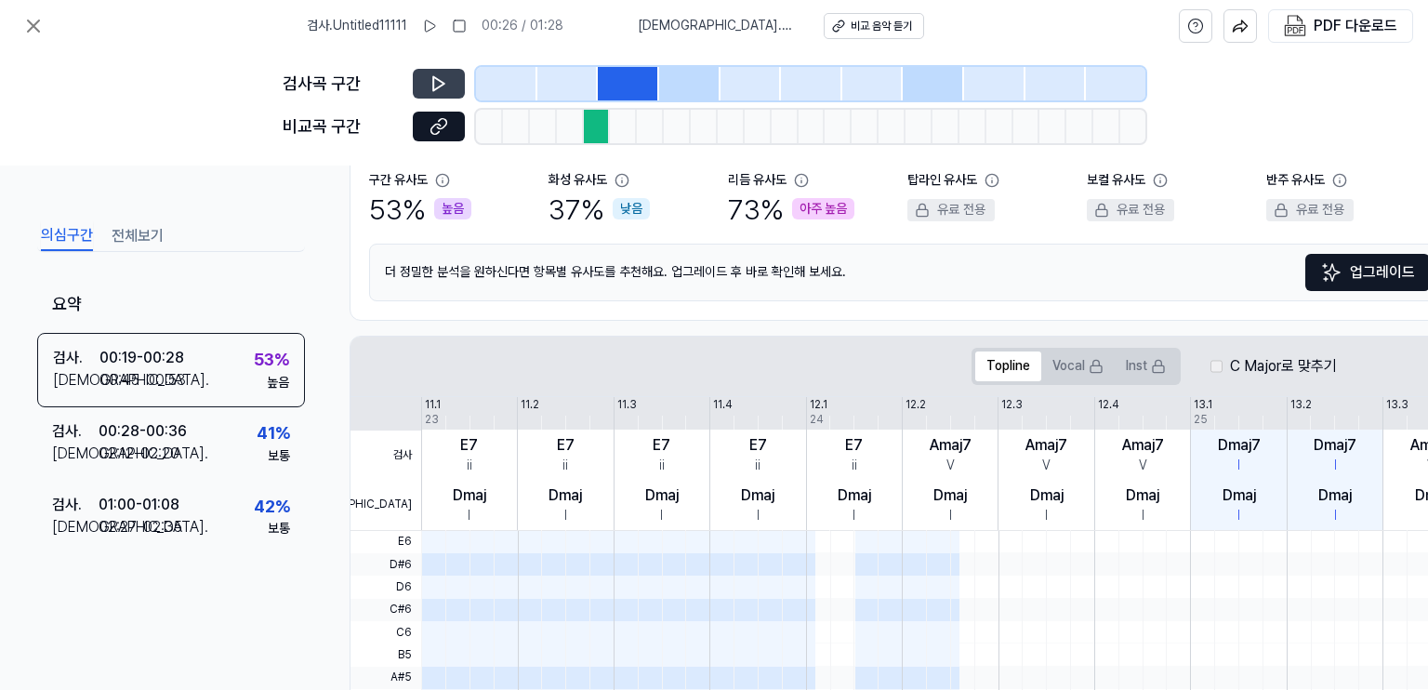
click at [880, 275] on div "더 정밀한 분석을 [DEMOGRAPHIC_DATA]를 추천해요. 업그레이드 후 바로 확인해 보세요. 업그레이드" at bounding box center [907, 273] width 1077 height 58
drag, startPoint x: 770, startPoint y: 203, endPoint x: 707, endPoint y: 205, distance: 63.3
click at [707, 205] on div "구간 유사도 53 % 높음 화성 유사도 37 % 낮음 리듬 유사도 73 % 아주 높음 탑라인 유사도 유료 전용 보컬 유사도 유료 전용 반주 유…" at bounding box center [907, 200] width 1077 height 58
click at [774, 226] on div "73 % 아주 높음" at bounding box center [791, 209] width 126 height 39
drag, startPoint x: 596, startPoint y: 198, endPoint x: 527, endPoint y: 204, distance: 69.0
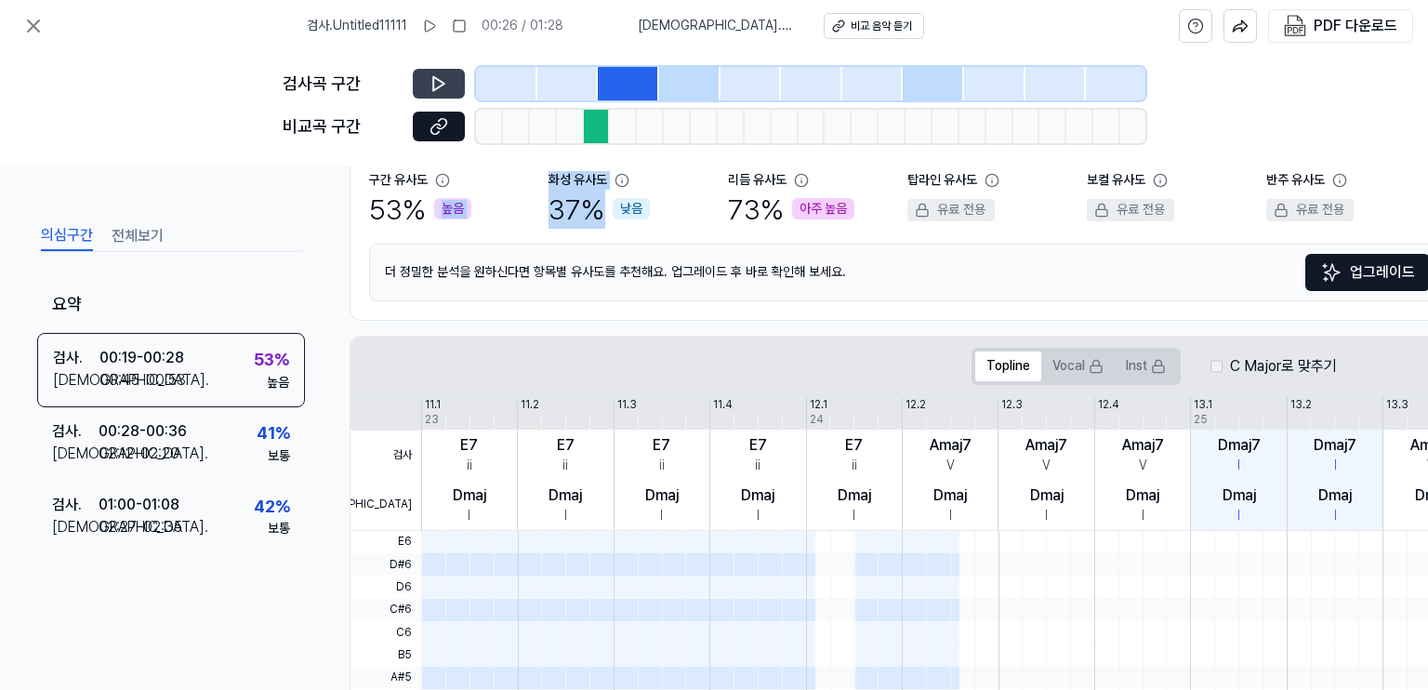
click at [527, 204] on div "구간 유사도 53 % 높음 화성 유사도 37 % 낮음 리듬 유사도 73 % 아주 높음 탑라인 유사도 유료 전용 보컬 유사도 유료 전용 반주 유…" at bounding box center [907, 200] width 1077 height 58
click at [571, 211] on div "37 % 낮음" at bounding box center [599, 209] width 101 height 39
drag, startPoint x: 541, startPoint y: 209, endPoint x: 609, endPoint y: 205, distance: 68.0
click at [609, 205] on div "구간 유사도 53 % 높음 화성 유사도 37 % 낮음 리듬 유사도 73 % 아주 높음 탑라인 유사도 유료 전용 보컬 유사도 유료 전용 반주 유…" at bounding box center [907, 200] width 1077 height 58
click at [610, 220] on div "37 % 낮음" at bounding box center [599, 209] width 101 height 39
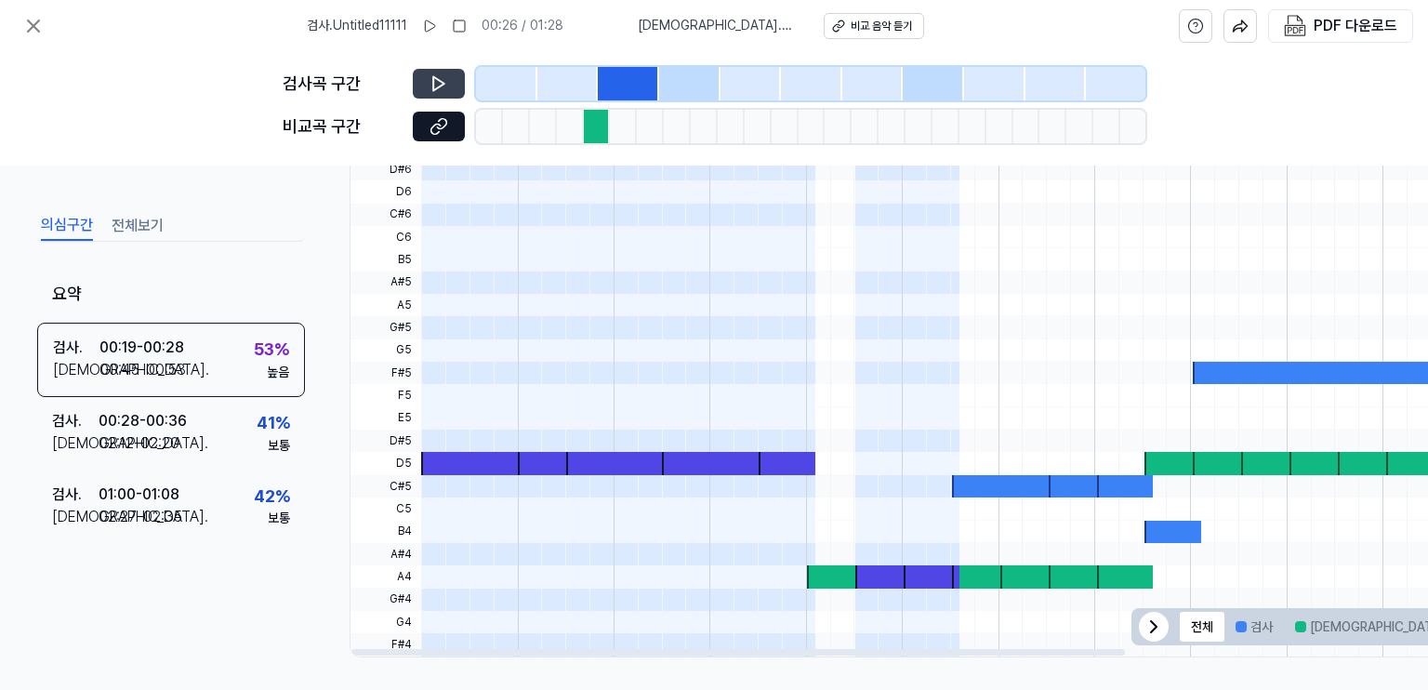
scroll to position [591, 0]
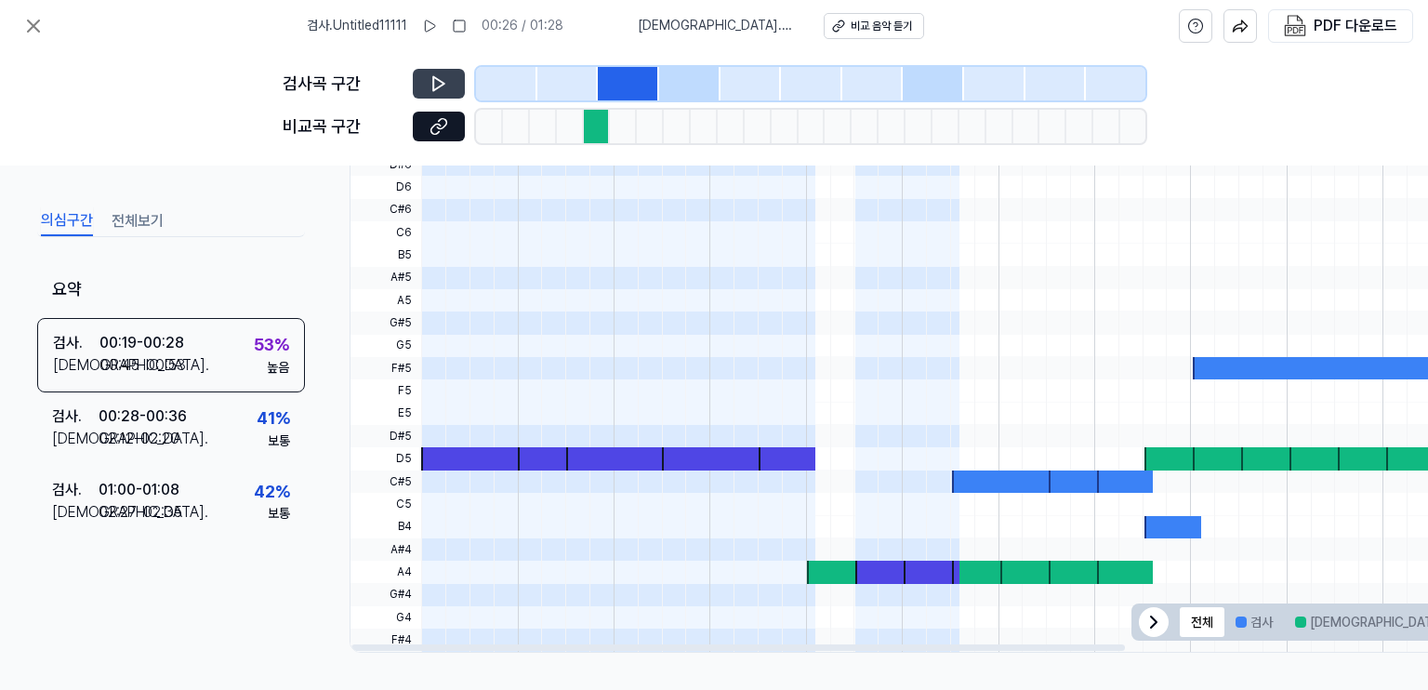
click at [139, 227] on button "전체보기" at bounding box center [138, 221] width 52 height 30
click at [77, 221] on button "의심구간" at bounding box center [67, 221] width 52 height 30
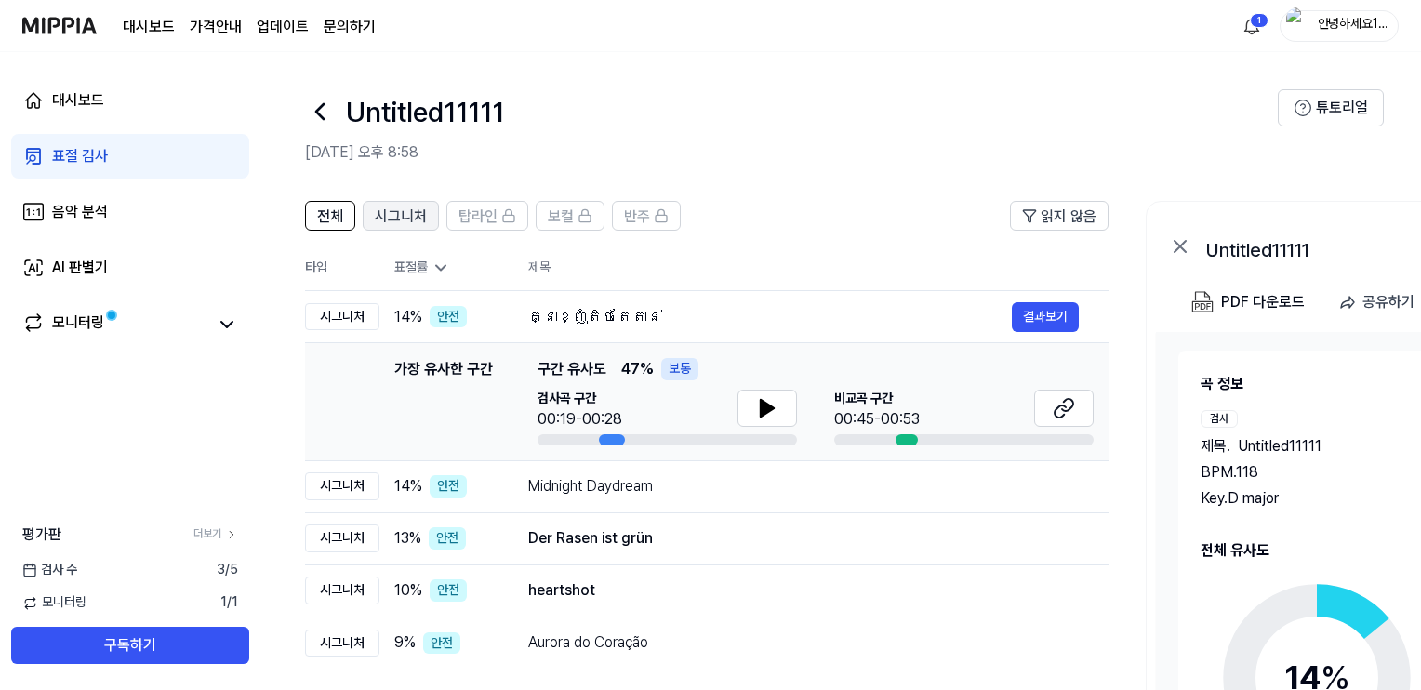
click at [398, 228] on button "시그니처" at bounding box center [401, 216] width 76 height 30
